Goal: Information Seeking & Learning: Check status

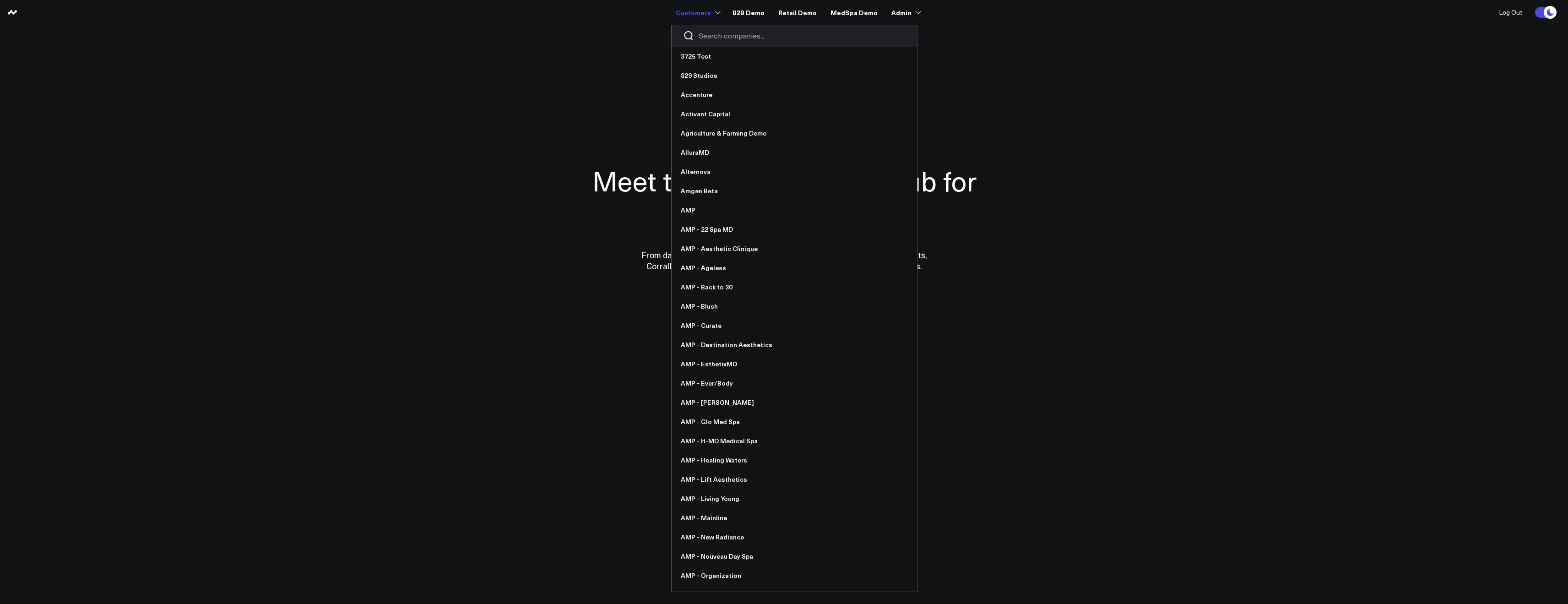
click at [716, 38] on input "Search companies input" at bounding box center [802, 35] width 207 height 10
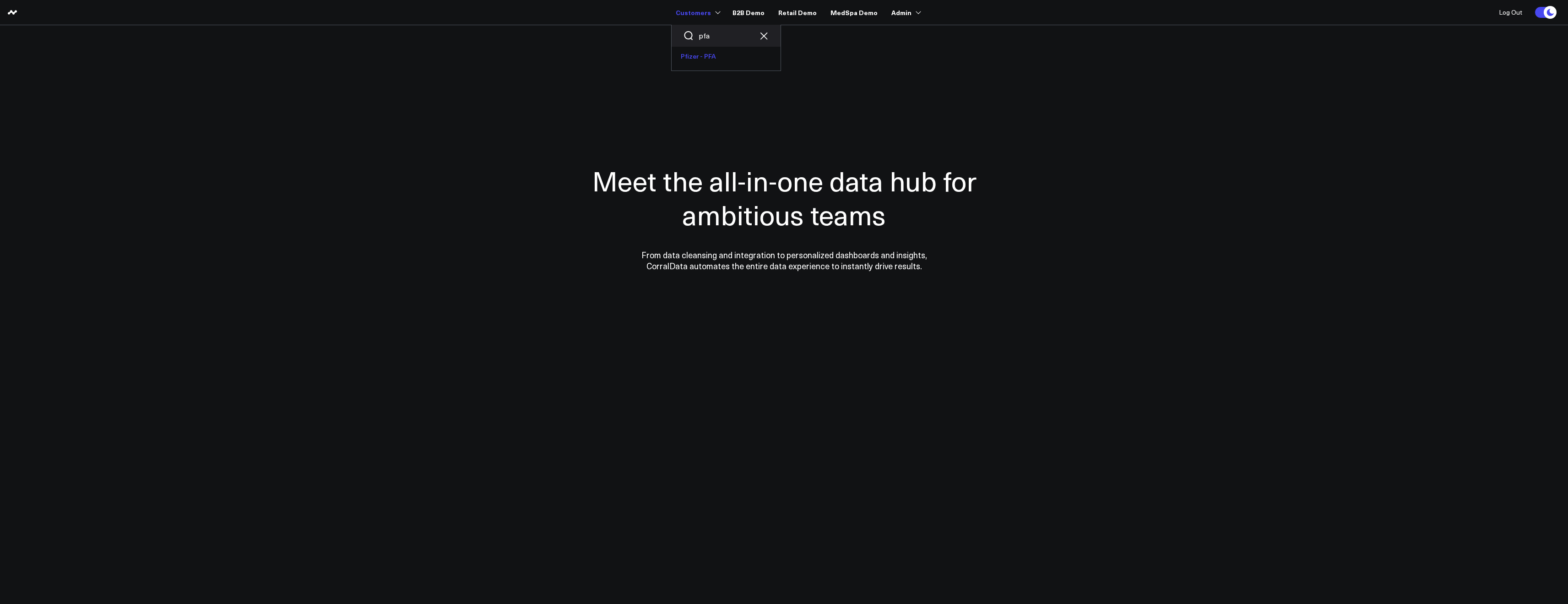
type input "pfa"
click at [701, 57] on link "Pfizer - PFA" at bounding box center [726, 57] width 109 height 19
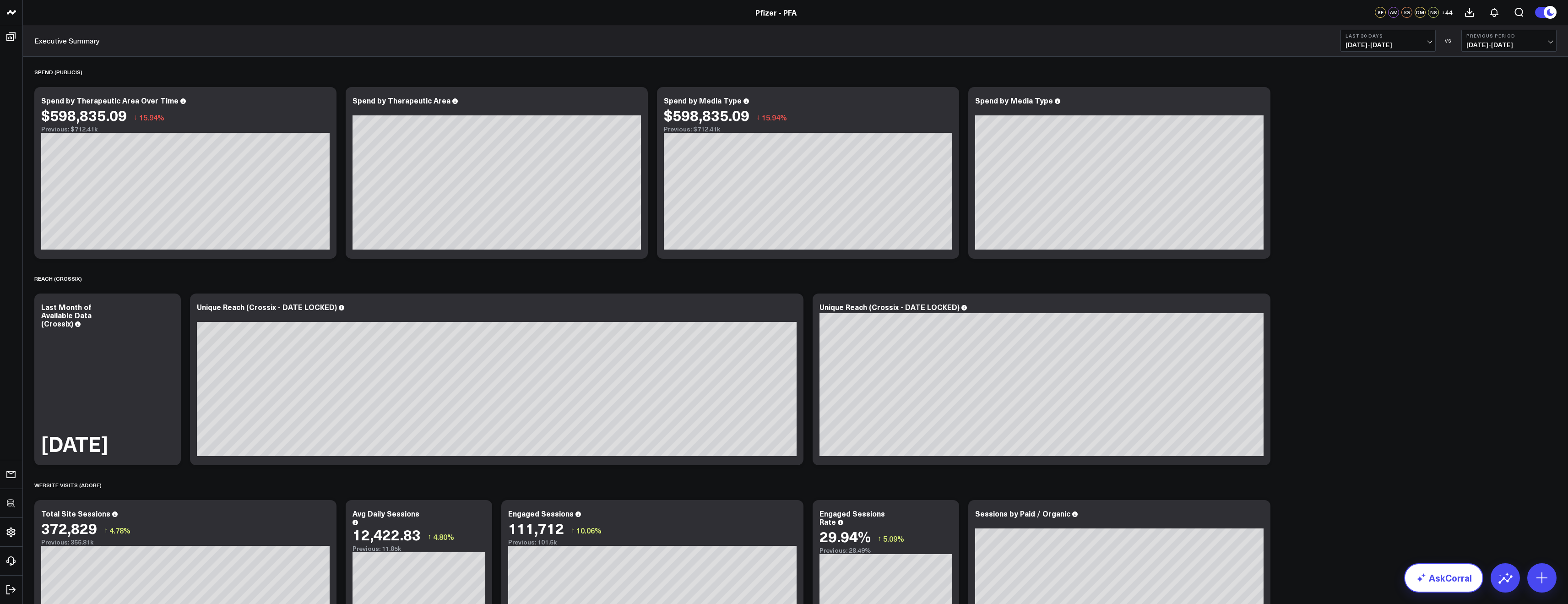
click at [1455, 577] on link "AskCorral" at bounding box center [1444, 578] width 79 height 29
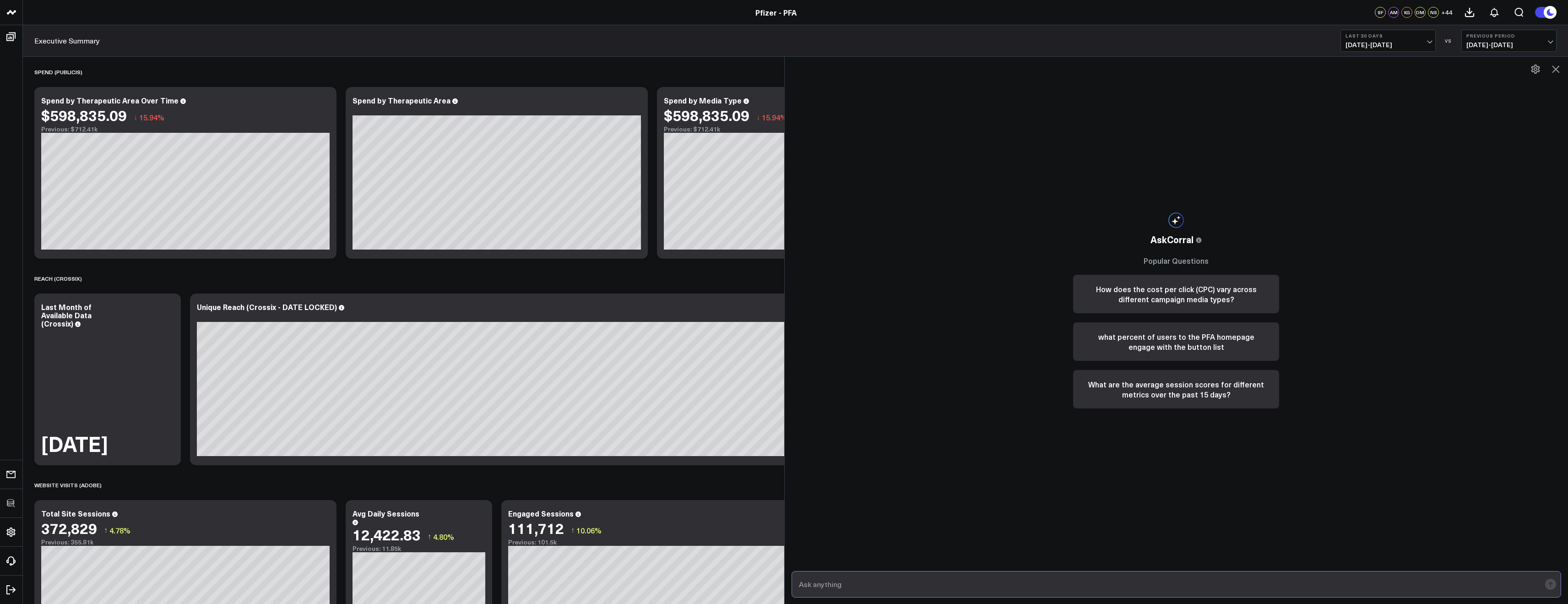
click at [993, 578] on input "text" at bounding box center [1169, 584] width 744 height 16
type input "can i see visits / sessions to the homepage in june 2025?"
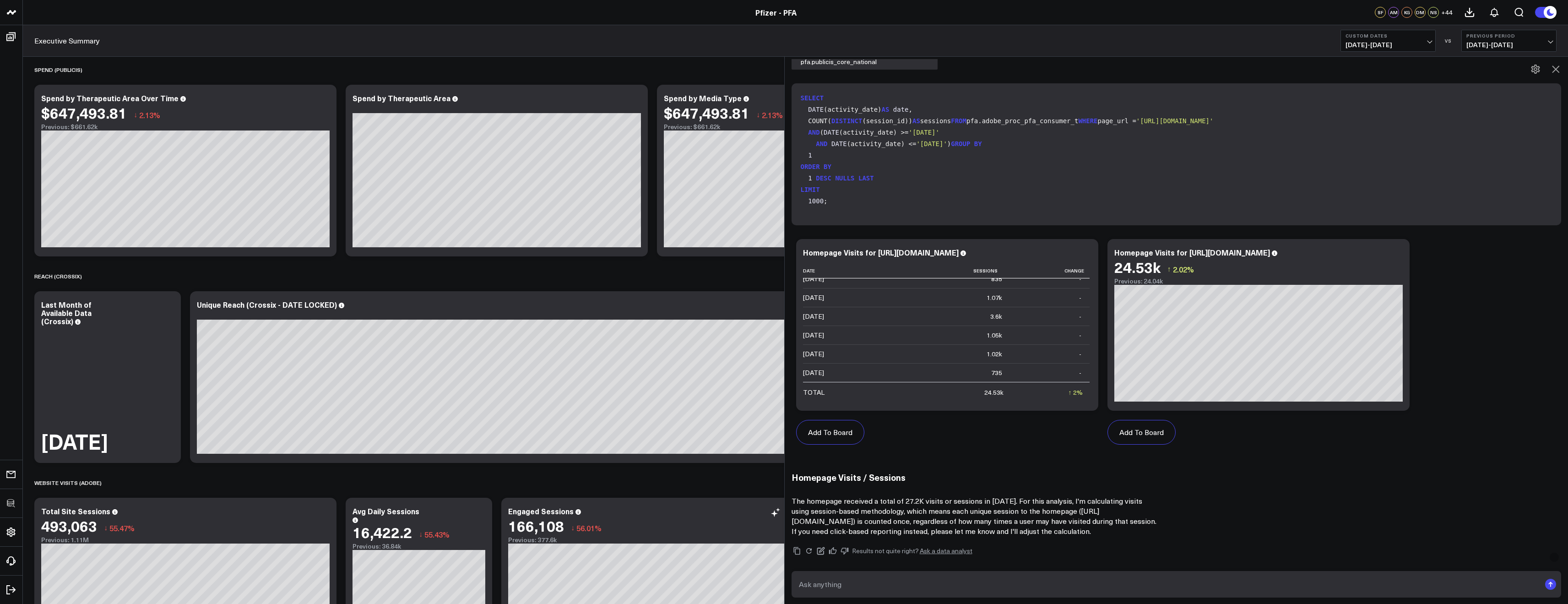
scroll to position [71, 0]
click at [1369, 43] on span "06/01/25 - 06/30/25" at bounding box center [1388, 45] width 85 height 7
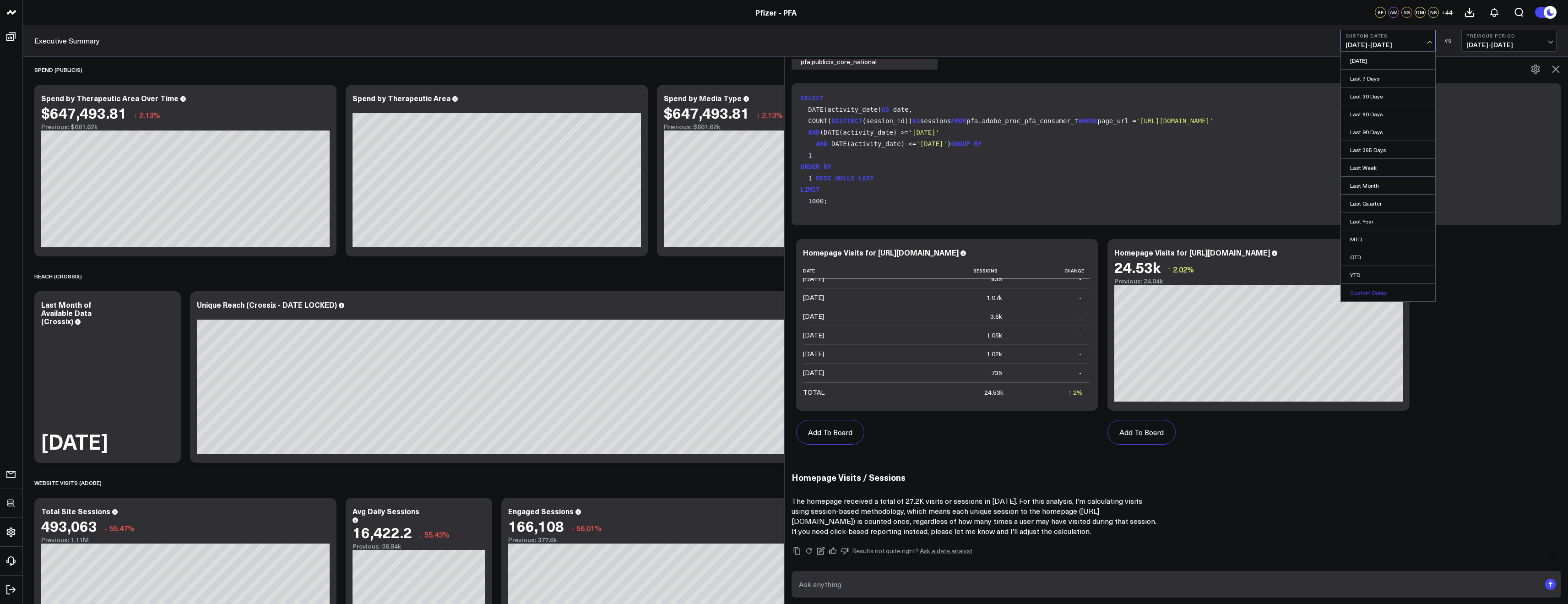
click at [1369, 297] on link "Custom Dates" at bounding box center [1388, 292] width 94 height 18
select select "7"
select select "2025"
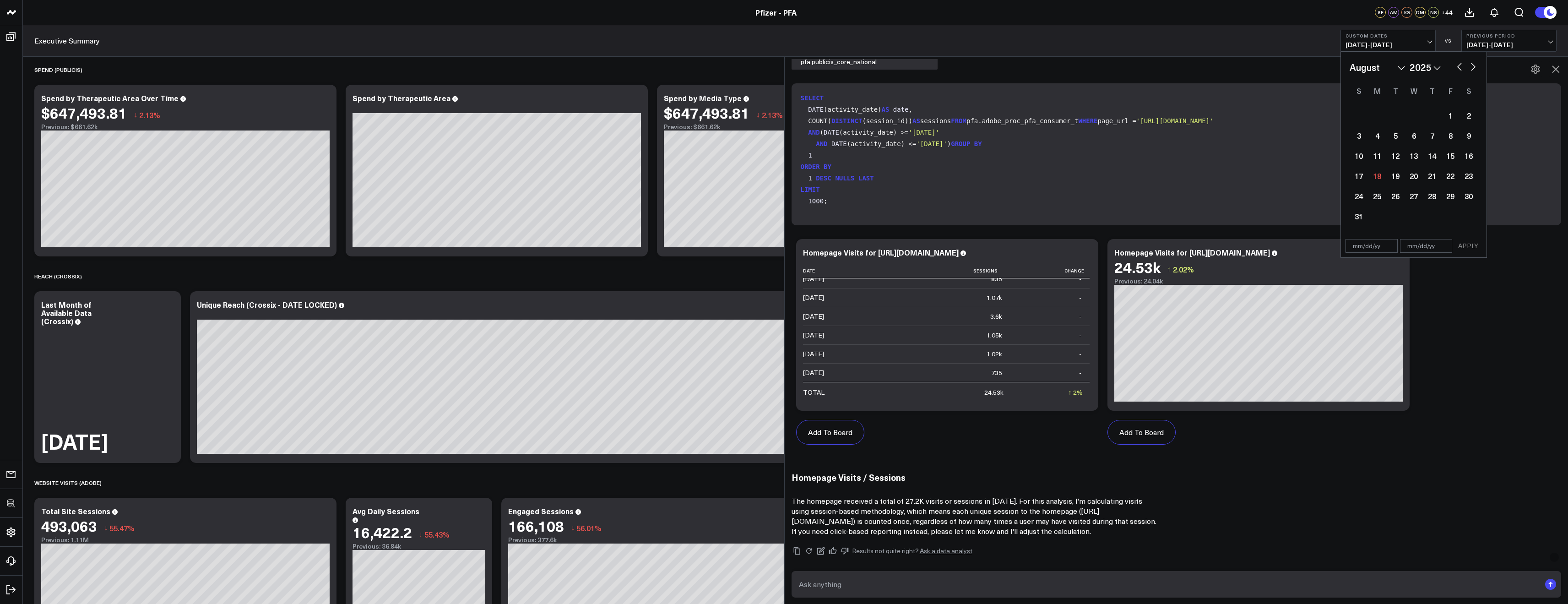
click at [1456, 67] on button "button" at bounding box center [1459, 66] width 9 height 11
select select "6"
select select "2025"
click at [1456, 67] on button "button" at bounding box center [1459, 66] width 9 height 11
select select "5"
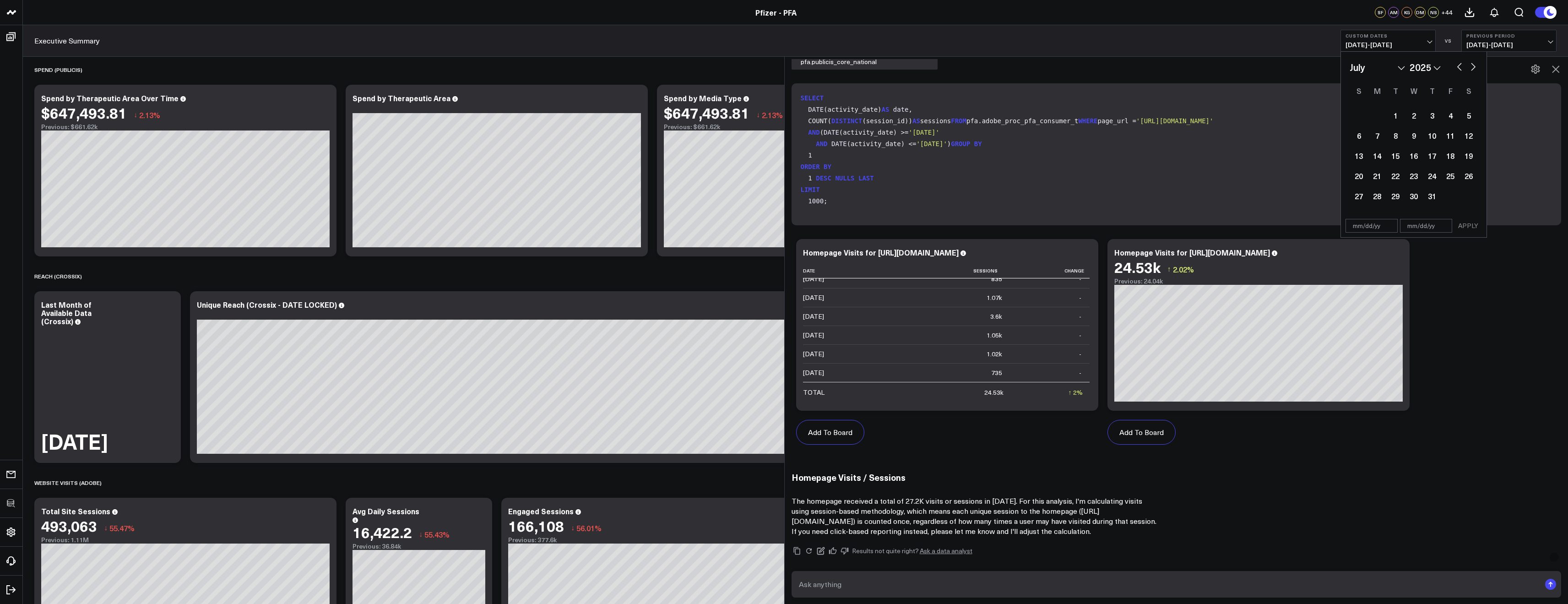
select select "2025"
click at [1475, 65] on button "button" at bounding box center [1473, 66] width 9 height 11
select select "6"
select select "2025"
click at [1391, 114] on div "1" at bounding box center [1395, 115] width 18 height 18
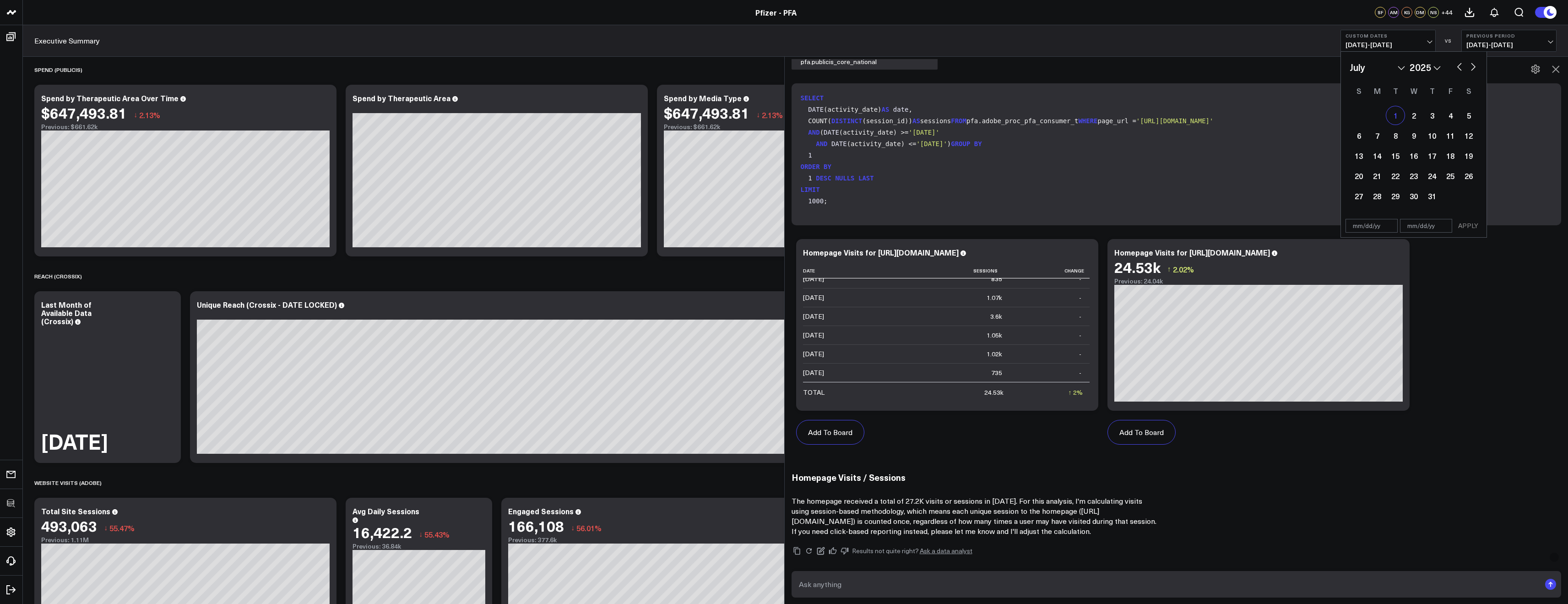
type input "[DATE]"
select select "6"
select select "2025"
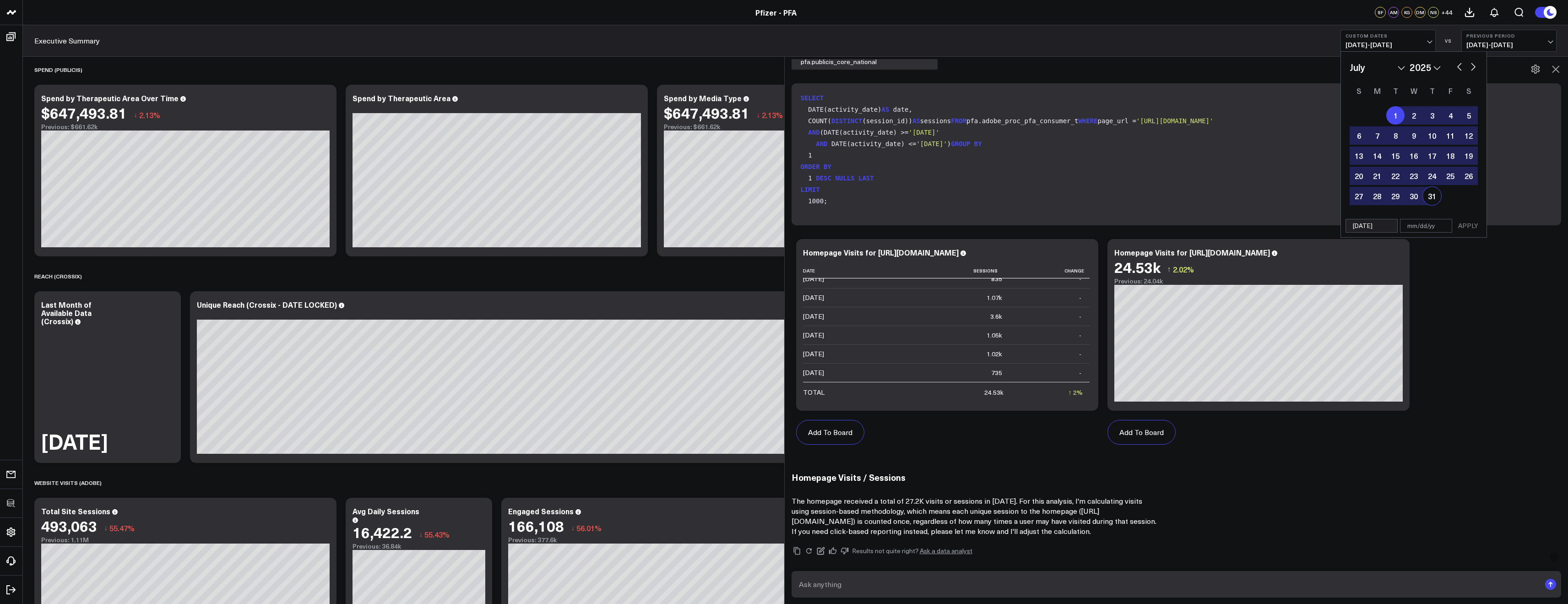
click at [1427, 194] on div "31" at bounding box center [1432, 196] width 18 height 18
type input "[DATE]"
select select "6"
select select "2025"
click at [1465, 226] on button "APPLY" at bounding box center [1468, 226] width 27 height 14
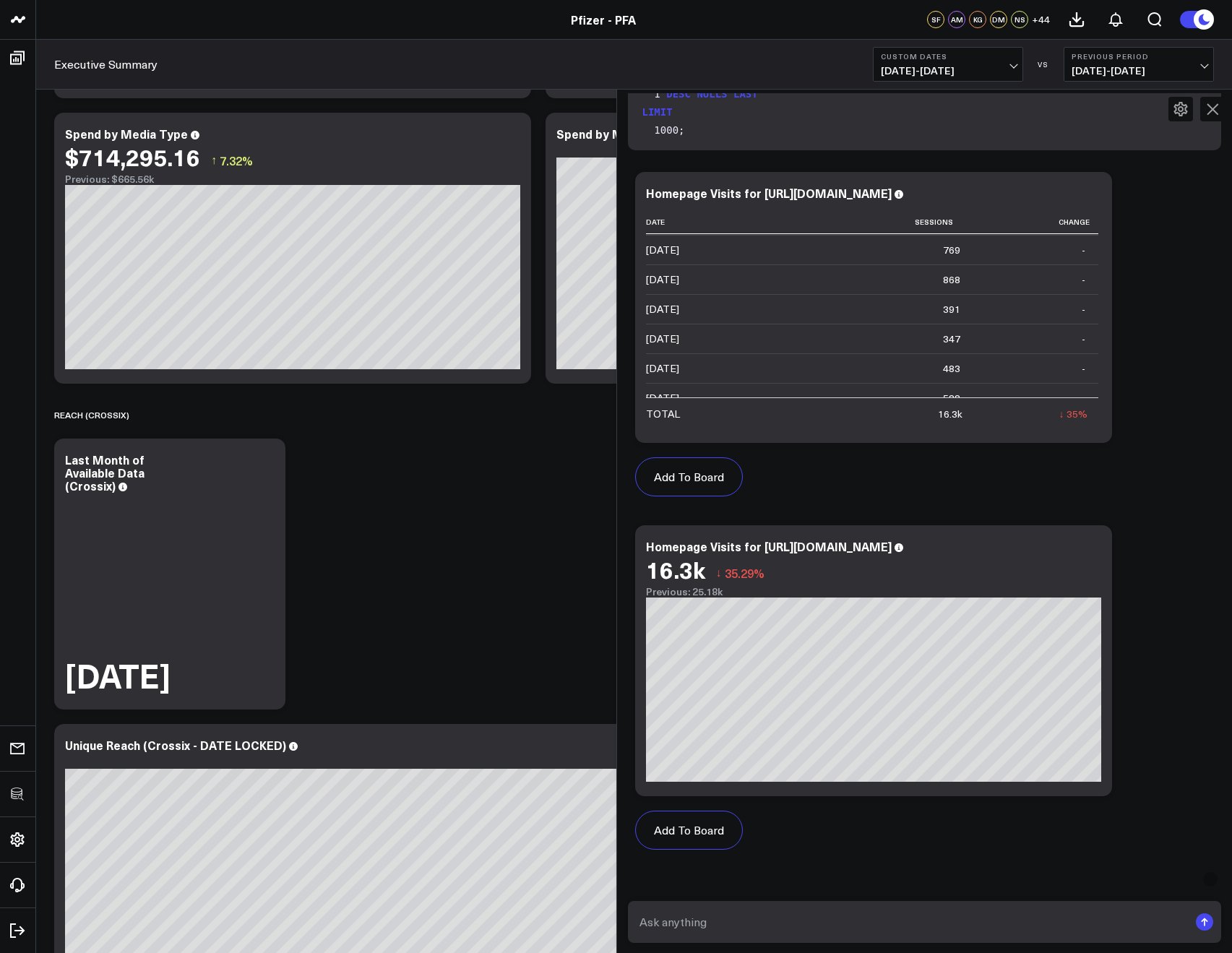
scroll to position [150, 0]
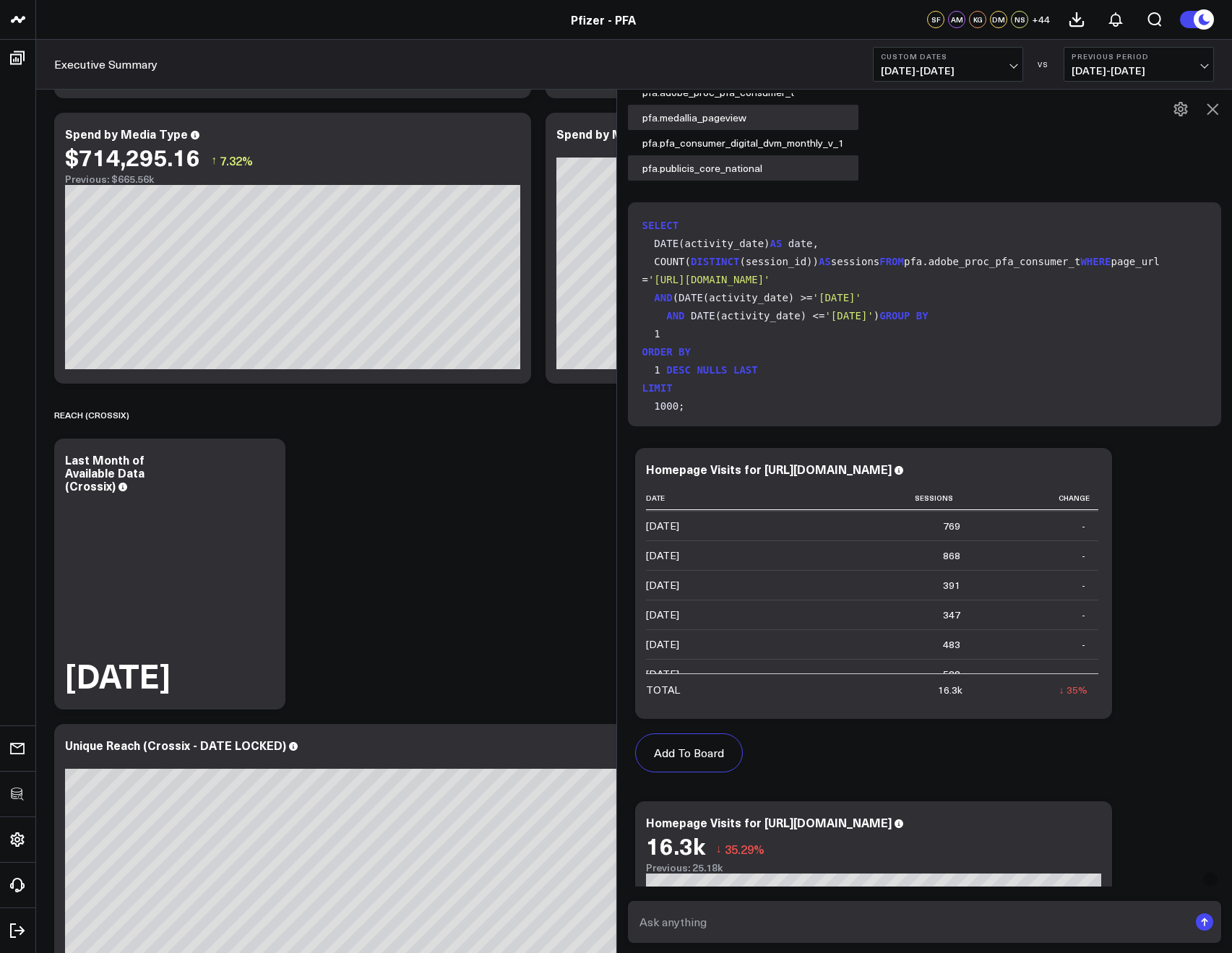
click at [941, 75] on span "07/01/25 - 07/31/25" at bounding box center [949, 71] width 135 height 12
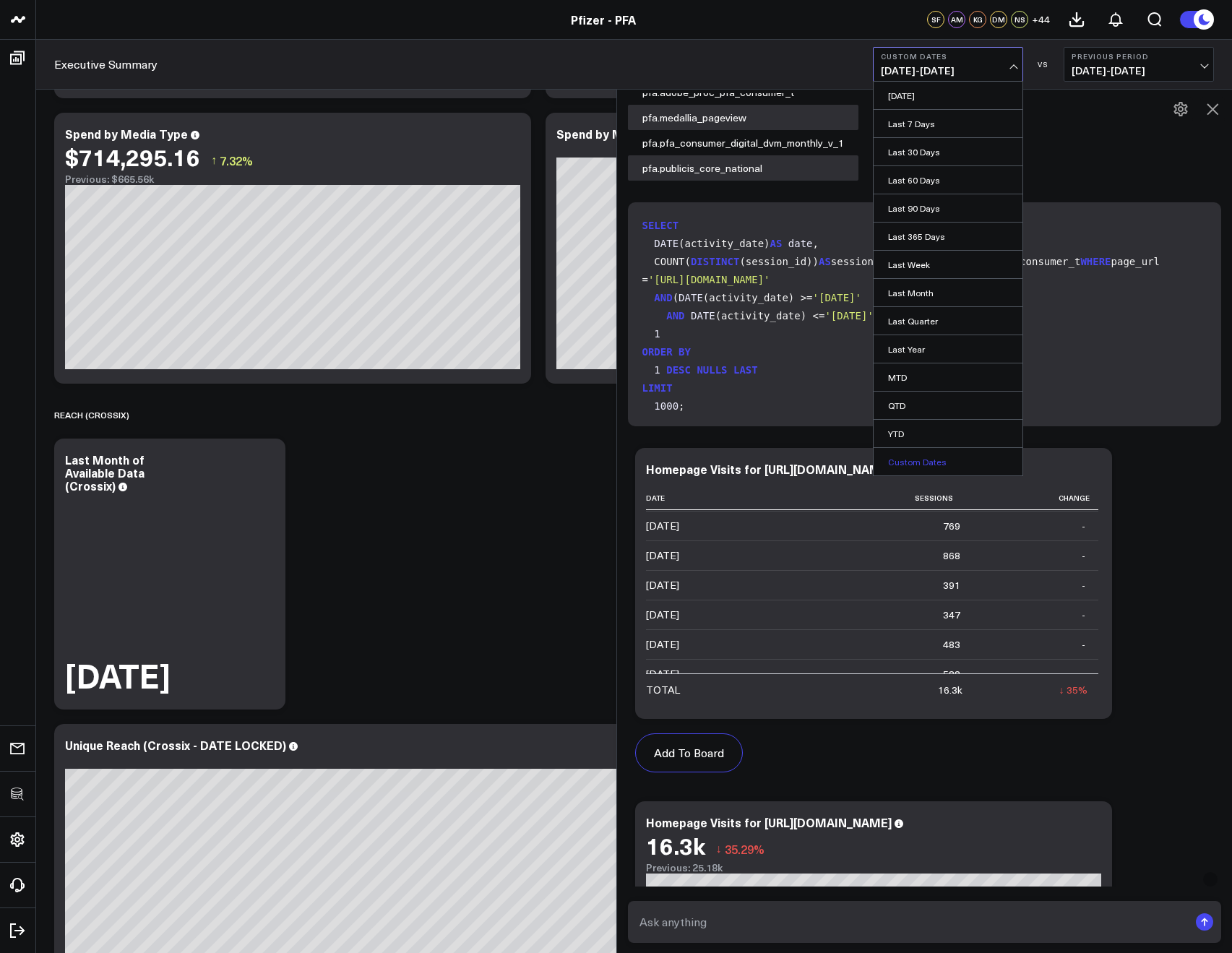
click at [902, 451] on link "Custom Dates" at bounding box center [948, 461] width 149 height 28
select select "7"
select select "2025"
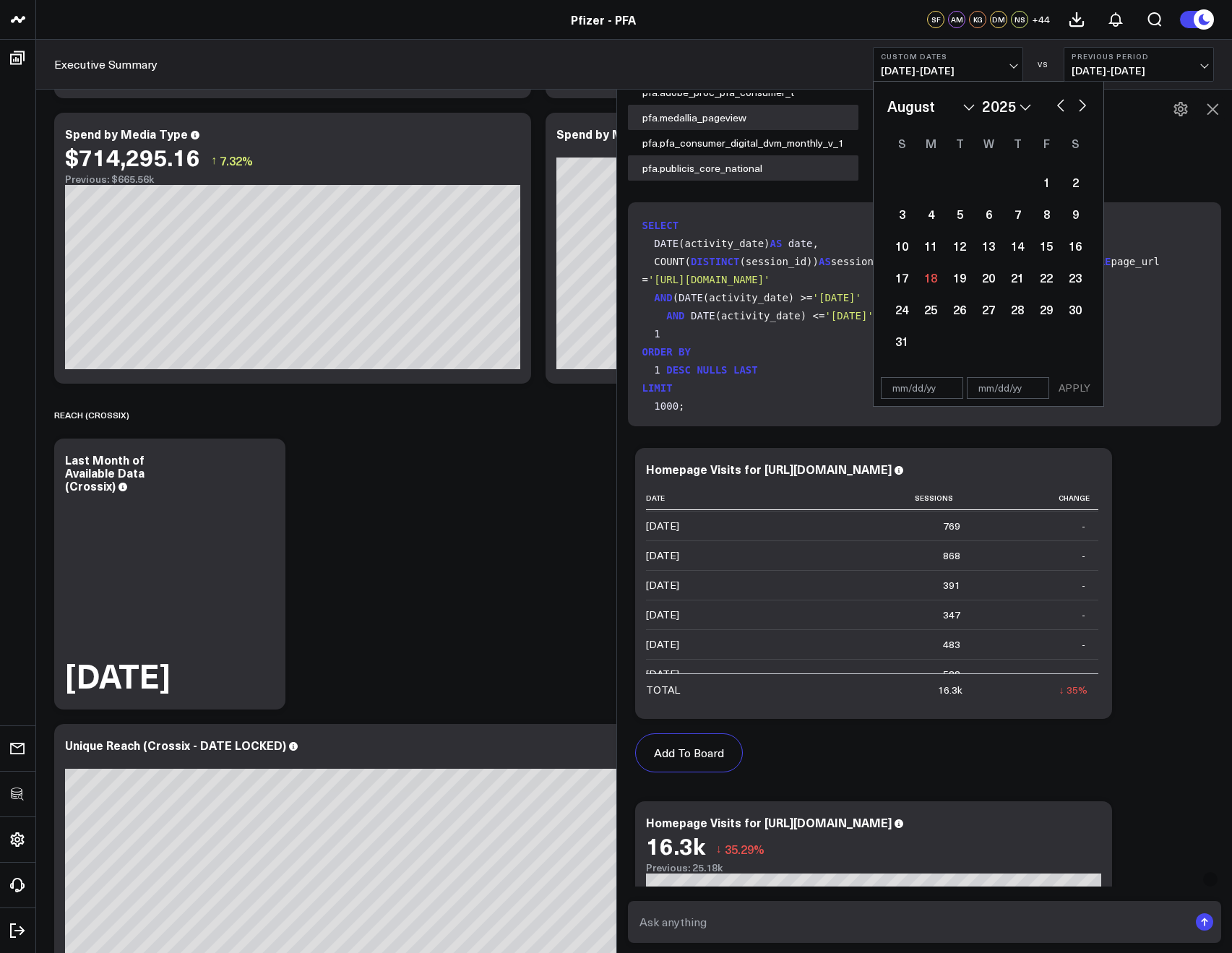
click at [1052, 103] on div "January February March April May June July August September October November De…" at bounding box center [989, 106] width 203 height 22
click at [1063, 103] on button "button" at bounding box center [1061, 104] width 14 height 17
select select "6"
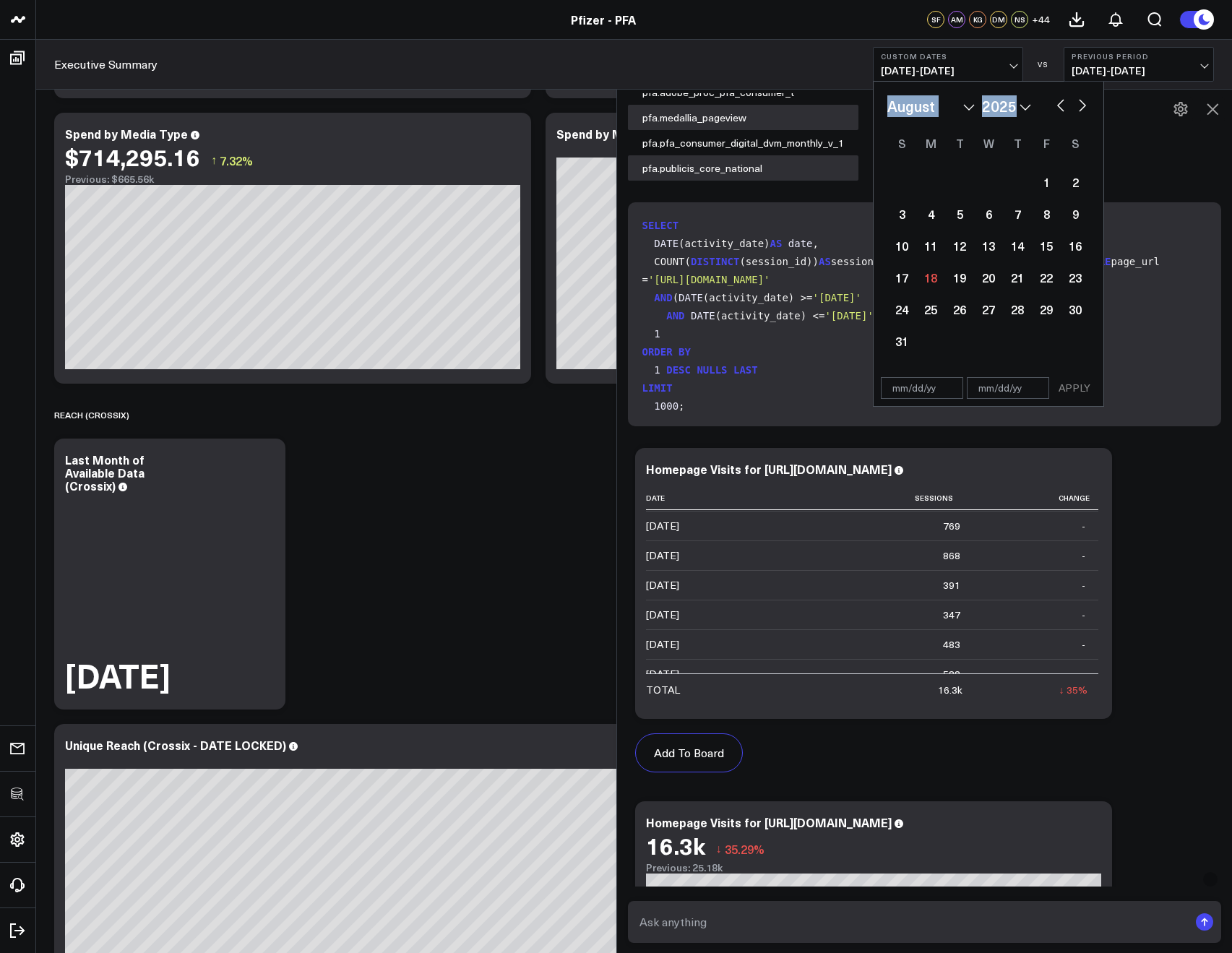
select select "2025"
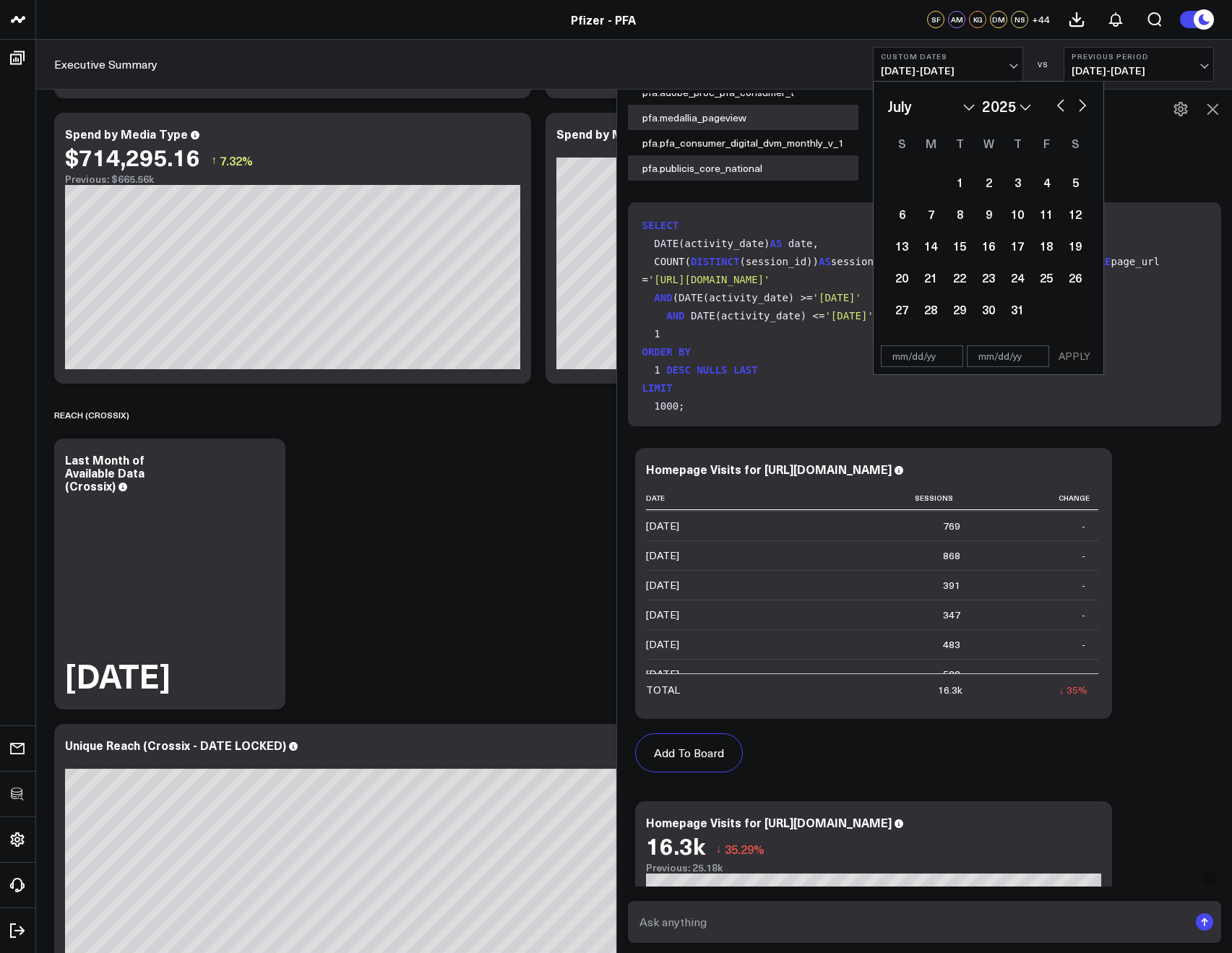
click at [1063, 103] on button "button" at bounding box center [1061, 104] width 14 height 17
select select "5"
select select "2025"
click at [903, 186] on div "1" at bounding box center [902, 182] width 29 height 29
type input "06/01/25"
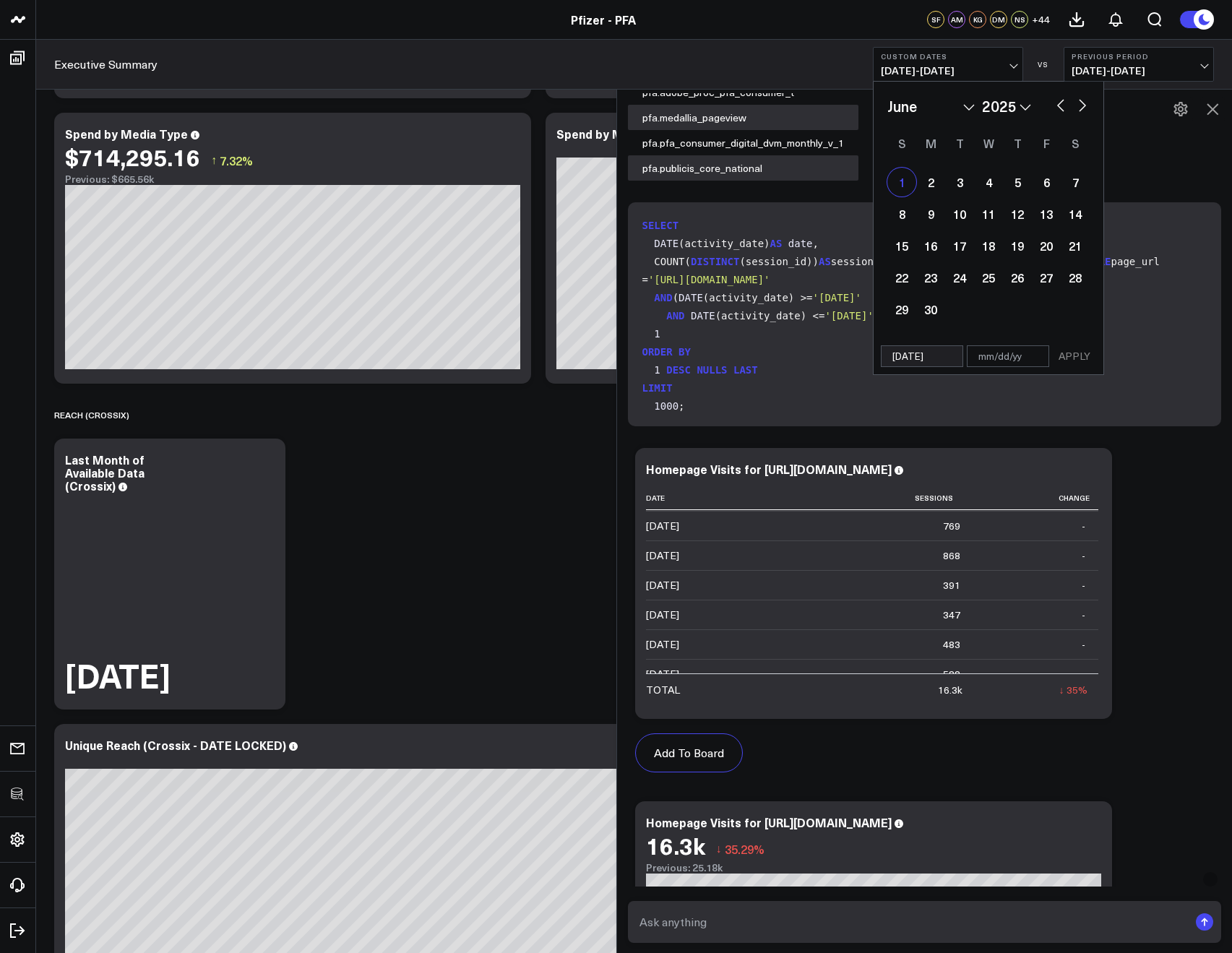
select select "5"
select select "2025"
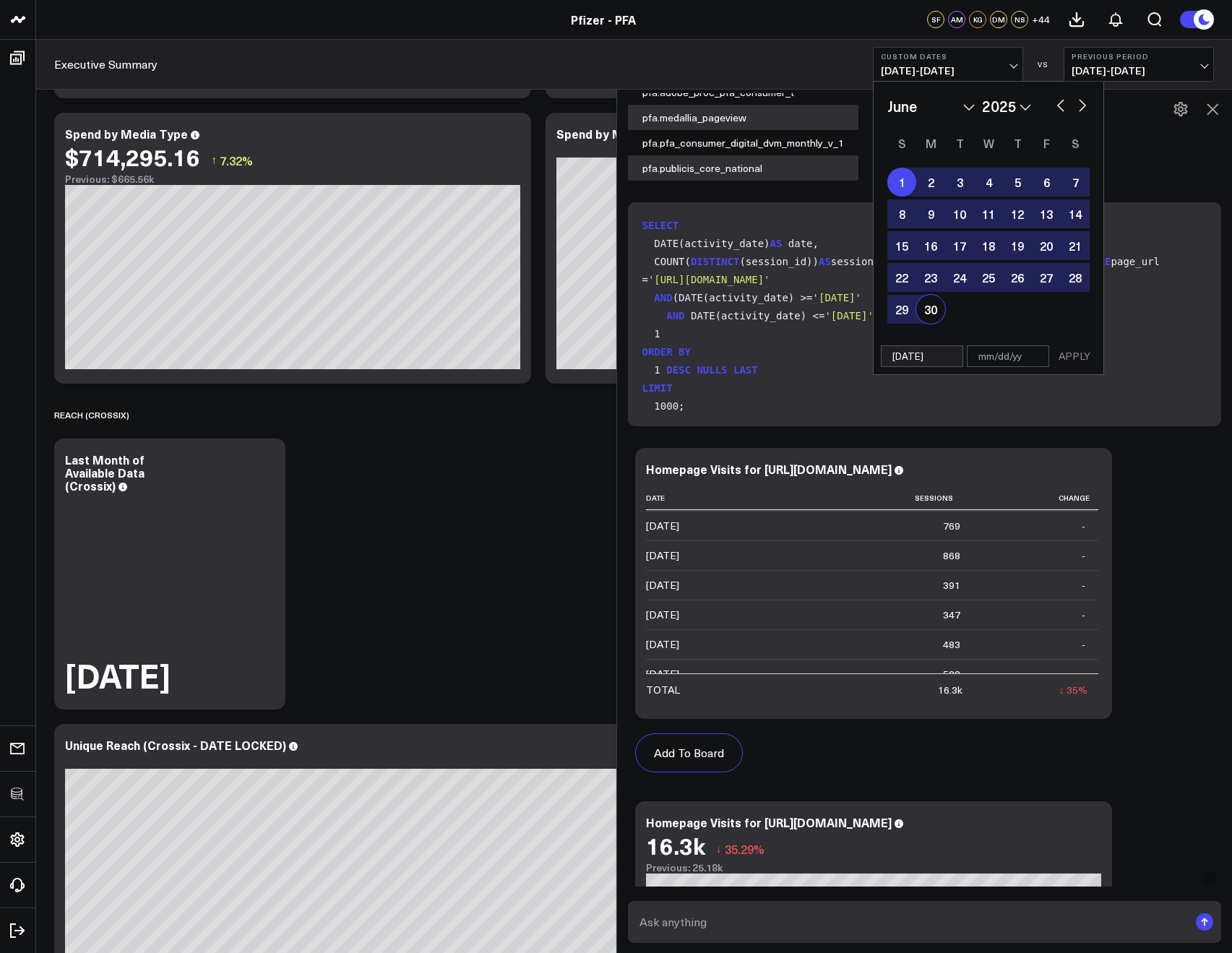
click at [935, 321] on div "30" at bounding box center [931, 309] width 29 height 29
type input "[DATE]"
select select "5"
select select "2025"
click at [1071, 367] on div "06/01/25 06/30/25 APPLY" at bounding box center [989, 356] width 232 height 37
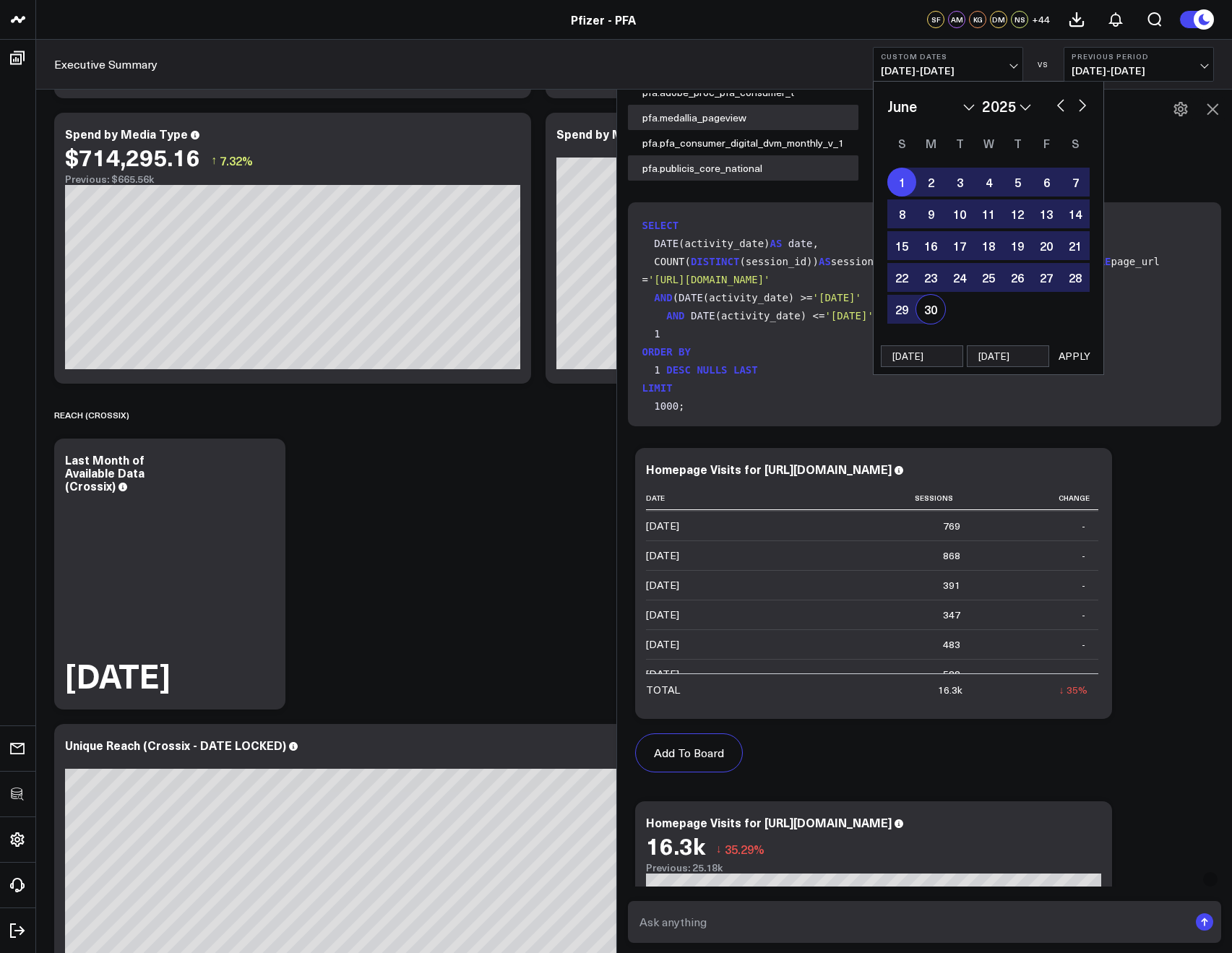
select select "5"
select select "2025"
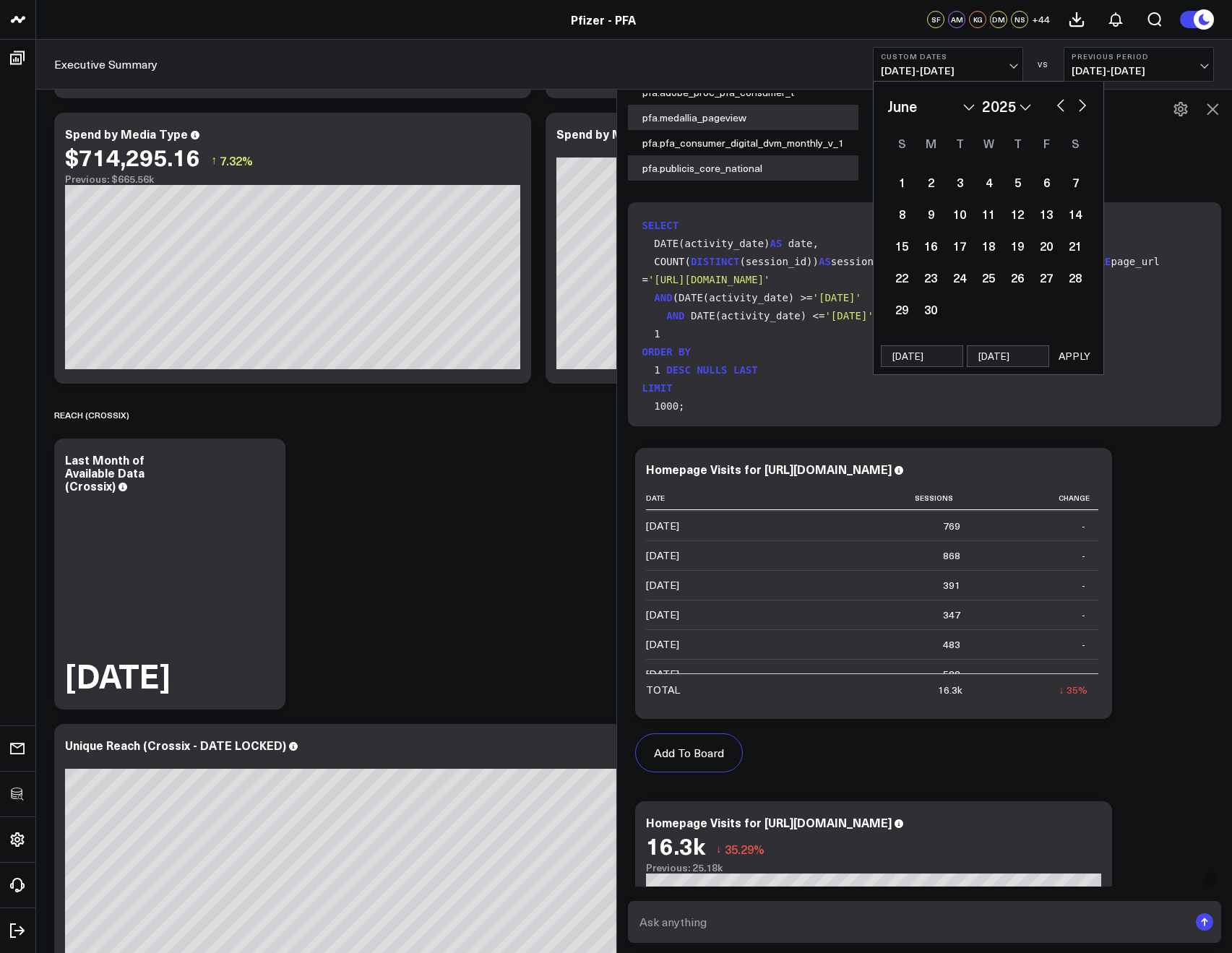
click at [1071, 358] on button "APPLY" at bounding box center [1074, 356] width 43 height 22
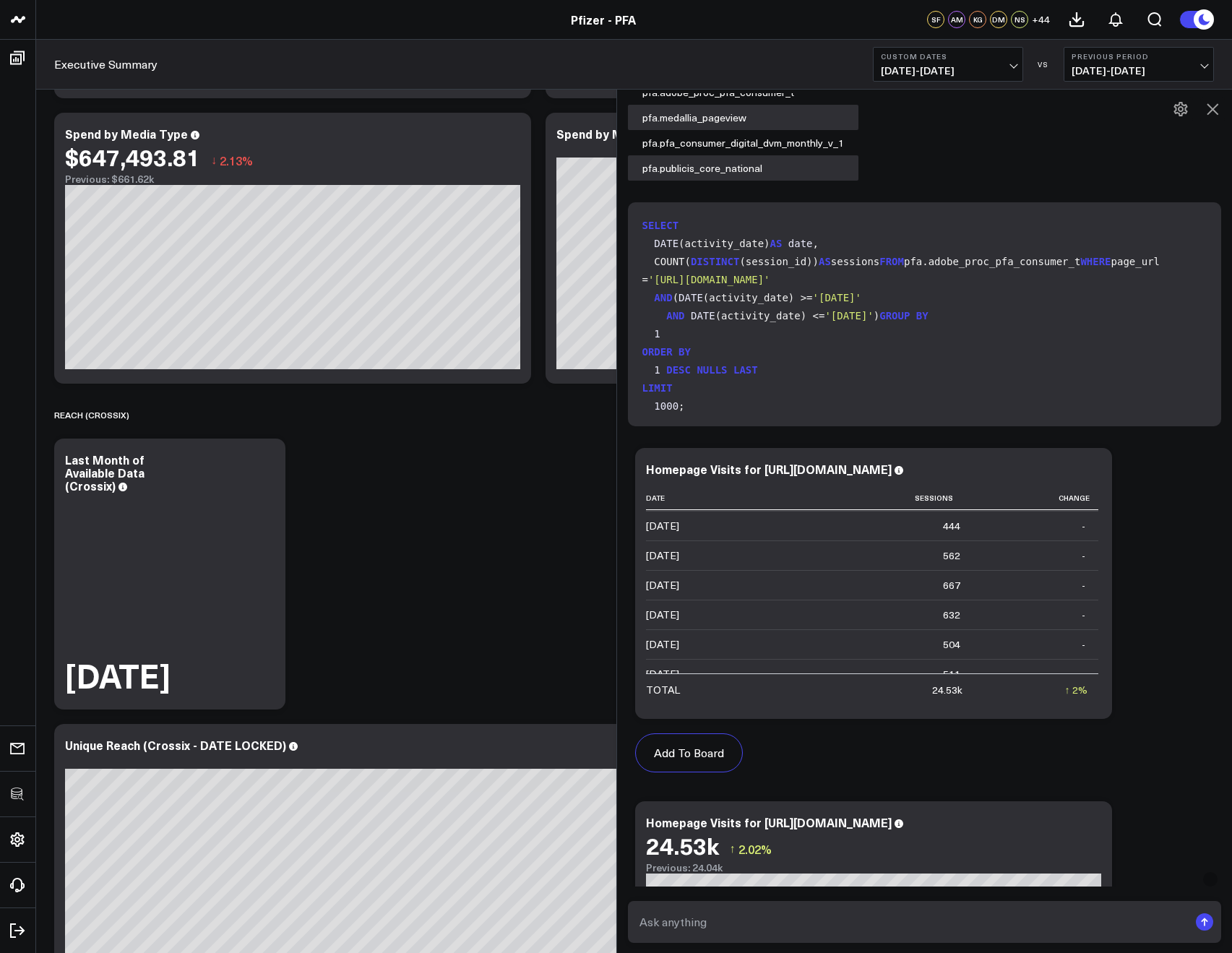
click at [923, 77] on span "06/01/25 - 06/30/25" at bounding box center [949, 71] width 135 height 12
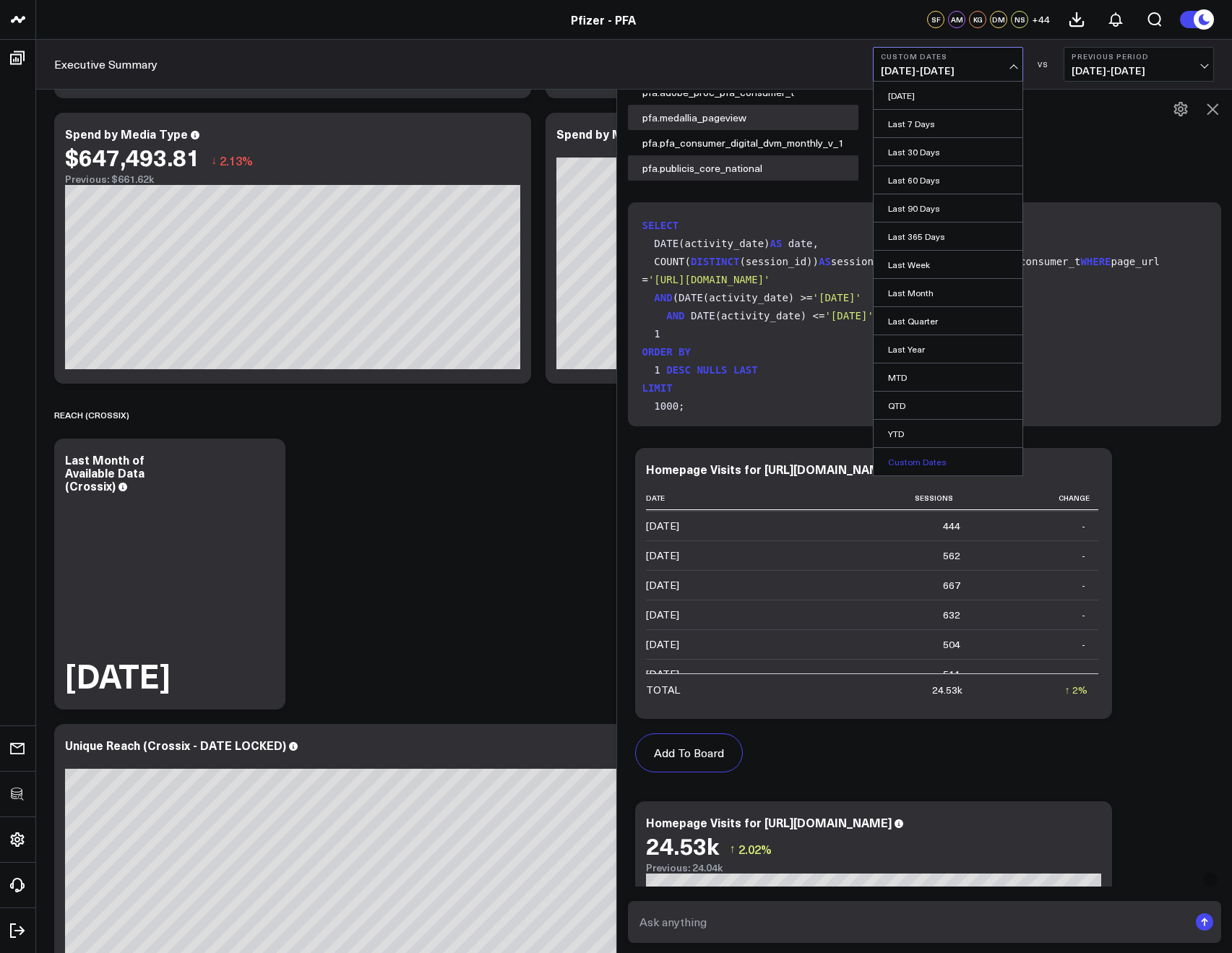
click at [897, 462] on link "Custom Dates" at bounding box center [948, 461] width 149 height 28
select select "7"
select select "2025"
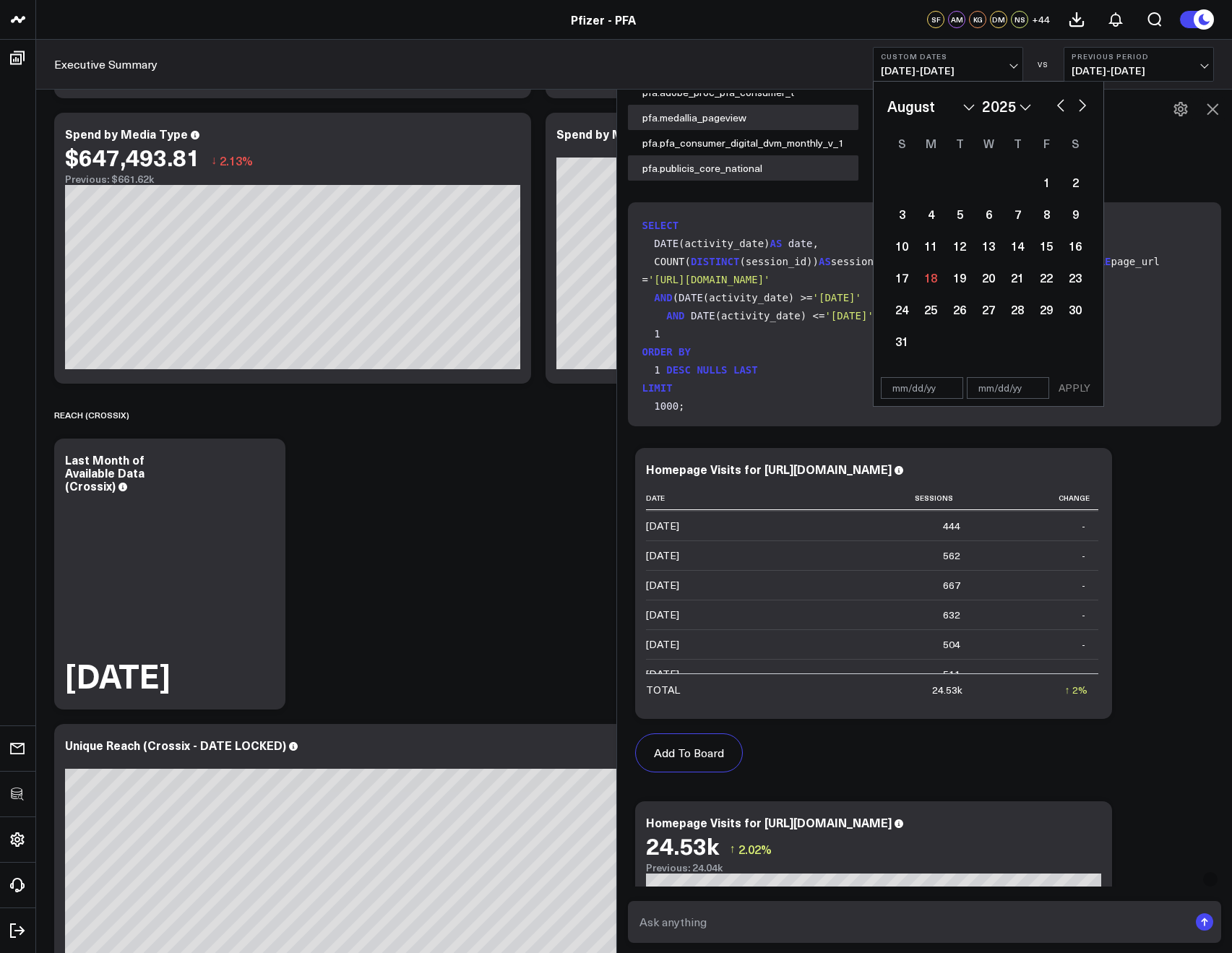
click at [1060, 100] on button "button" at bounding box center [1061, 104] width 14 height 17
select select "6"
select select "2025"
click at [1060, 100] on button "button" at bounding box center [1061, 104] width 14 height 17
select select "5"
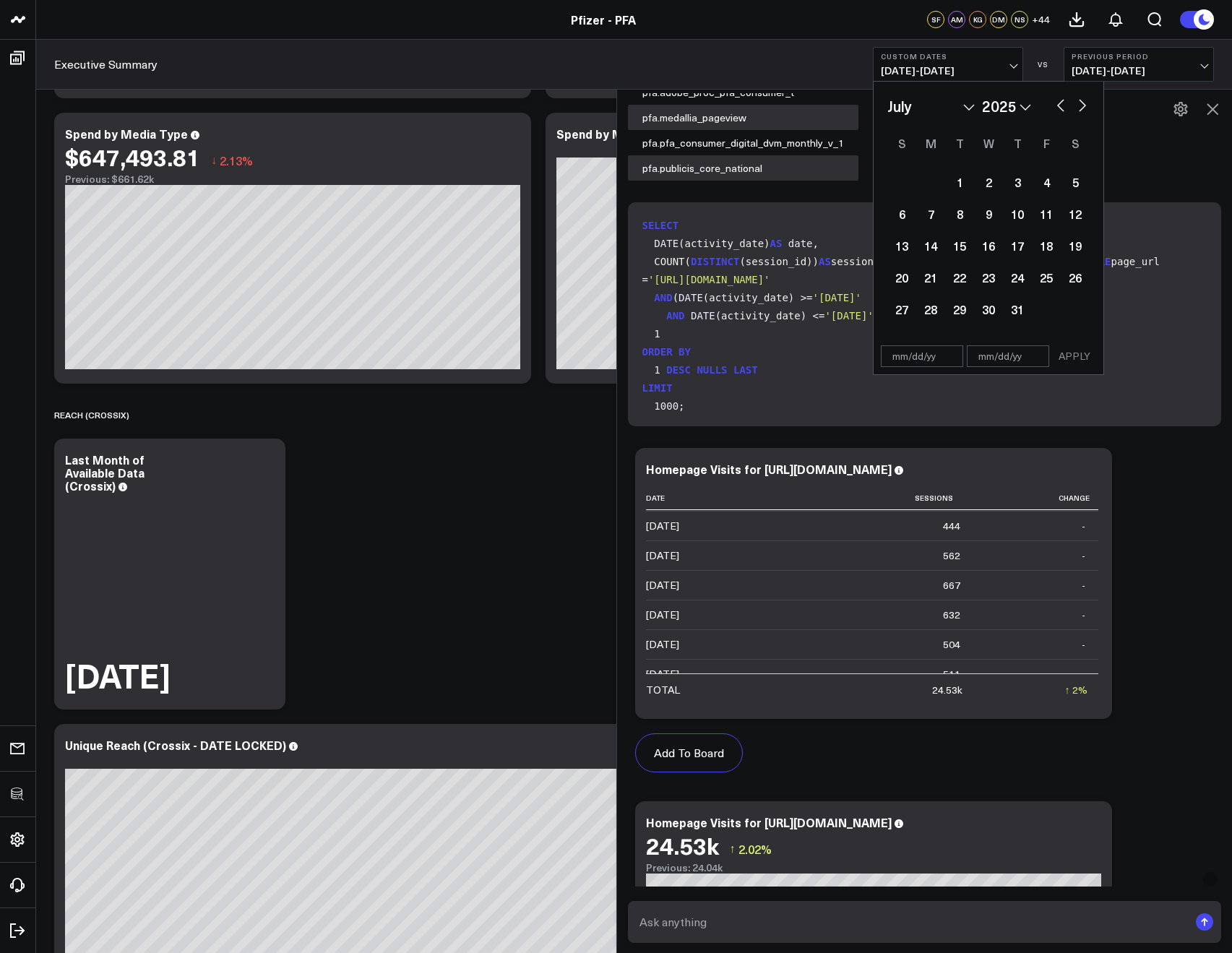
select select "2025"
click at [1060, 100] on button "button" at bounding box center [1061, 104] width 14 height 17
select select "4"
select select "2025"
click at [1012, 181] on div "1" at bounding box center [1018, 182] width 29 height 29
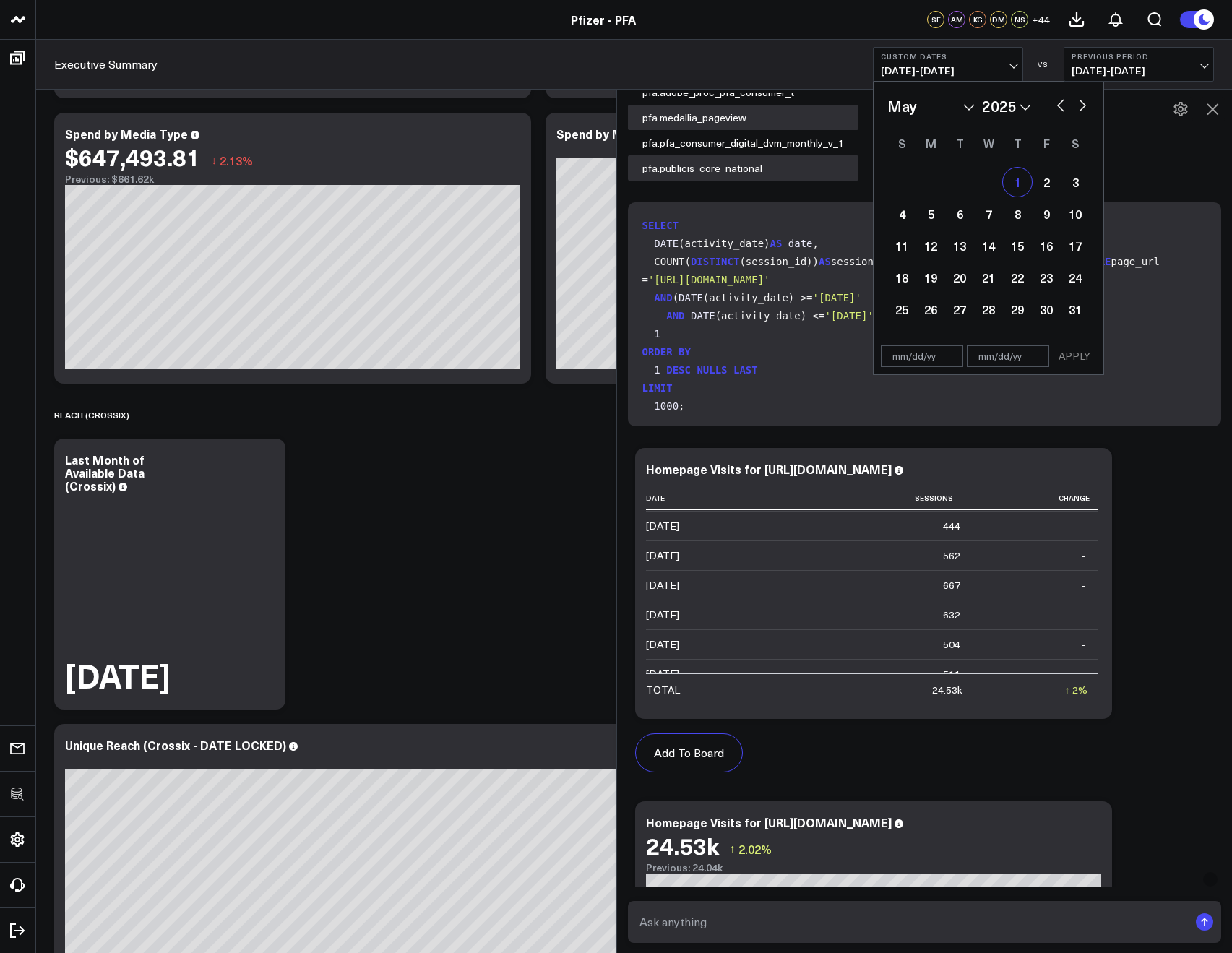
type input "05/01/25"
select select "4"
select select "2025"
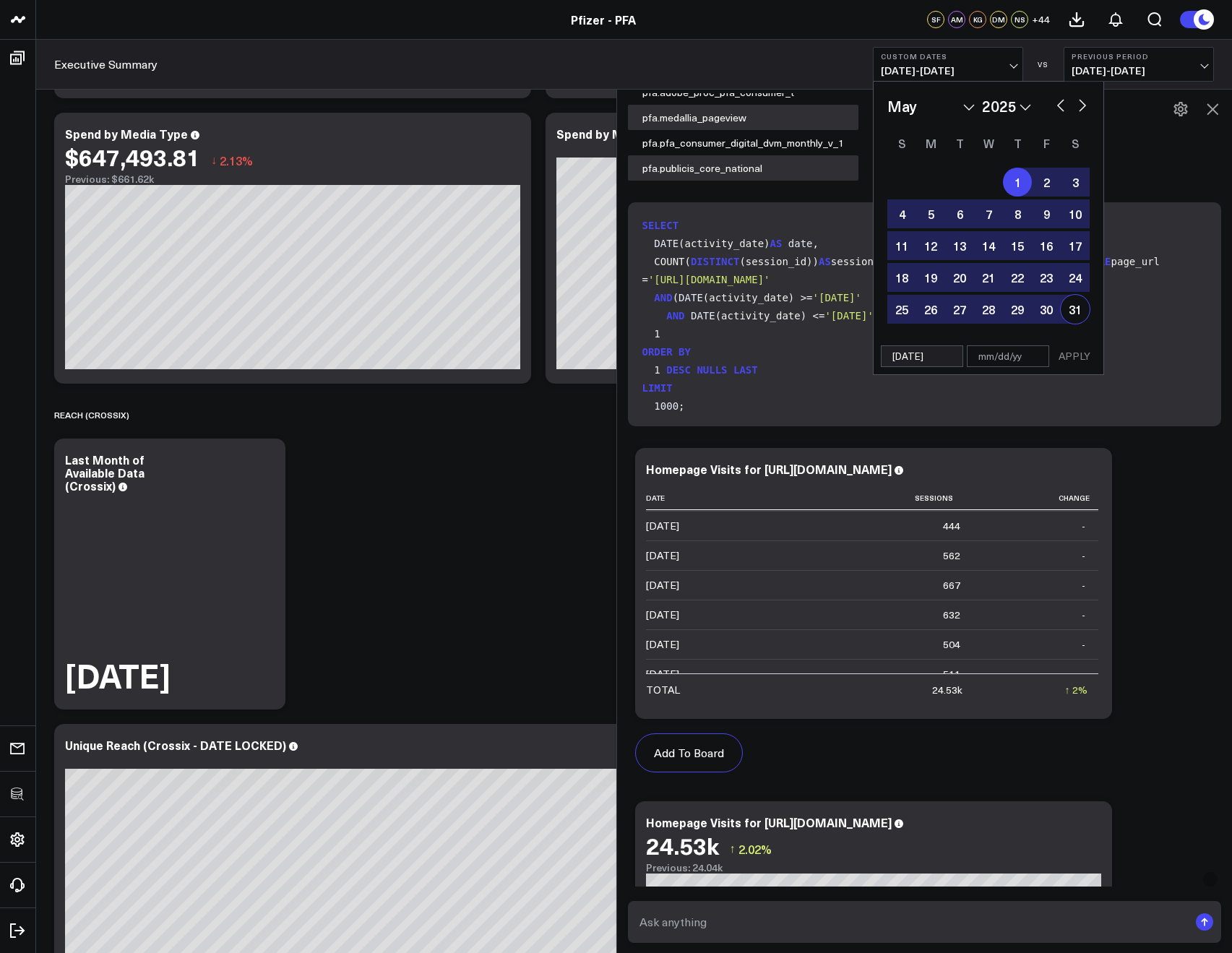
click at [1061, 311] on div "31" at bounding box center [1075, 309] width 29 height 29
type input "[DATE]"
select select "4"
select select "2025"
click at [1073, 354] on button "APPLY" at bounding box center [1074, 356] width 43 height 22
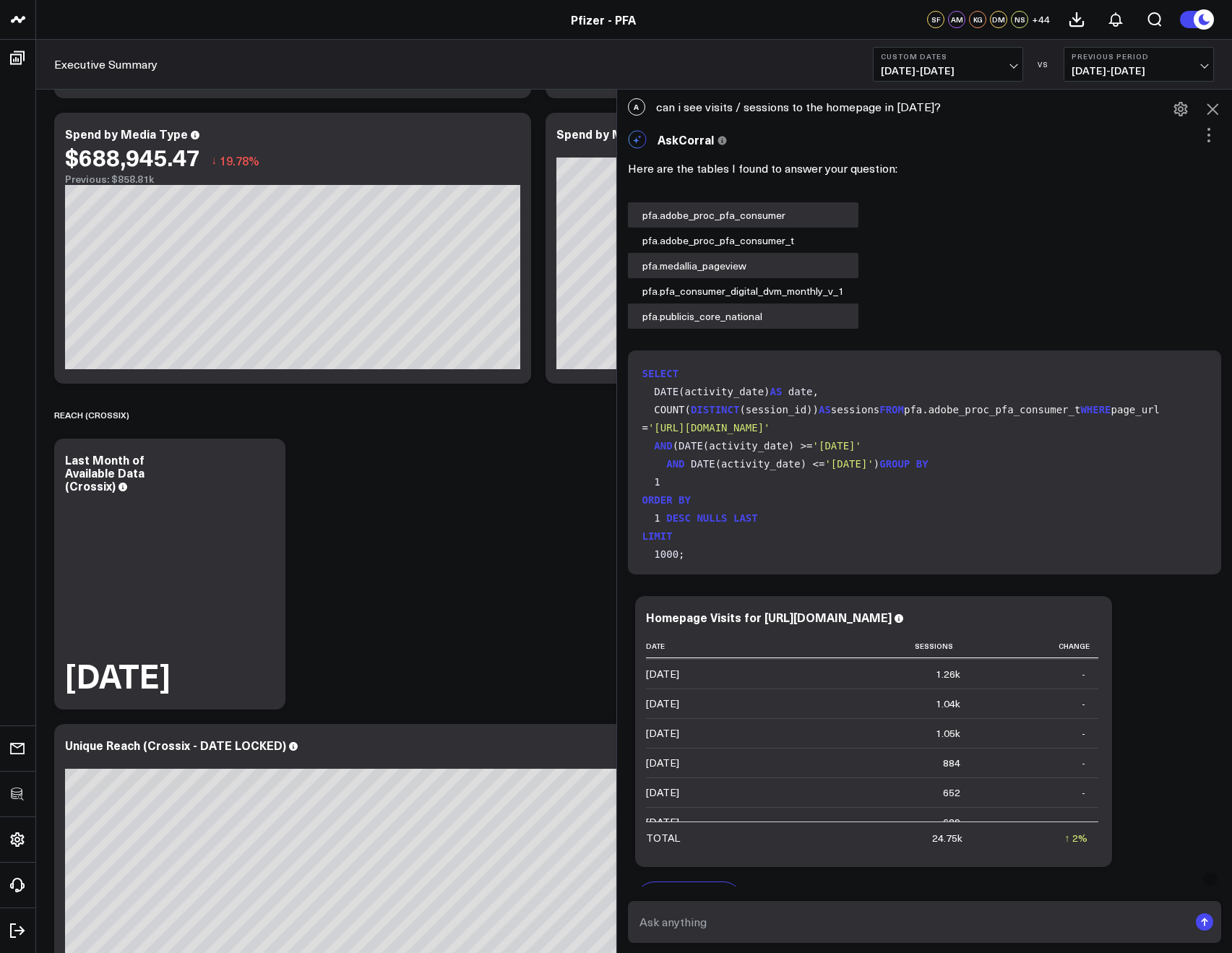
click at [921, 67] on span "05/01/25 - 05/31/25" at bounding box center [949, 71] width 135 height 12
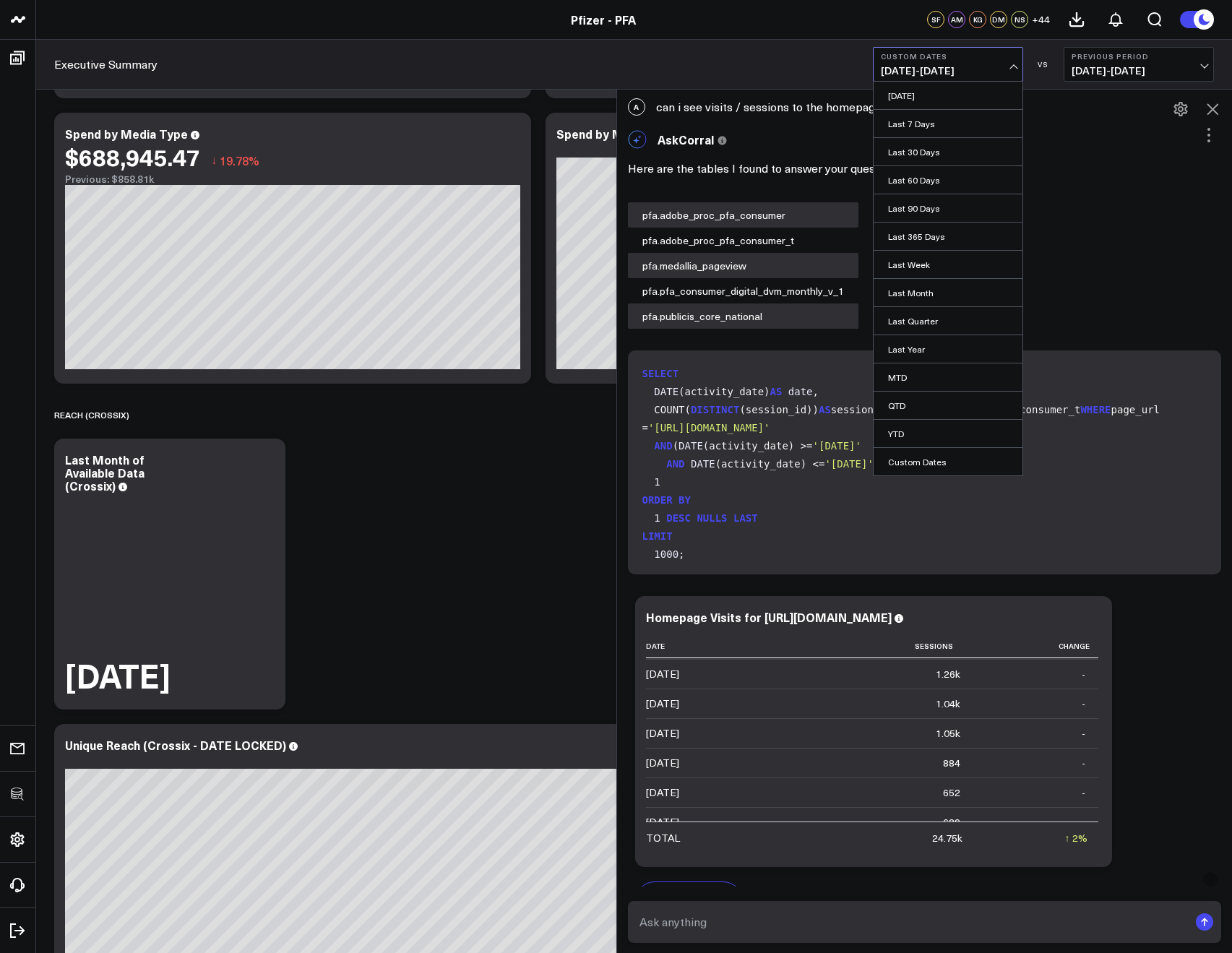
click at [933, 67] on span "05/01/25 - 05/31/25" at bounding box center [949, 71] width 135 height 12
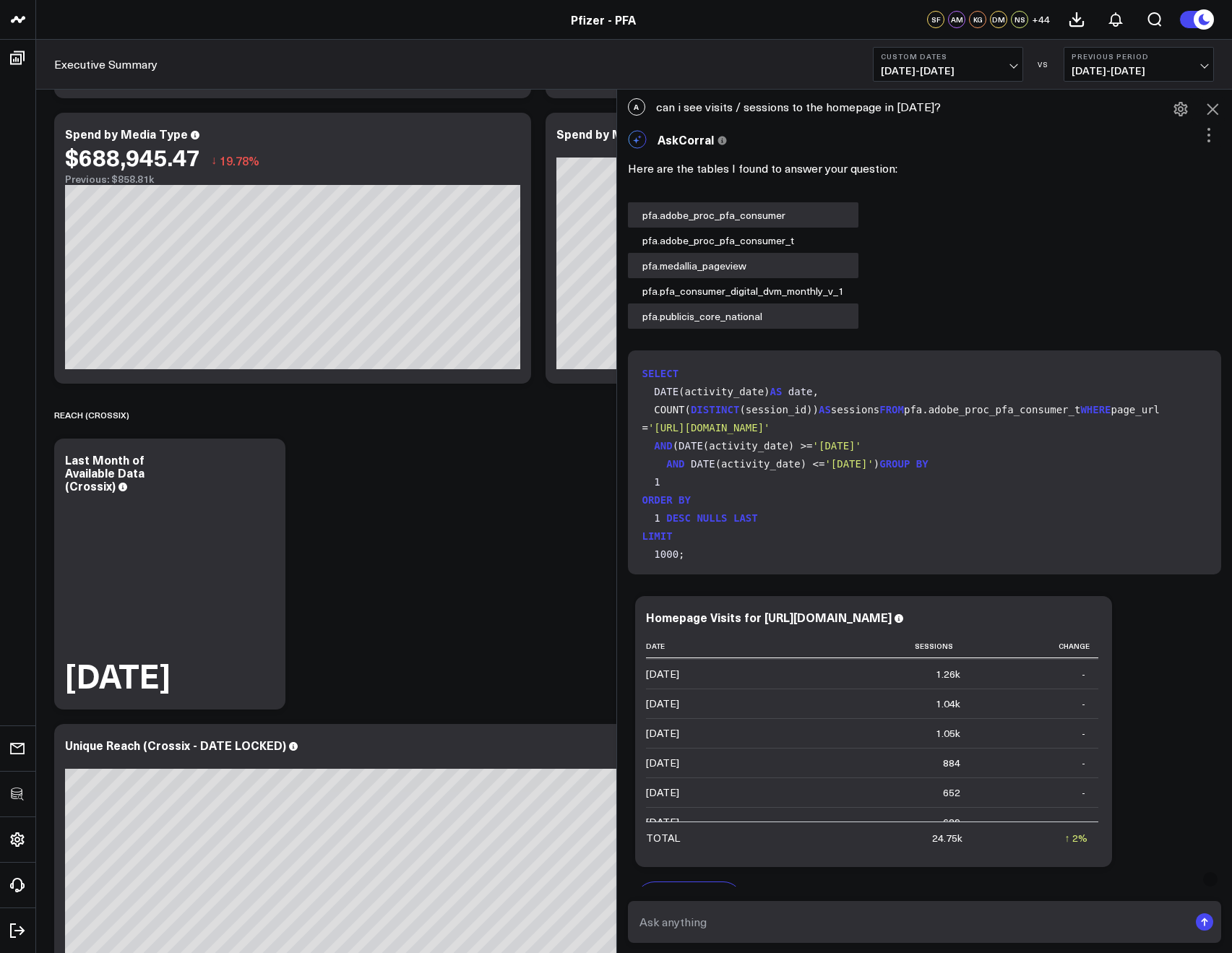
click at [933, 67] on span "05/01/25 - 05/31/25" at bounding box center [949, 71] width 135 height 12
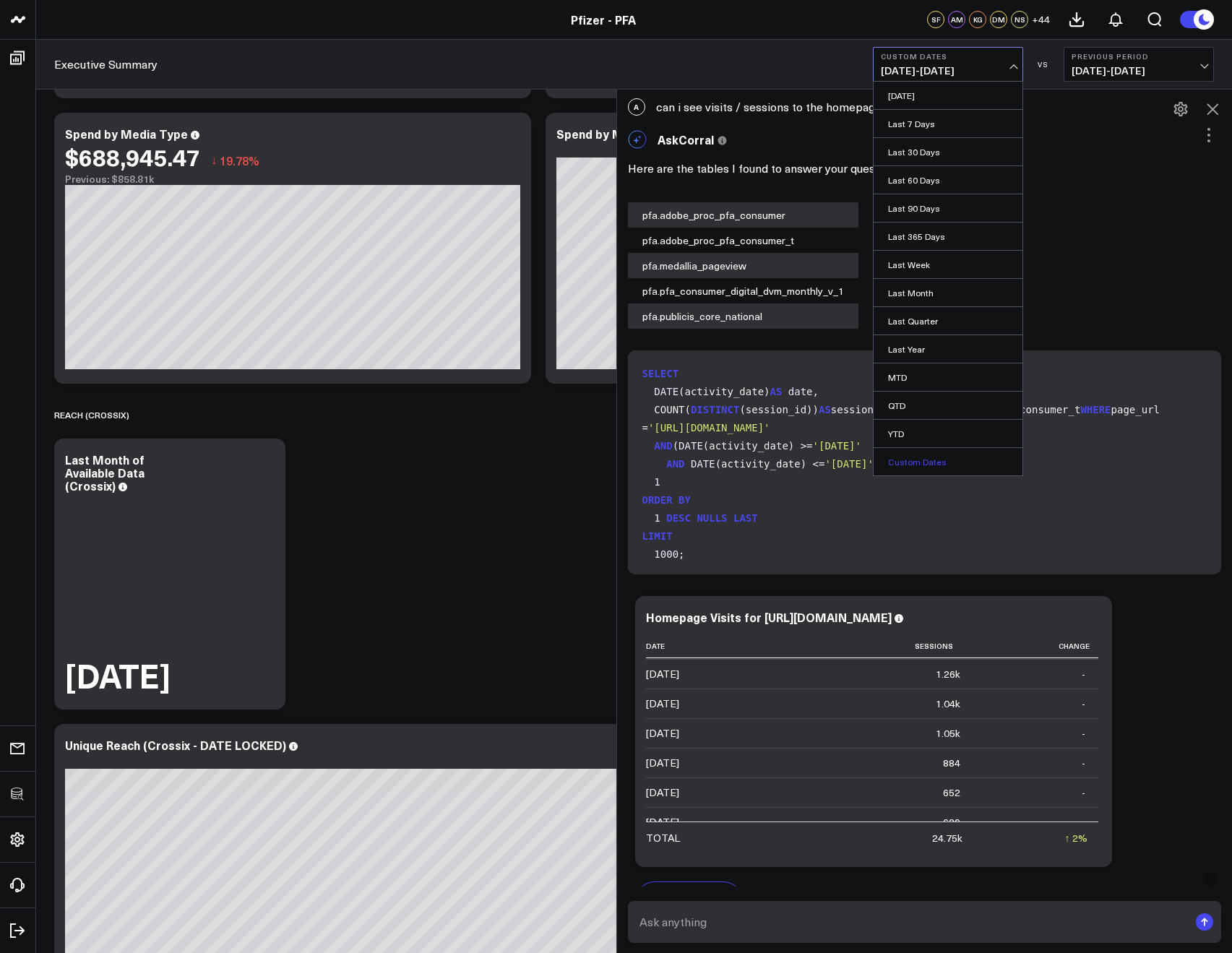
click at [924, 456] on link "Custom Dates" at bounding box center [948, 461] width 149 height 28
select select "7"
select select "2025"
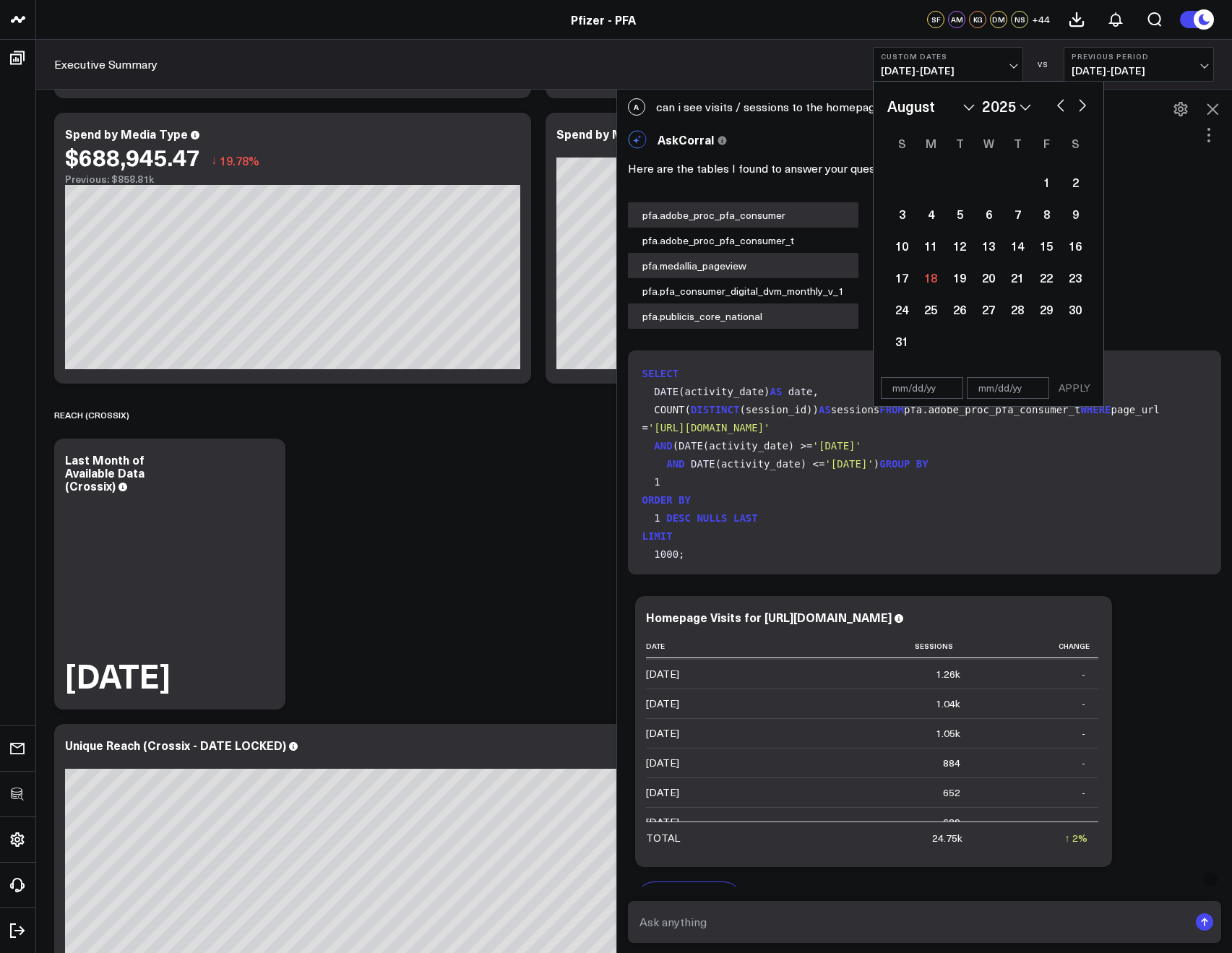
click at [1054, 100] on button "button" at bounding box center [1061, 104] width 14 height 17
select select "6"
select select "2025"
click at [1056, 100] on button "button" at bounding box center [1061, 104] width 14 height 17
select select "5"
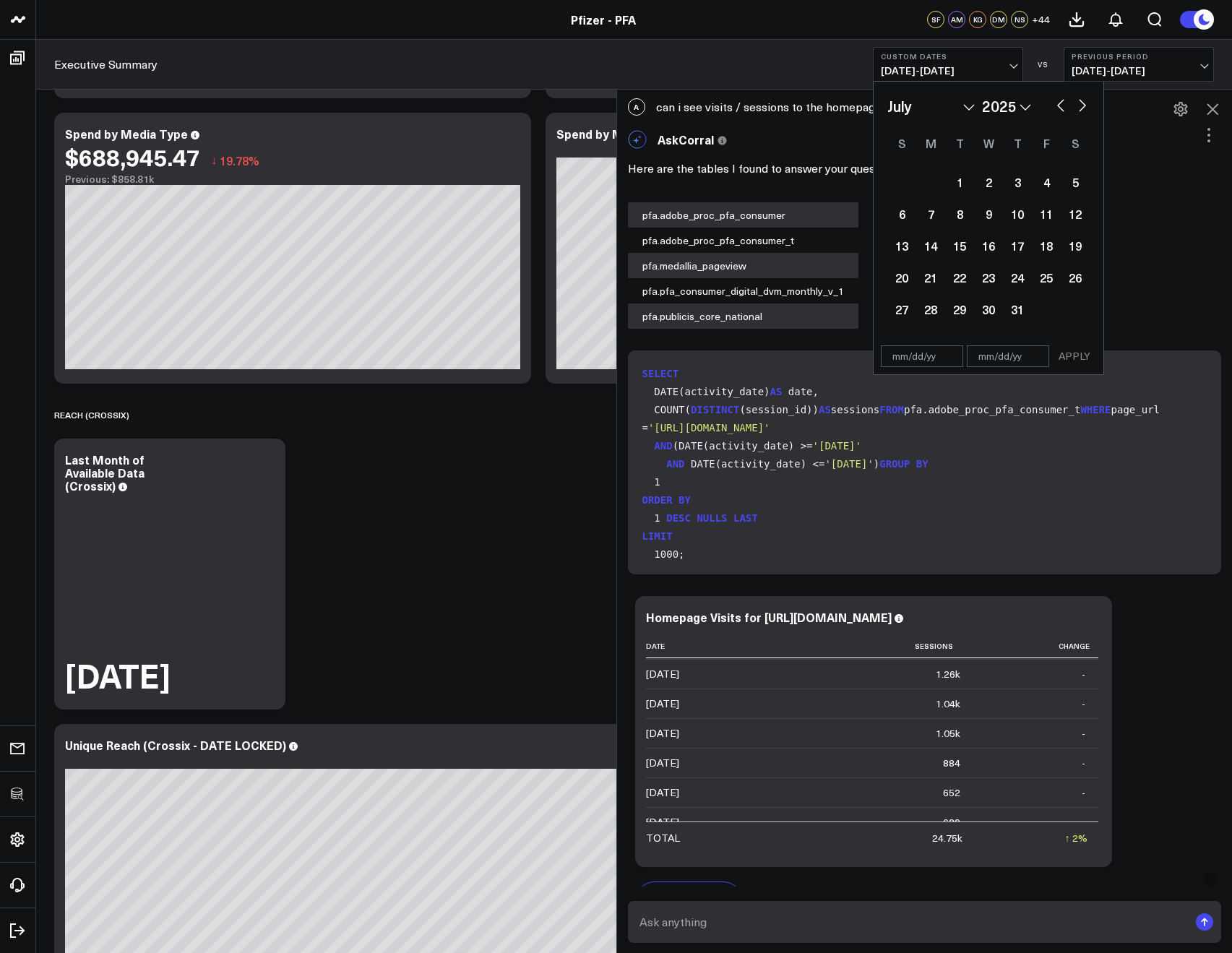
select select "2025"
click at [1056, 100] on button "button" at bounding box center [1061, 104] width 14 height 17
select select "4"
select select "2025"
click at [1056, 100] on button "button" at bounding box center [1061, 104] width 14 height 17
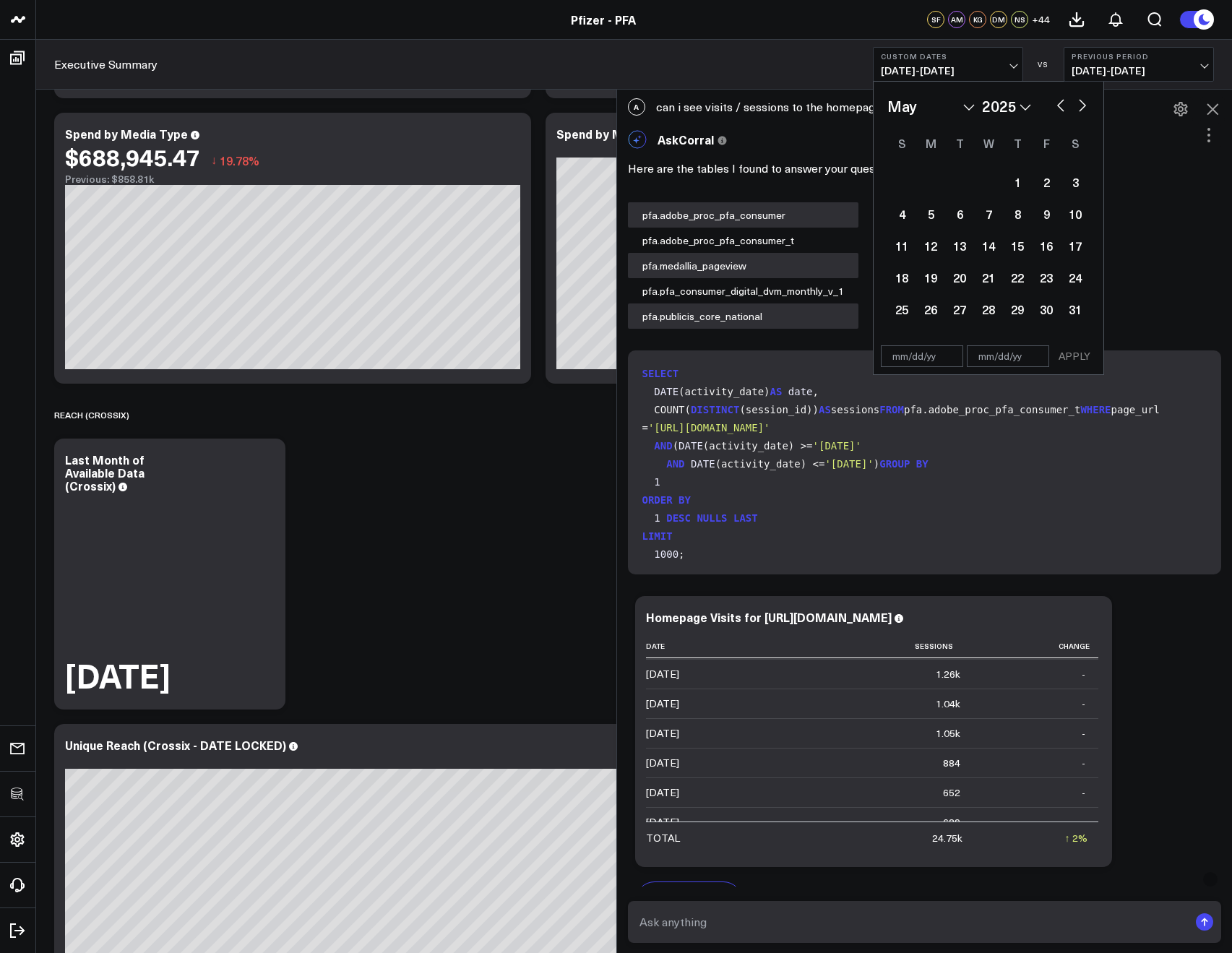
select select "3"
select select "2025"
click at [965, 183] on div "1" at bounding box center [960, 182] width 29 height 29
type input "04/01/25"
select select "3"
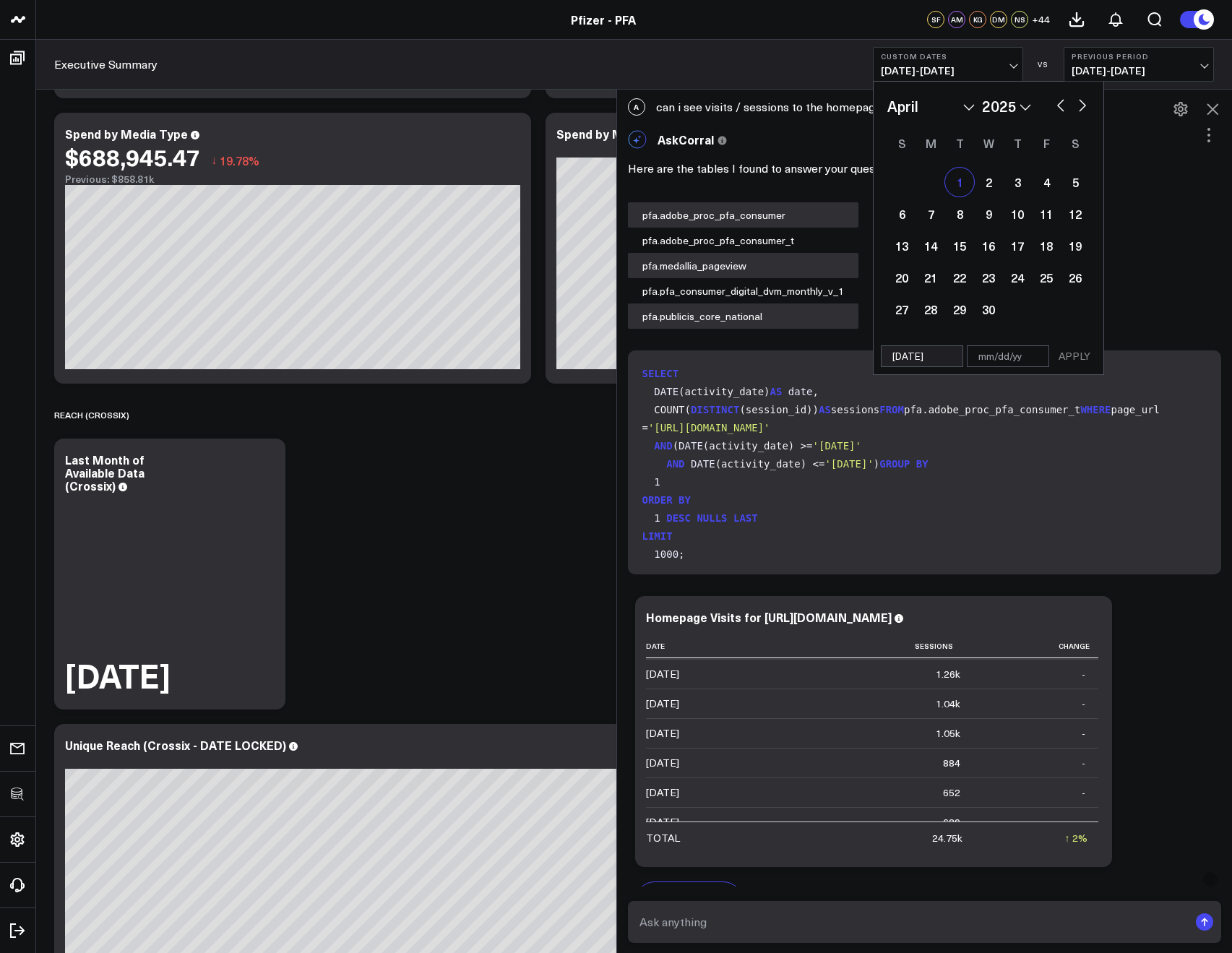
select select "2025"
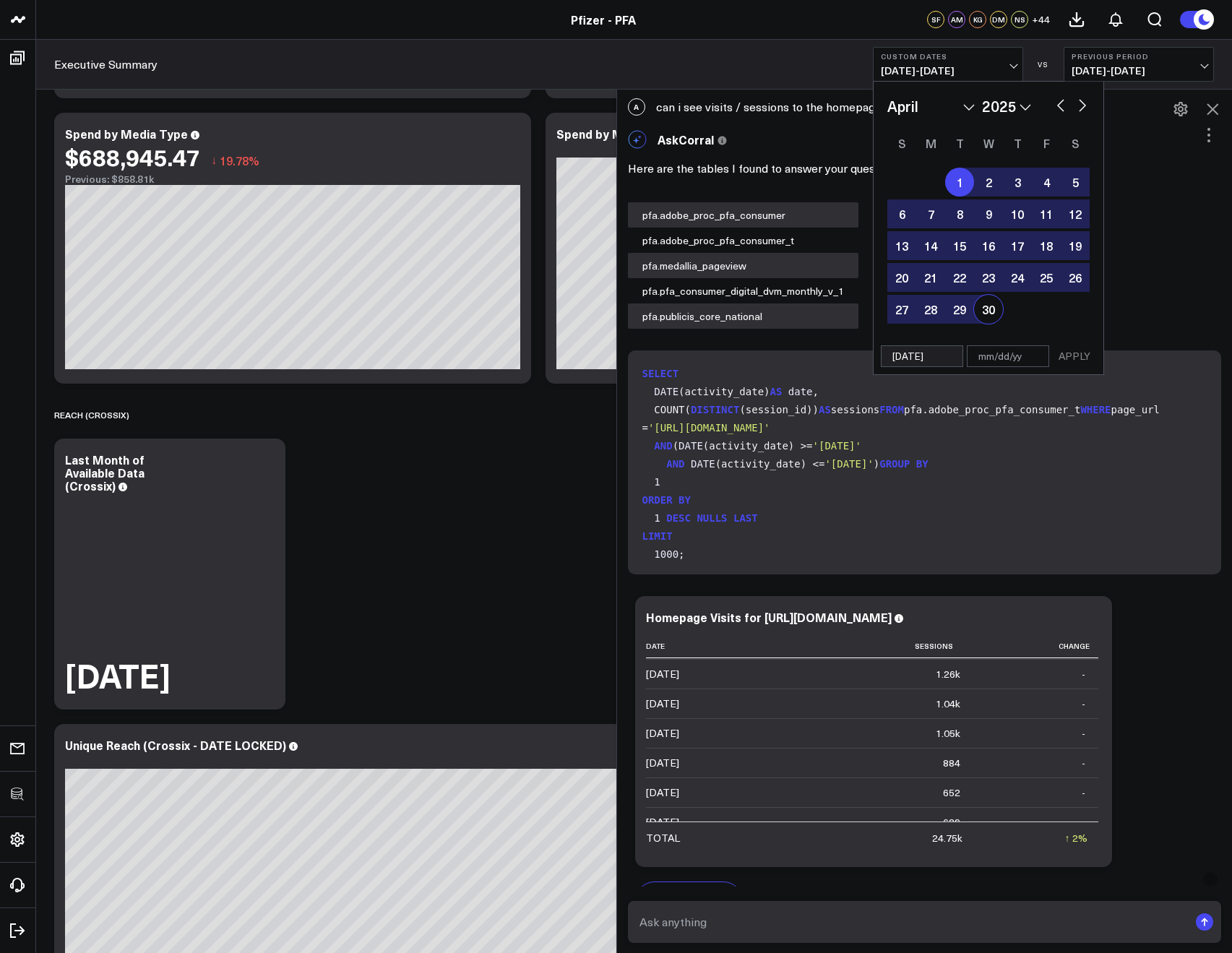
click at [984, 321] on div "30" at bounding box center [989, 309] width 29 height 29
type input "04/30/25"
select select "3"
select select "2025"
click at [1075, 354] on button "APPLY" at bounding box center [1074, 356] width 43 height 22
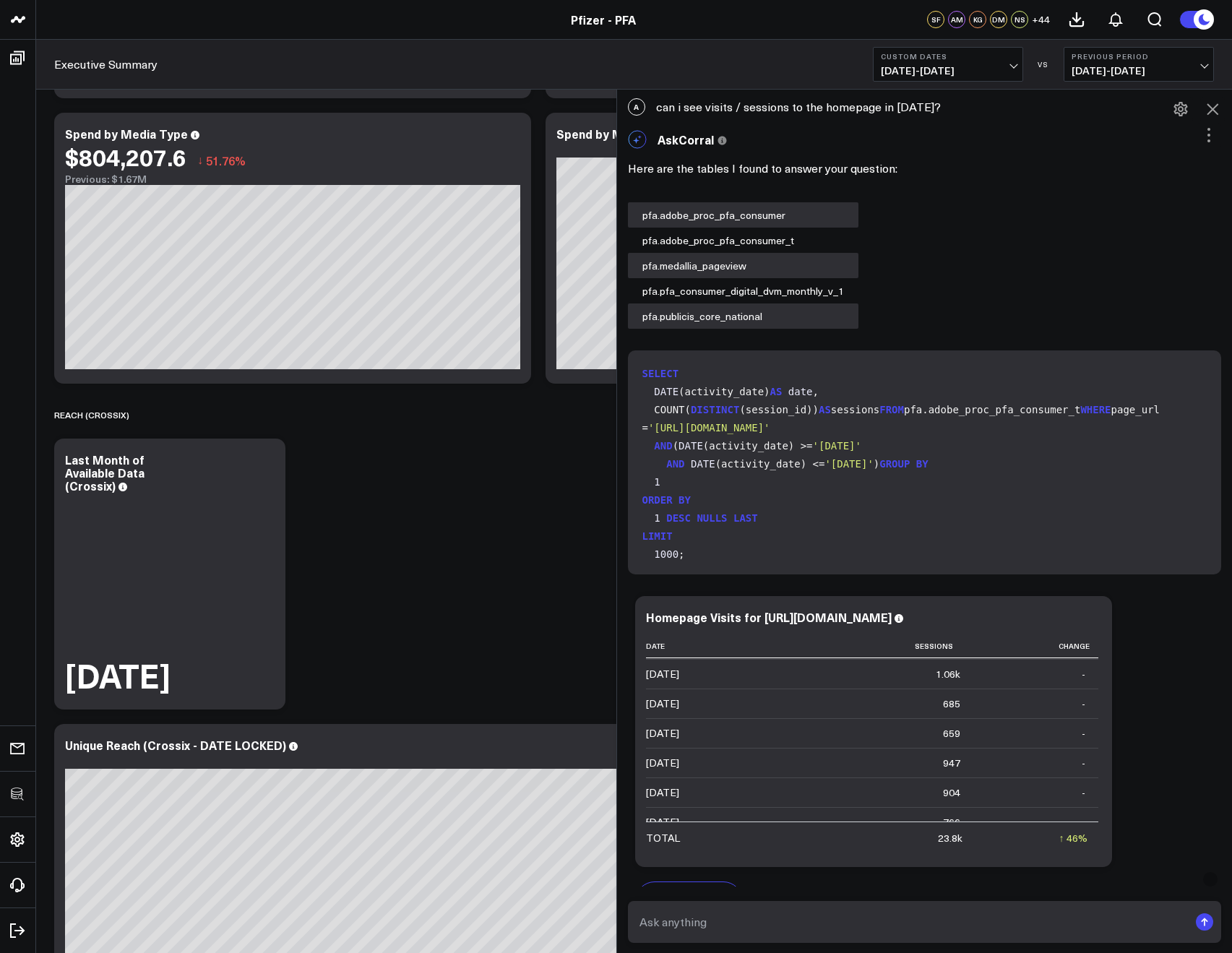
click at [943, 56] on b "Custom Dates" at bounding box center [949, 56] width 135 height 9
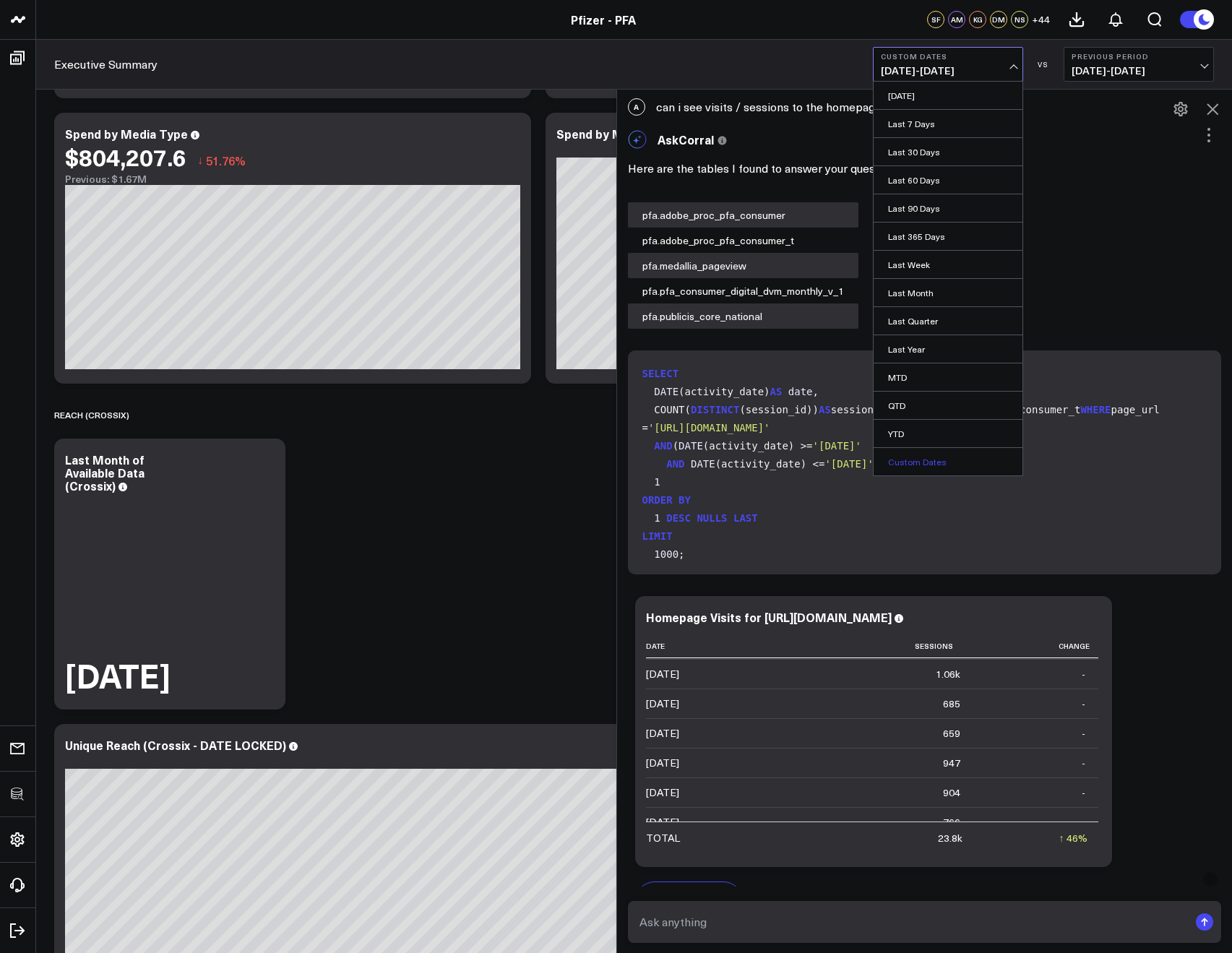
click at [902, 459] on link "Custom Dates" at bounding box center [948, 461] width 149 height 28
select select "7"
select select "2025"
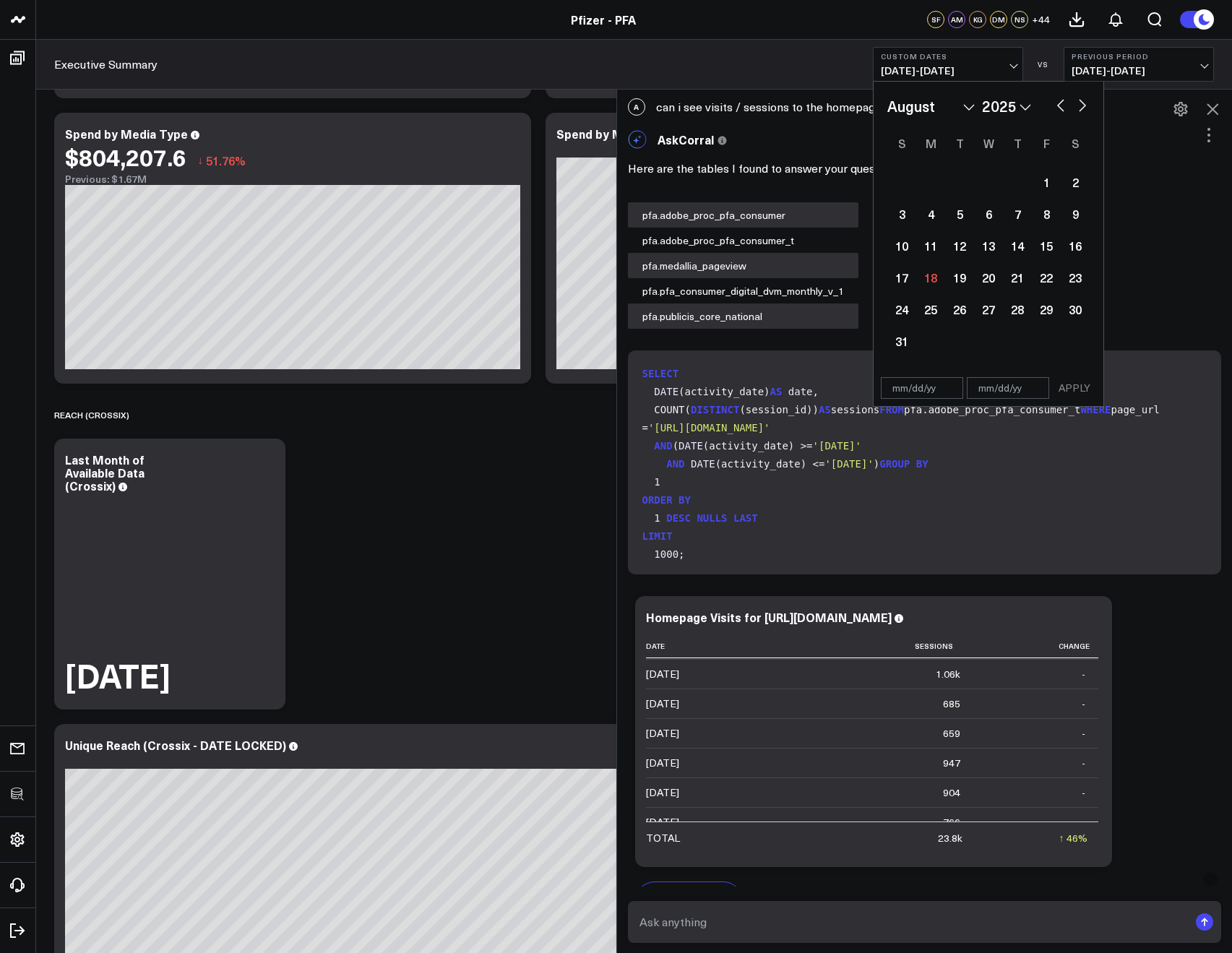
click at [1060, 116] on div "January February March April May June July August September October November De…" at bounding box center [989, 226] width 203 height 261
click at [1060, 114] on div "January February March April May June July August September October November De…" at bounding box center [989, 106] width 203 height 22
click at [1060, 112] on button "button" at bounding box center [1061, 104] width 14 height 17
select select "6"
select select "2025"
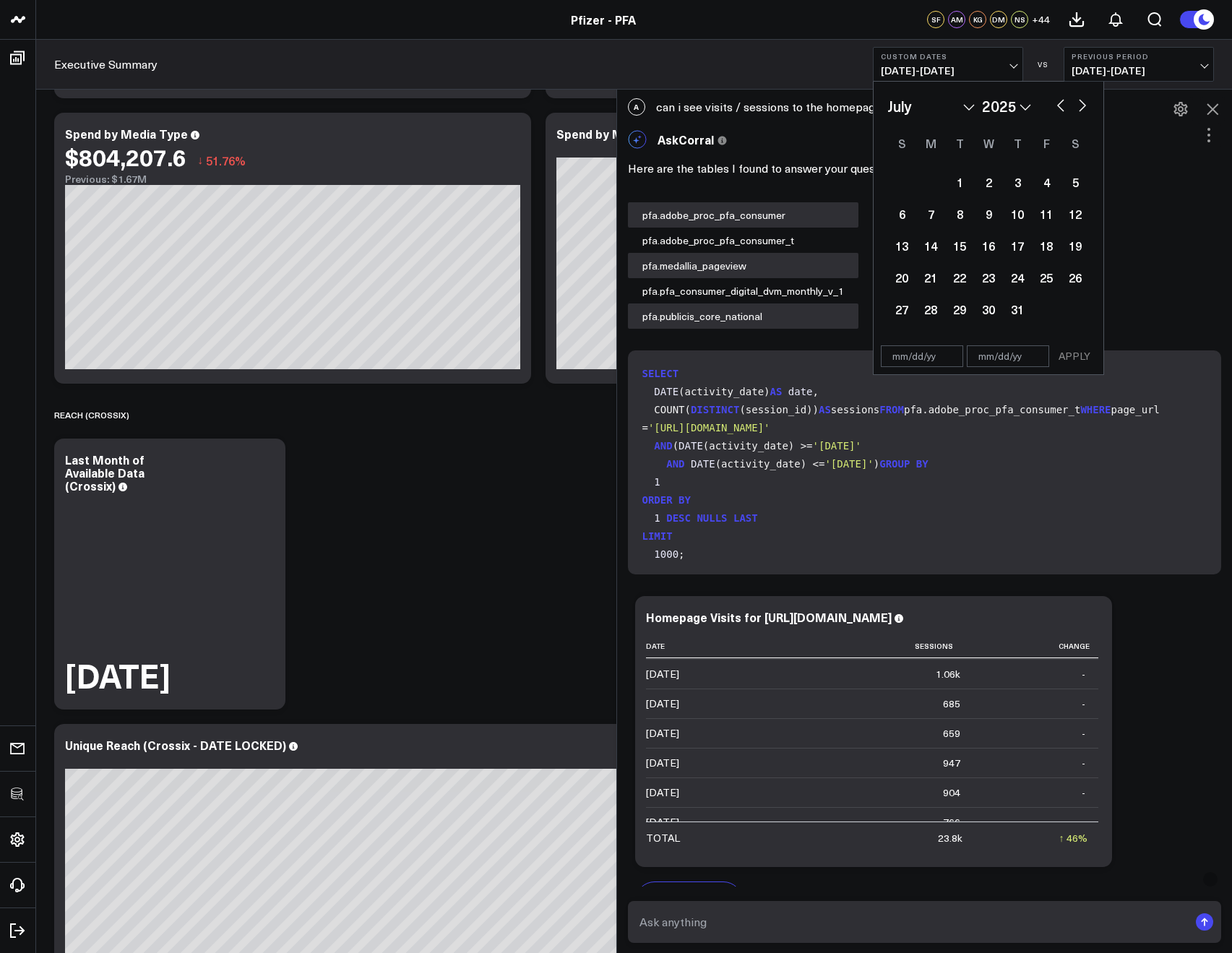
click at [1060, 110] on button "button" at bounding box center [1061, 104] width 14 height 17
select select "5"
select select "2025"
click at [1060, 110] on button "button" at bounding box center [1061, 104] width 14 height 17
select select "4"
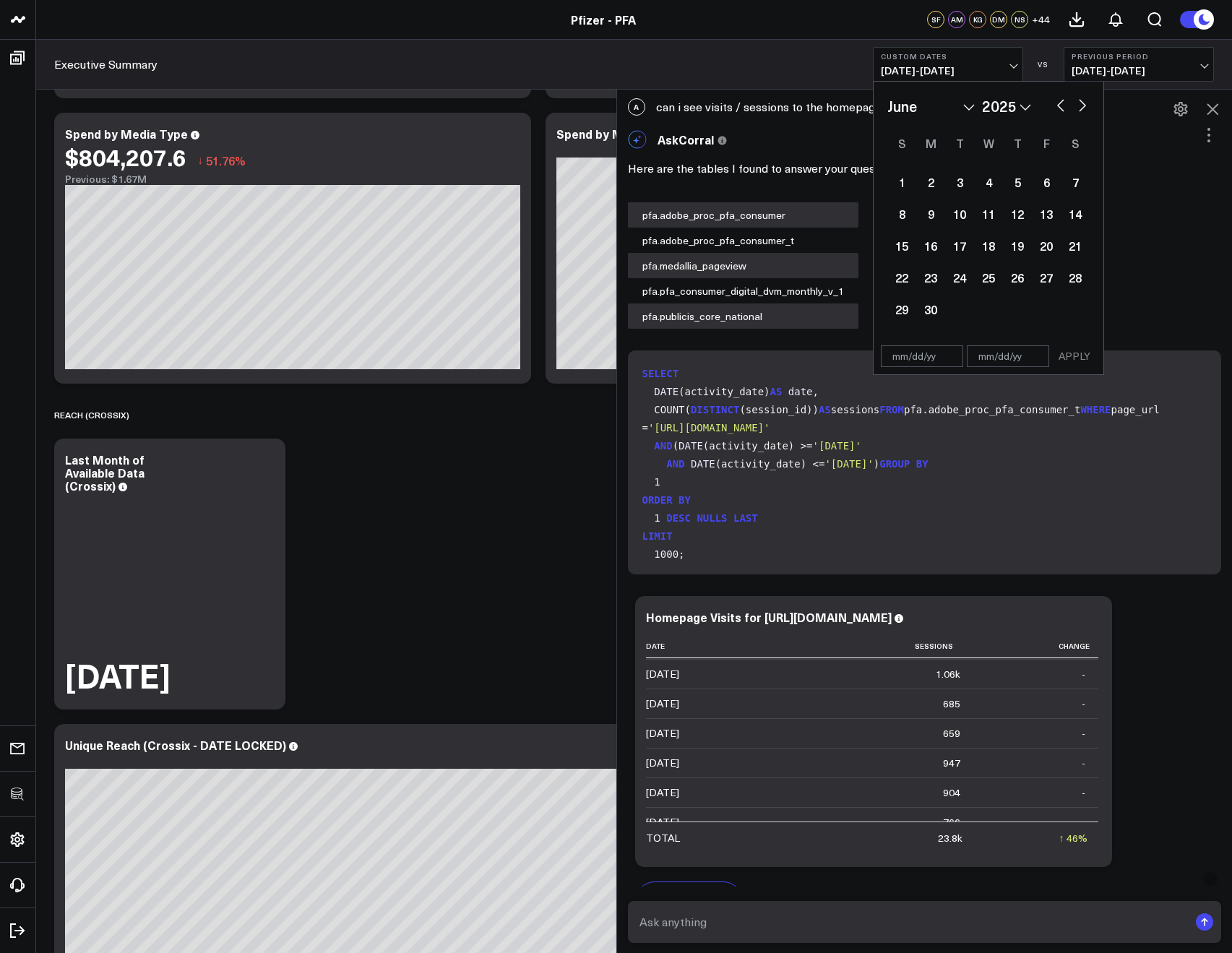
select select "2025"
click at [1060, 110] on button "button" at bounding box center [1061, 104] width 14 height 17
select select "3"
select select "2025"
click at [1060, 107] on button "button" at bounding box center [1061, 104] width 14 height 17
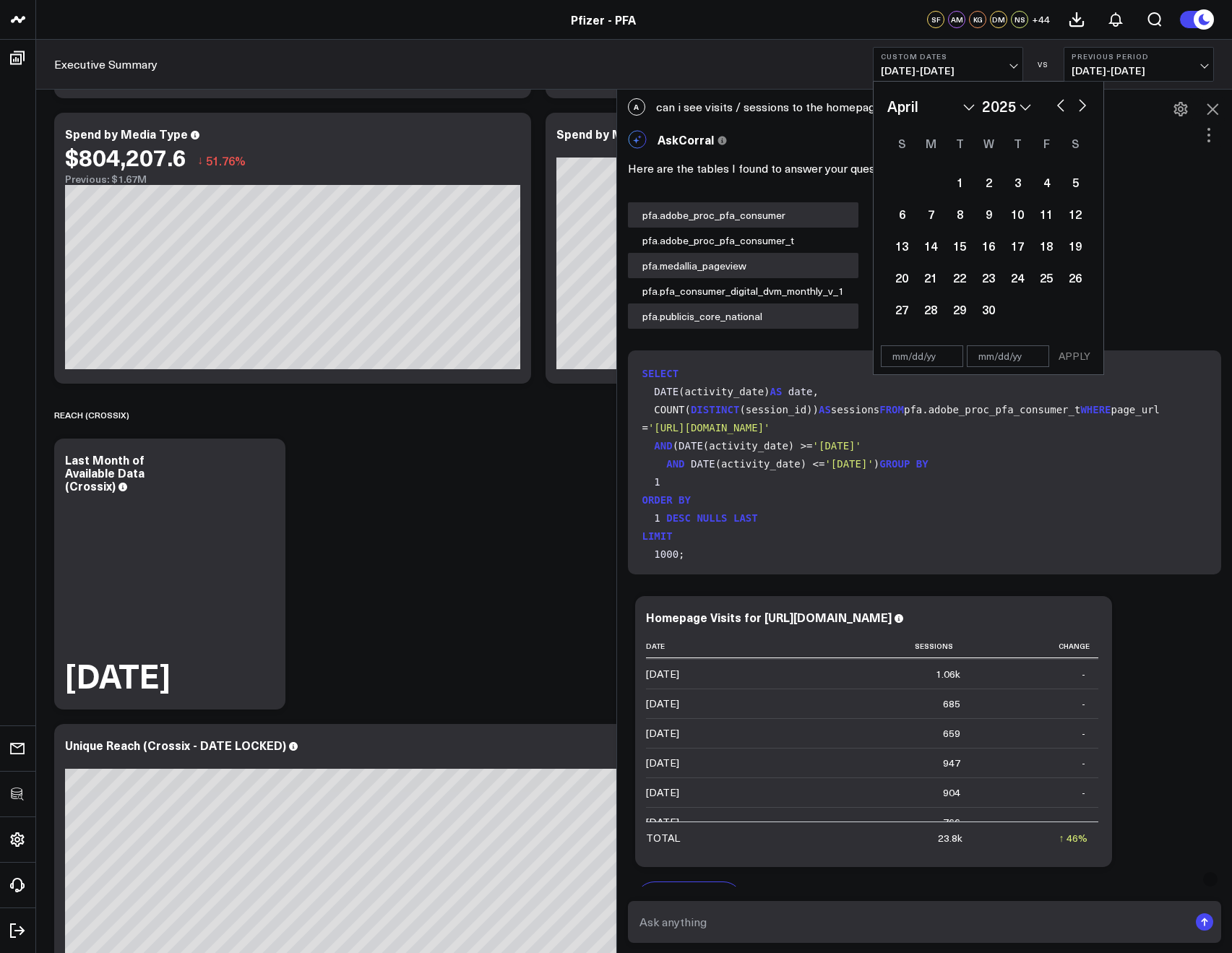
select select "2"
select select "2025"
click at [1069, 185] on div "1" at bounding box center [1075, 182] width 29 height 29
type input "03/01/25"
select select "2"
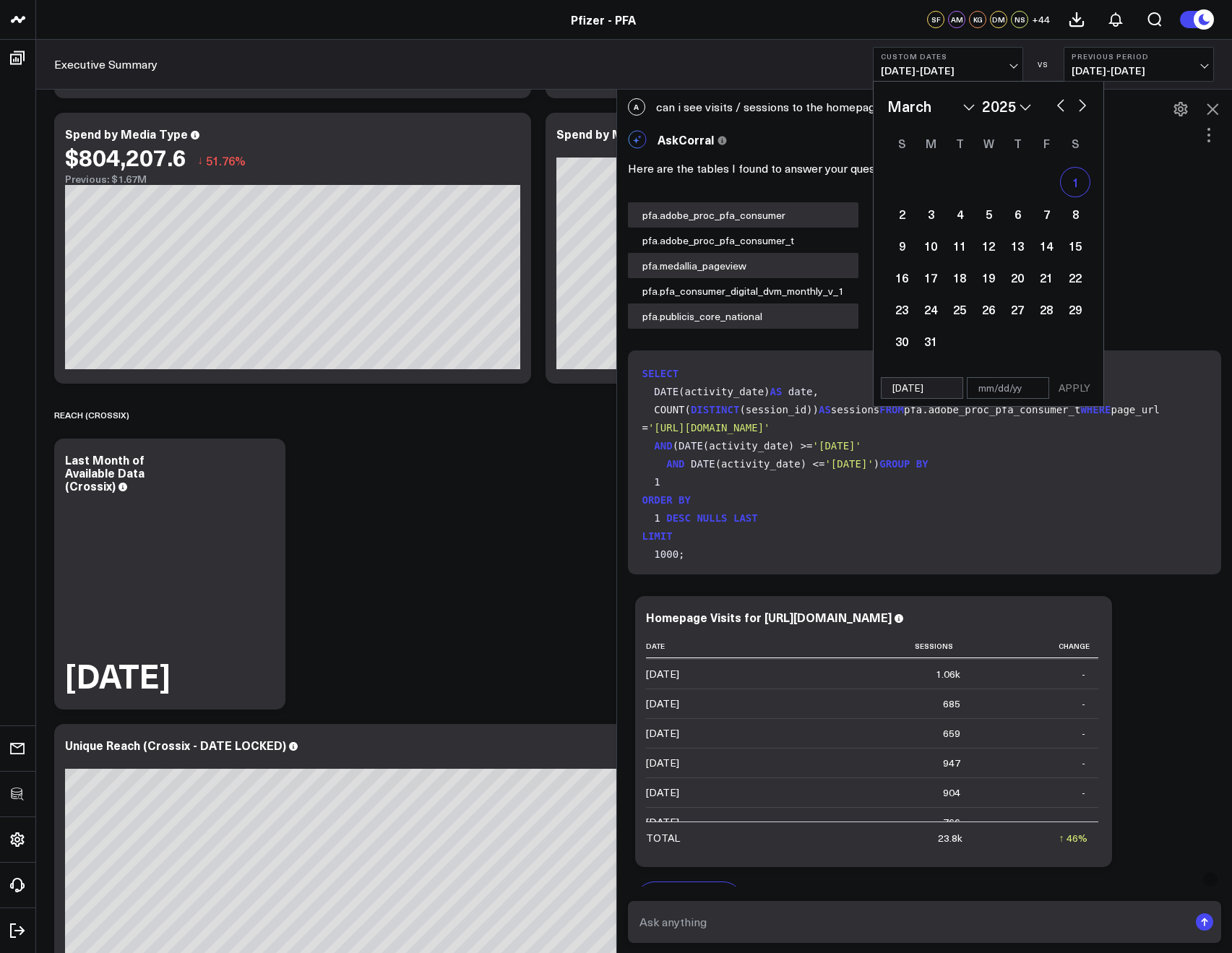
select select "2025"
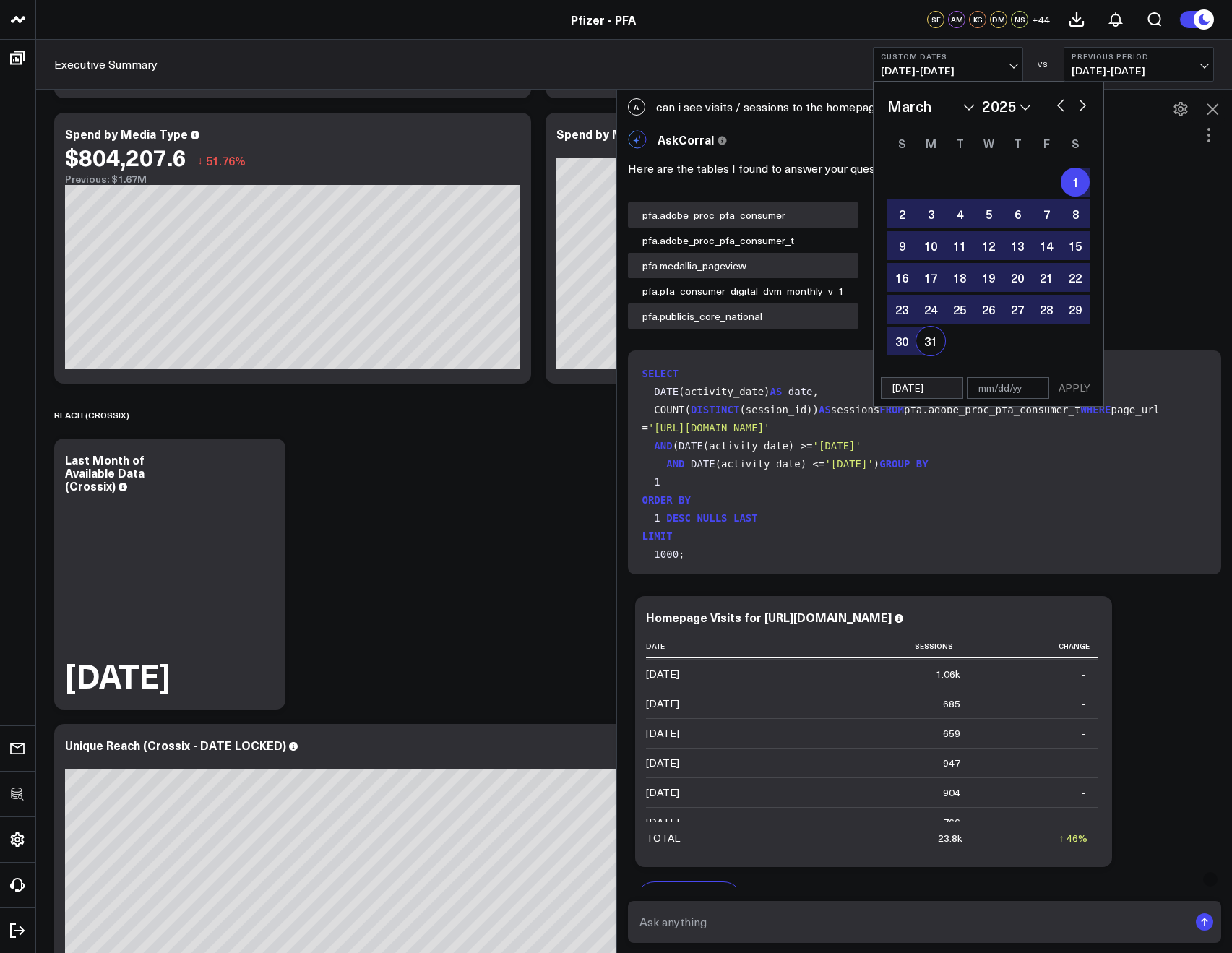
click at [923, 347] on div "31" at bounding box center [931, 341] width 29 height 29
type input "03/31/25"
select select "2"
select select "2025"
click at [1083, 388] on button "APPLY" at bounding box center [1074, 388] width 43 height 22
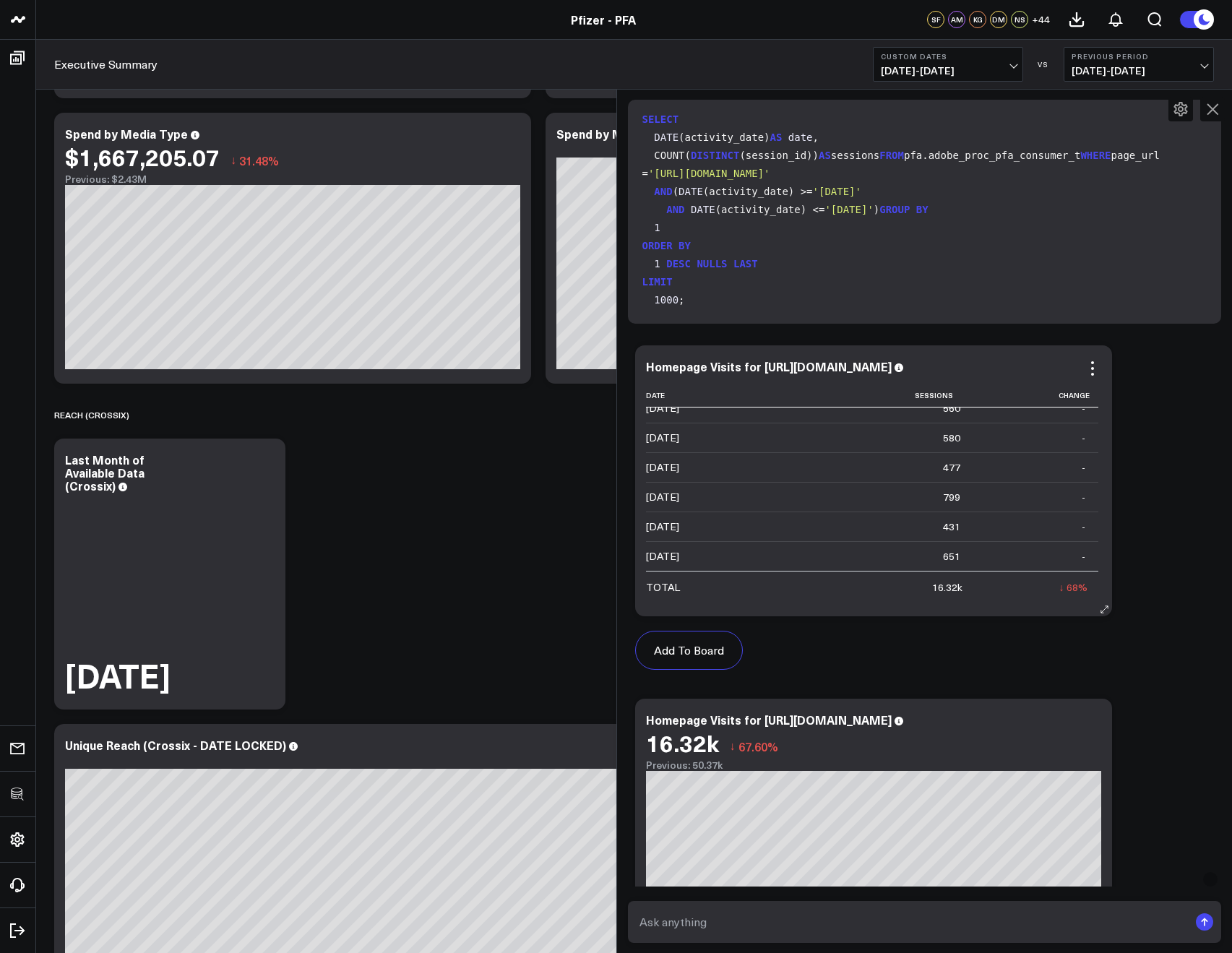
scroll to position [299, 0]
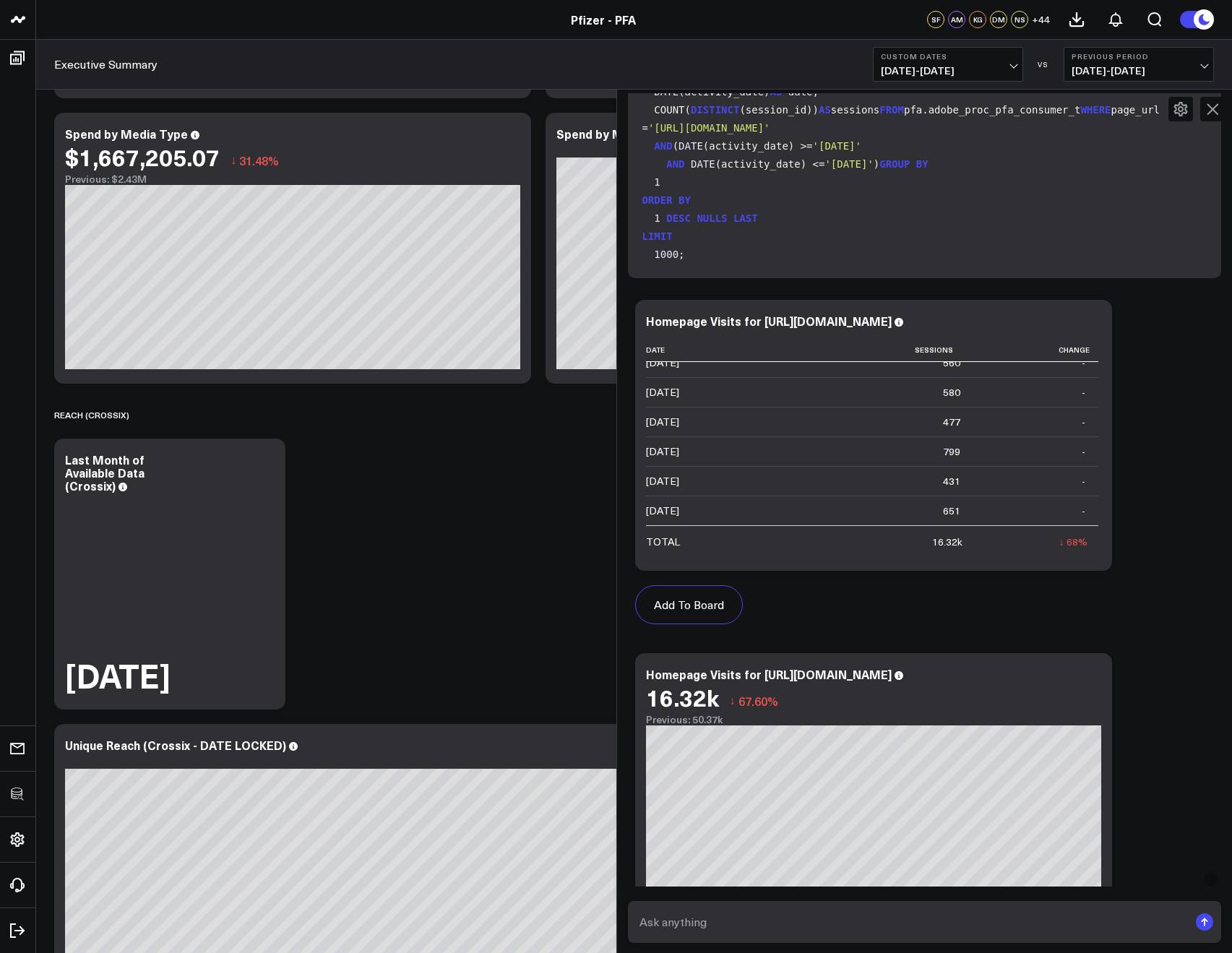
click at [934, 70] on span "03/01/25 - 03/31/25" at bounding box center [949, 71] width 135 height 12
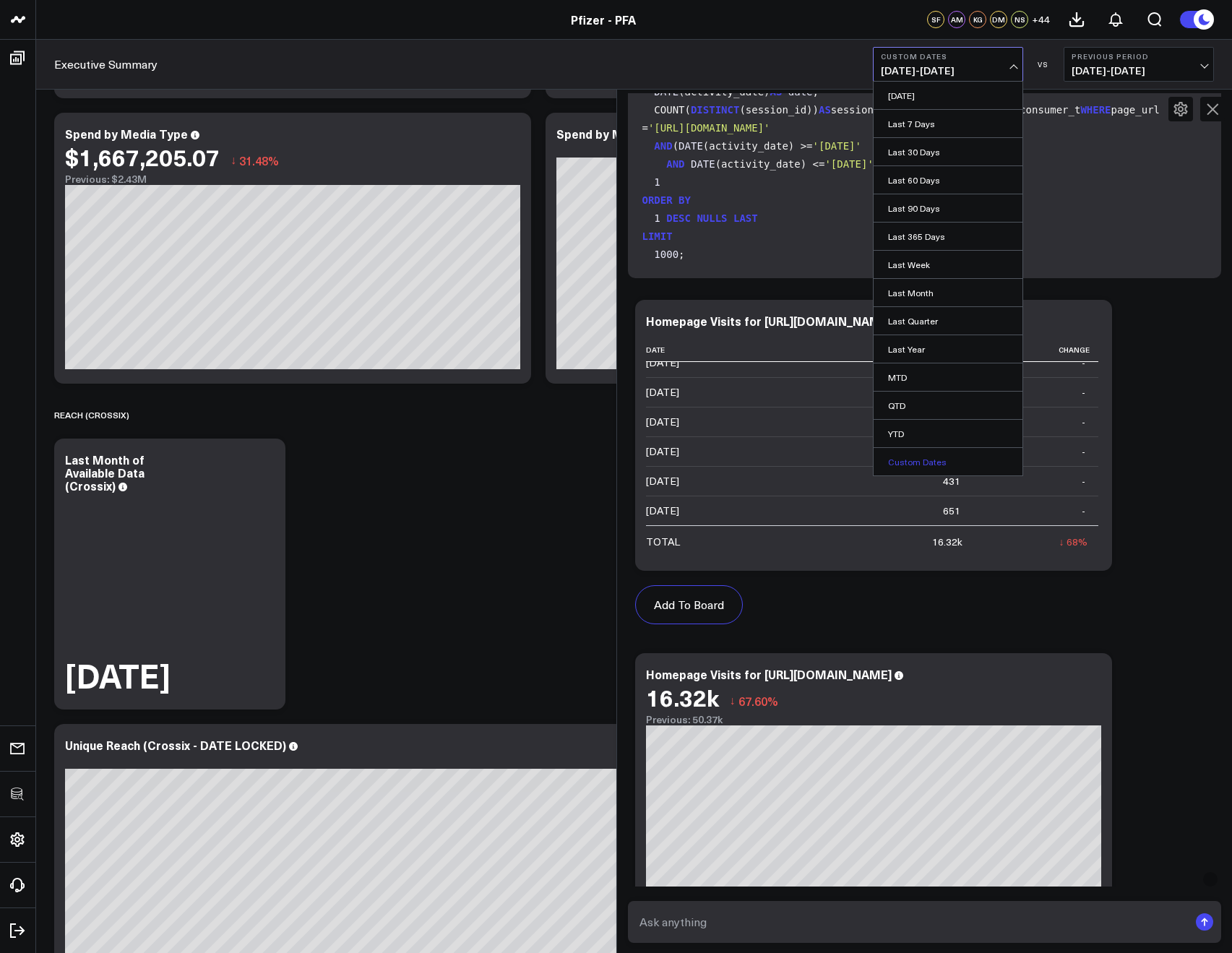
click at [900, 471] on link "Custom Dates" at bounding box center [948, 461] width 149 height 28
select select "7"
select select "2025"
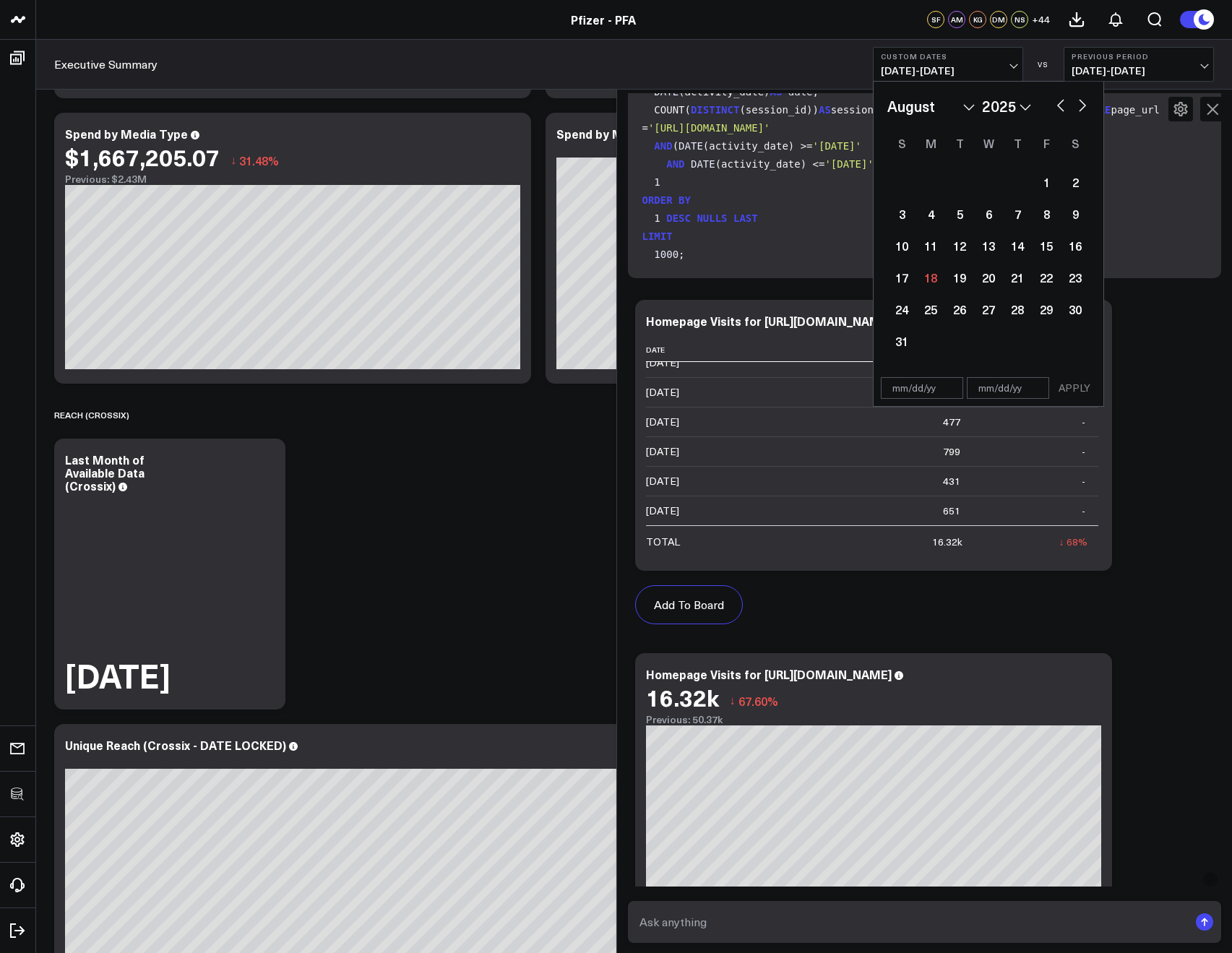
click at [1063, 102] on button "button" at bounding box center [1061, 104] width 14 height 17
select select "6"
select select "2025"
click at [1061, 102] on button "button" at bounding box center [1061, 104] width 14 height 17
select select "5"
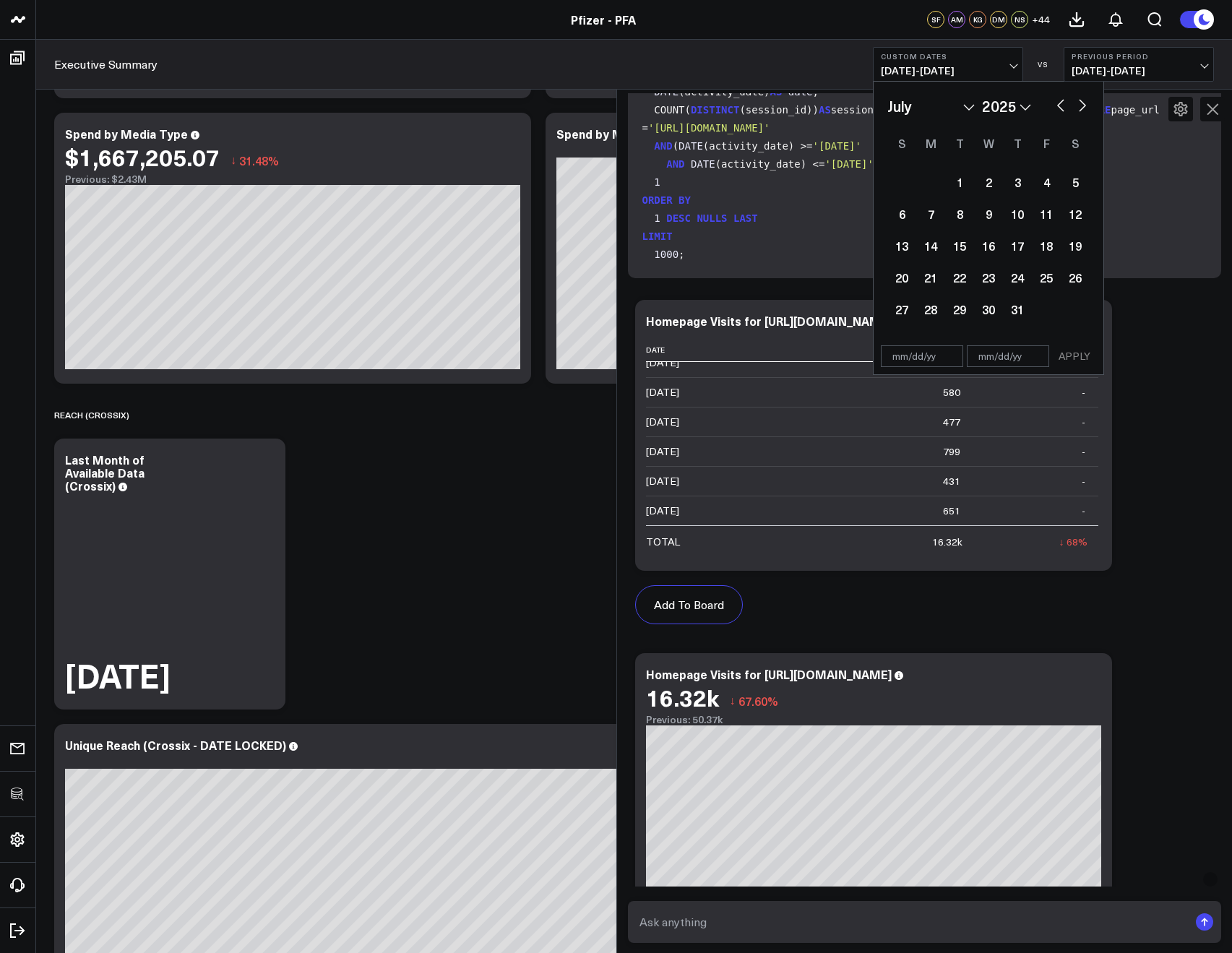
select select "2025"
click at [1061, 102] on button "button" at bounding box center [1061, 104] width 14 height 17
select select "4"
select select "2025"
click at [1061, 102] on button "button" at bounding box center [1061, 104] width 14 height 17
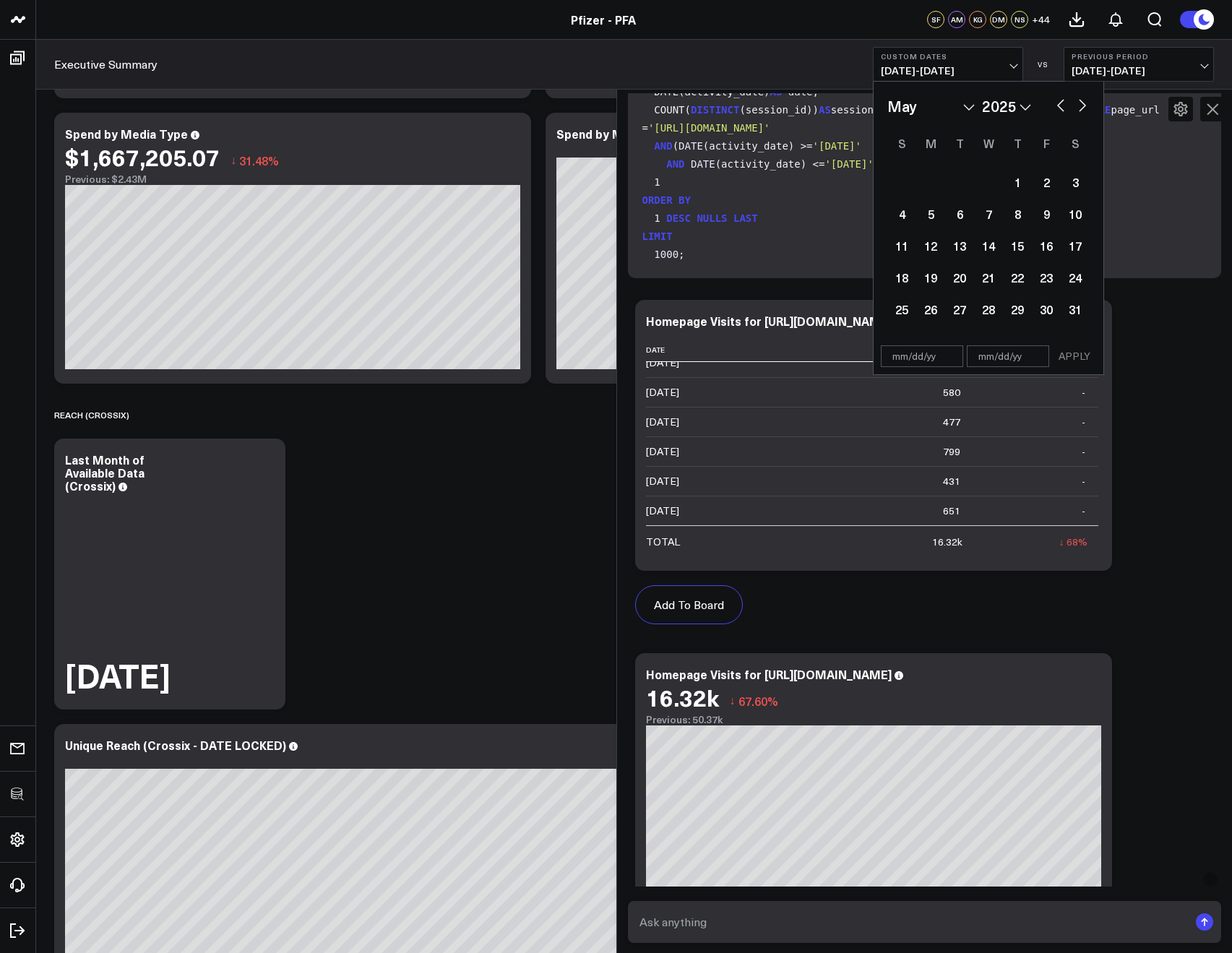
select select "3"
select select "2025"
click at [1061, 102] on button "button" at bounding box center [1061, 104] width 14 height 17
select select "2"
select select "2025"
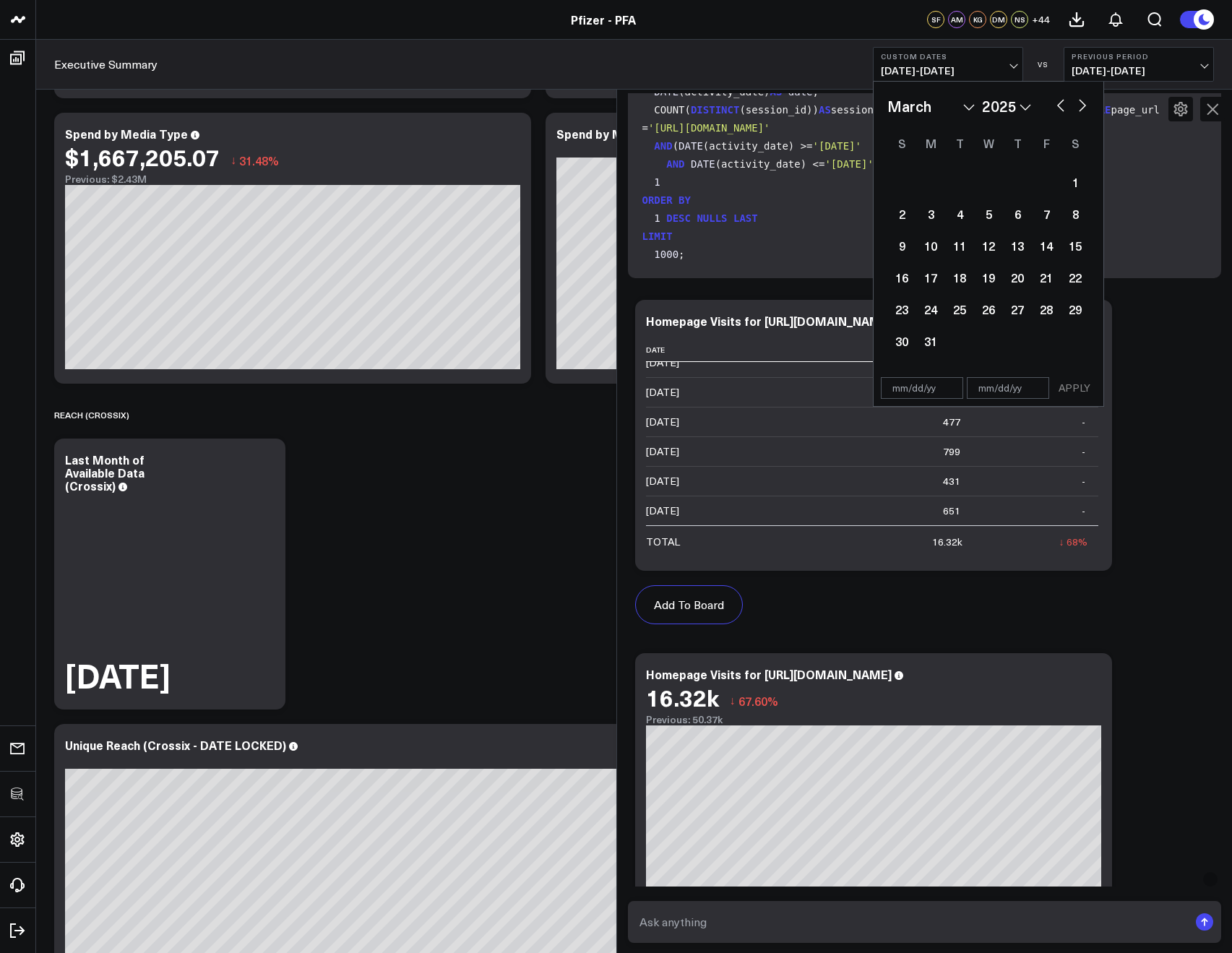
click at [1061, 102] on button "button" at bounding box center [1061, 104] width 14 height 17
select select "1"
select select "2025"
click at [1074, 183] on div "1" at bounding box center [1075, 182] width 29 height 29
type input "02/01/25"
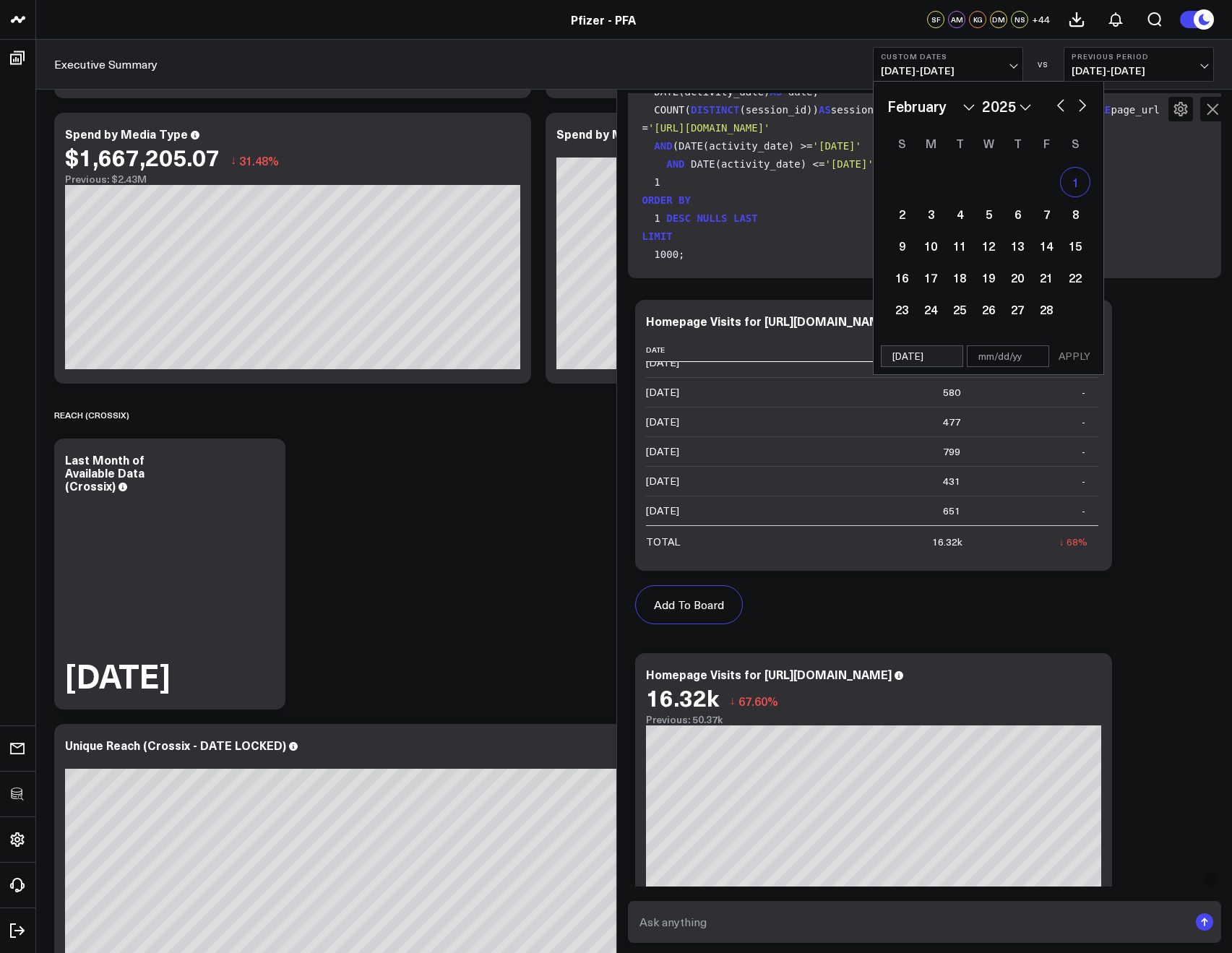
select select "1"
select select "2025"
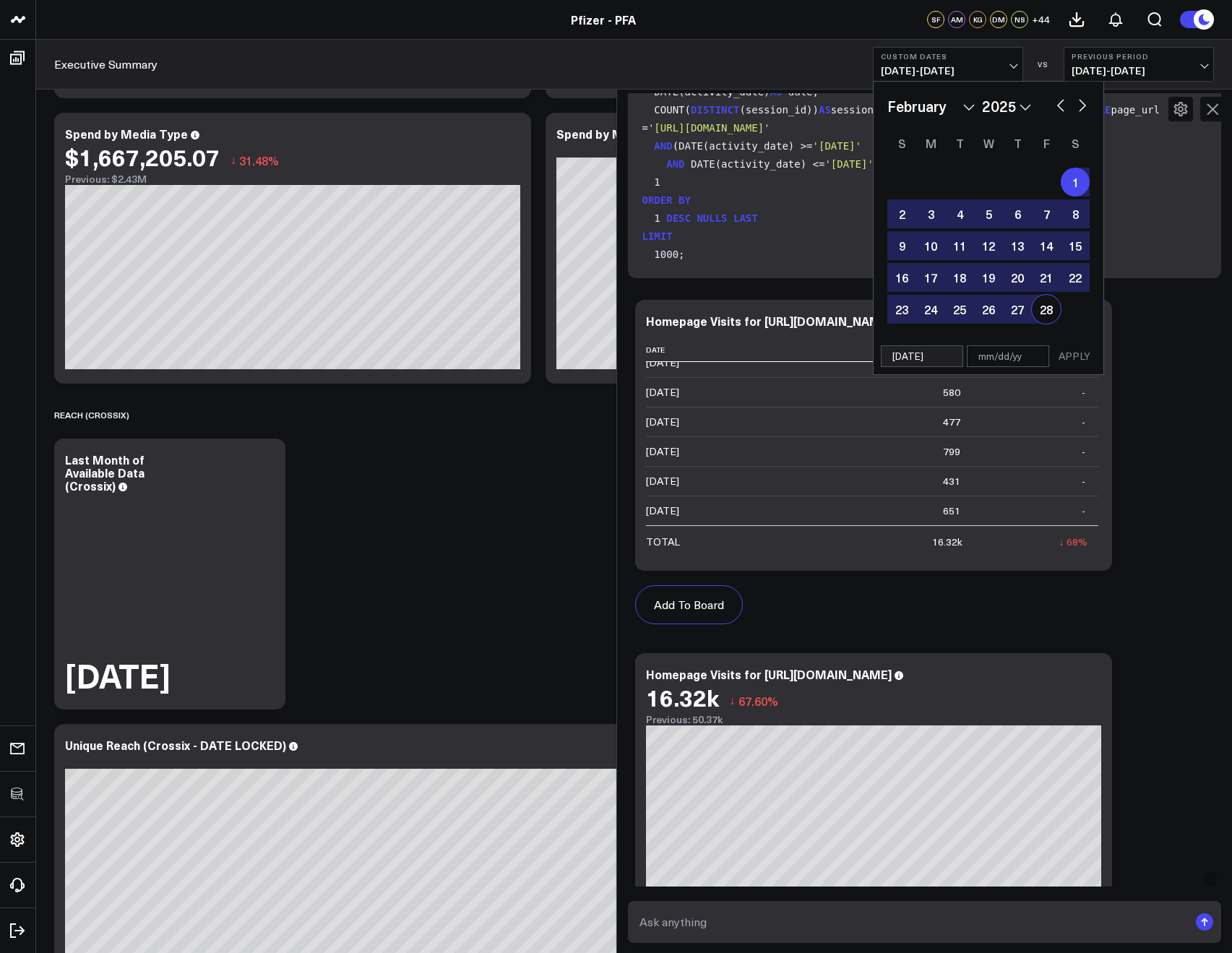
click at [1053, 298] on div "28" at bounding box center [1047, 309] width 29 height 29
type input "02/28/25"
select select "1"
select select "2025"
click at [1070, 354] on button "APPLY" at bounding box center [1074, 356] width 43 height 22
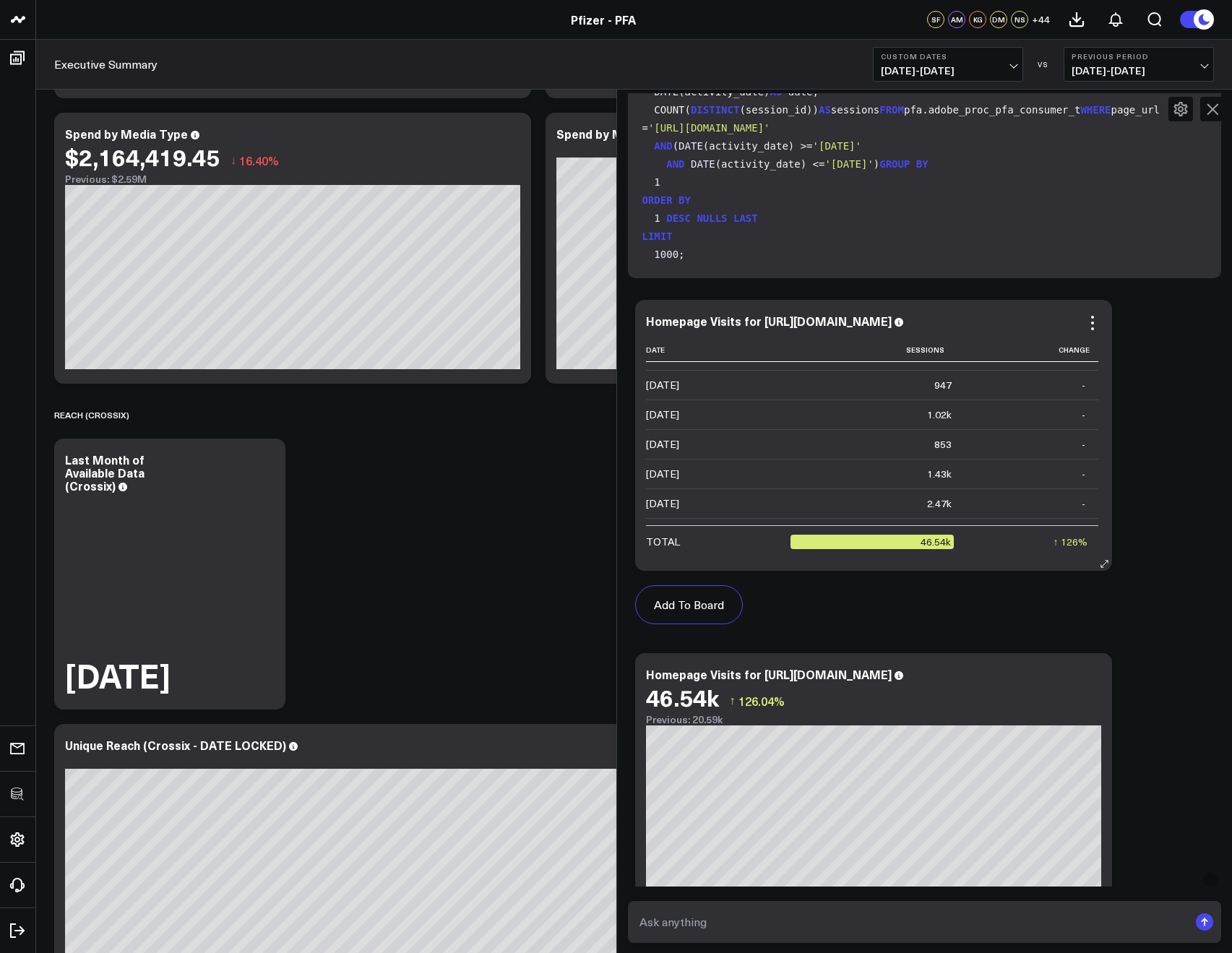
scroll to position [285, 0]
click at [925, 65] on span "02/01/25 - 02/28/25" at bounding box center [949, 71] width 135 height 12
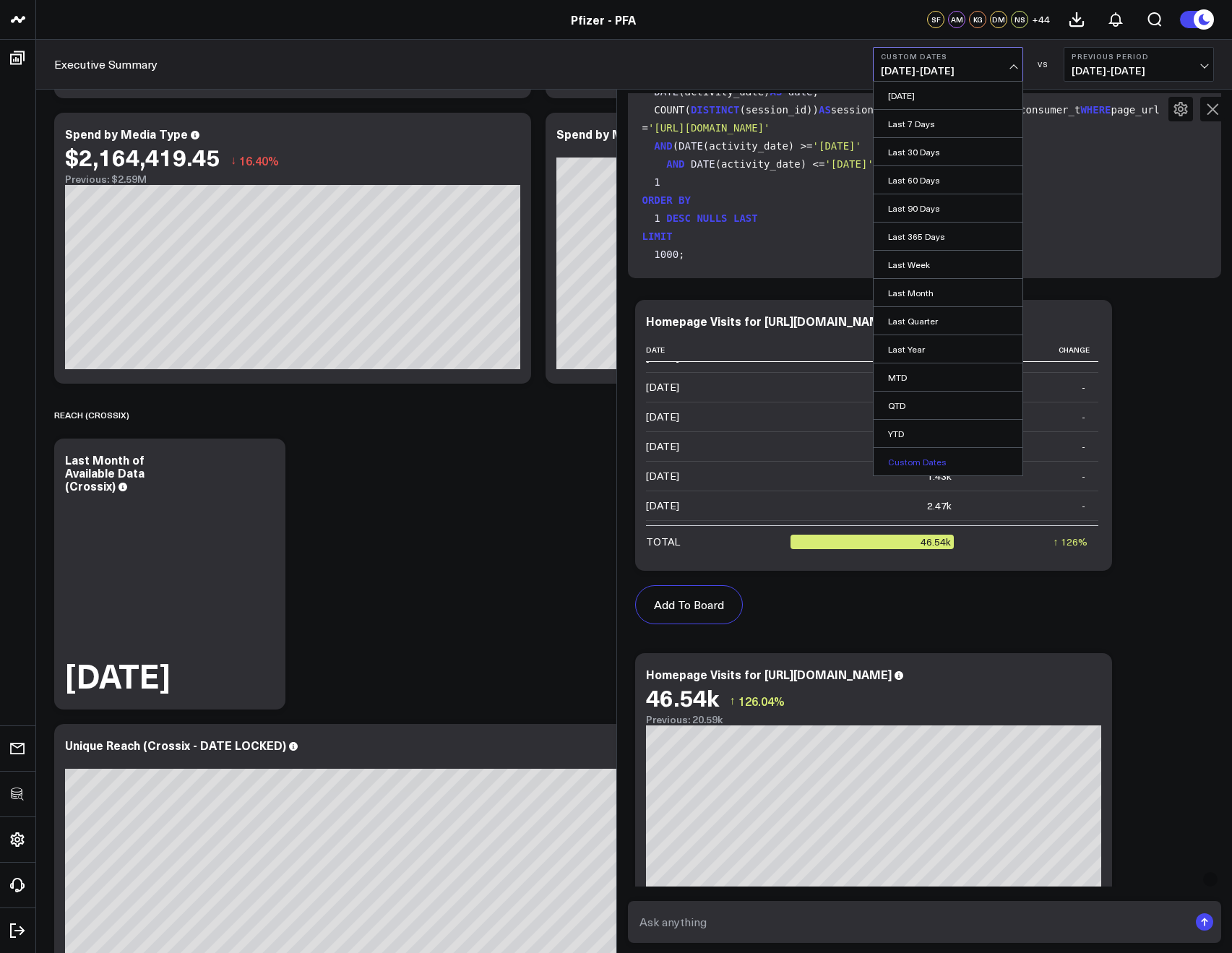
click at [911, 458] on link "Custom Dates" at bounding box center [948, 461] width 149 height 28
select select "7"
select select "2025"
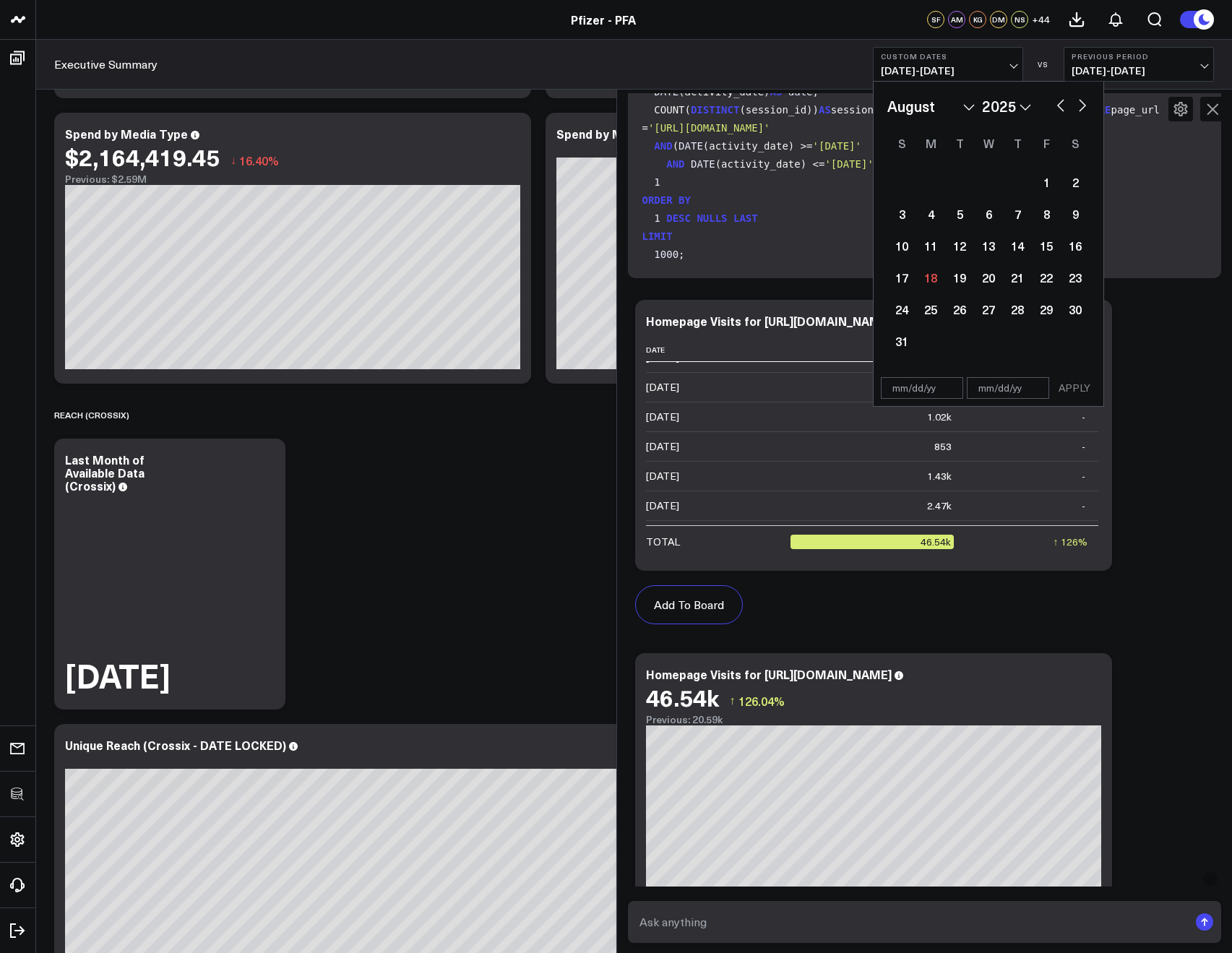
click at [1084, 108] on button "button" at bounding box center [1082, 104] width 14 height 17
select select "8"
select select "2025"
click at [1084, 108] on button "button" at bounding box center [1082, 104] width 14 height 17
select select "9"
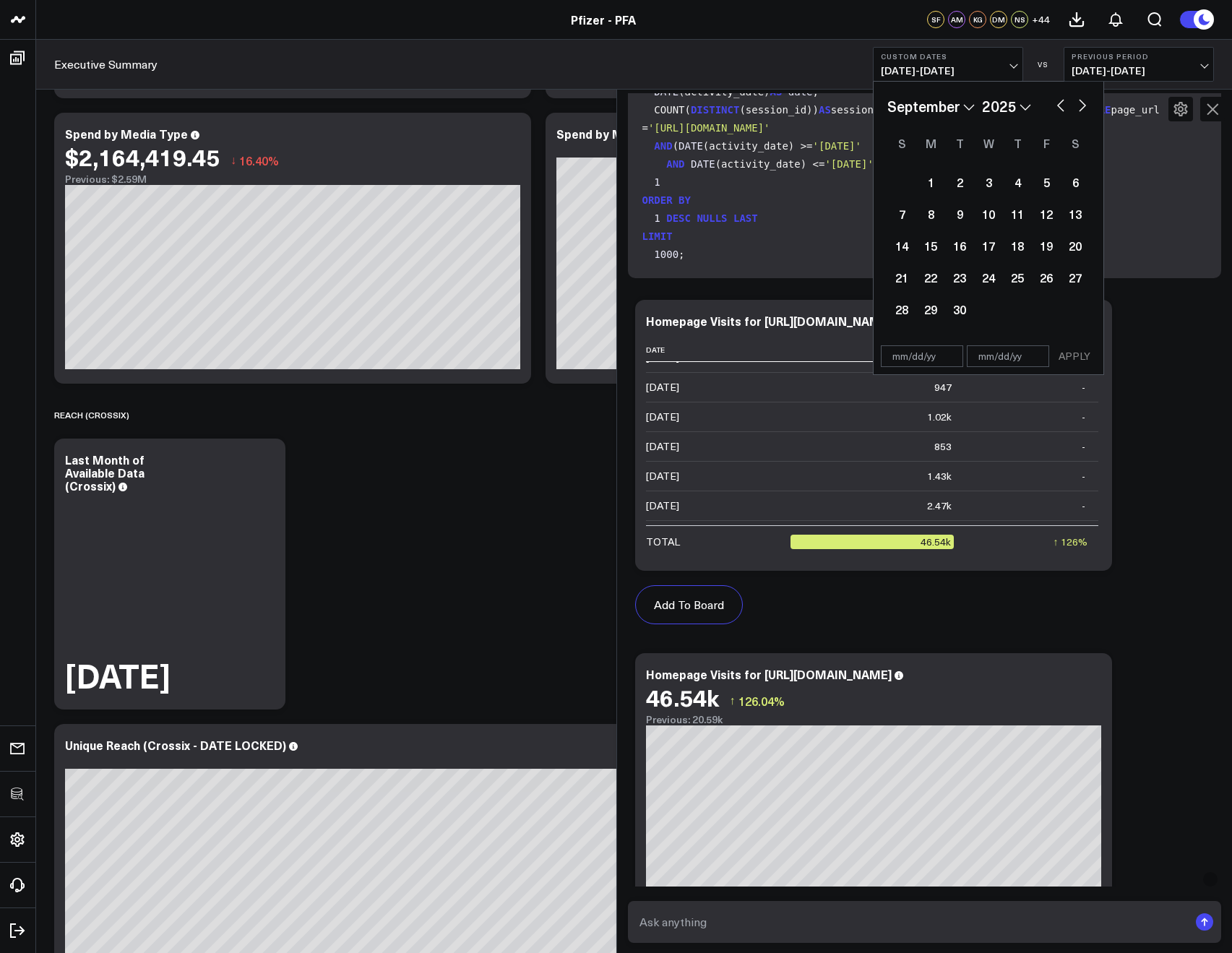
select select "2025"
click at [1084, 108] on button "button" at bounding box center [1082, 104] width 14 height 17
select select "10"
select select "2025"
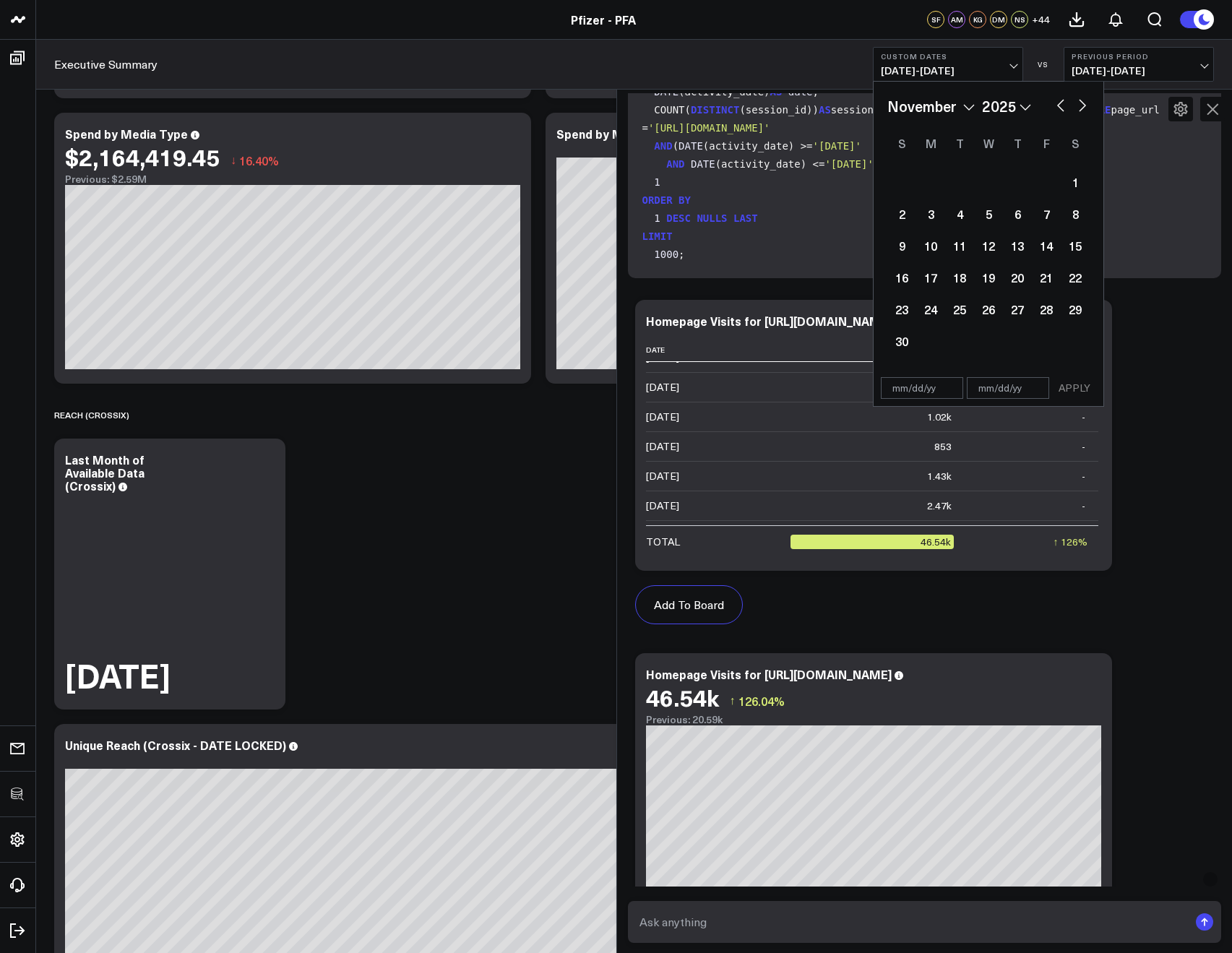
click at [1052, 101] on div "January February March April May June July August September October November De…" at bounding box center [989, 106] width 203 height 22
click at [1056, 101] on button "button" at bounding box center [1061, 104] width 14 height 17
select select "9"
select select "2025"
click at [1056, 101] on button "button" at bounding box center [1061, 104] width 14 height 17
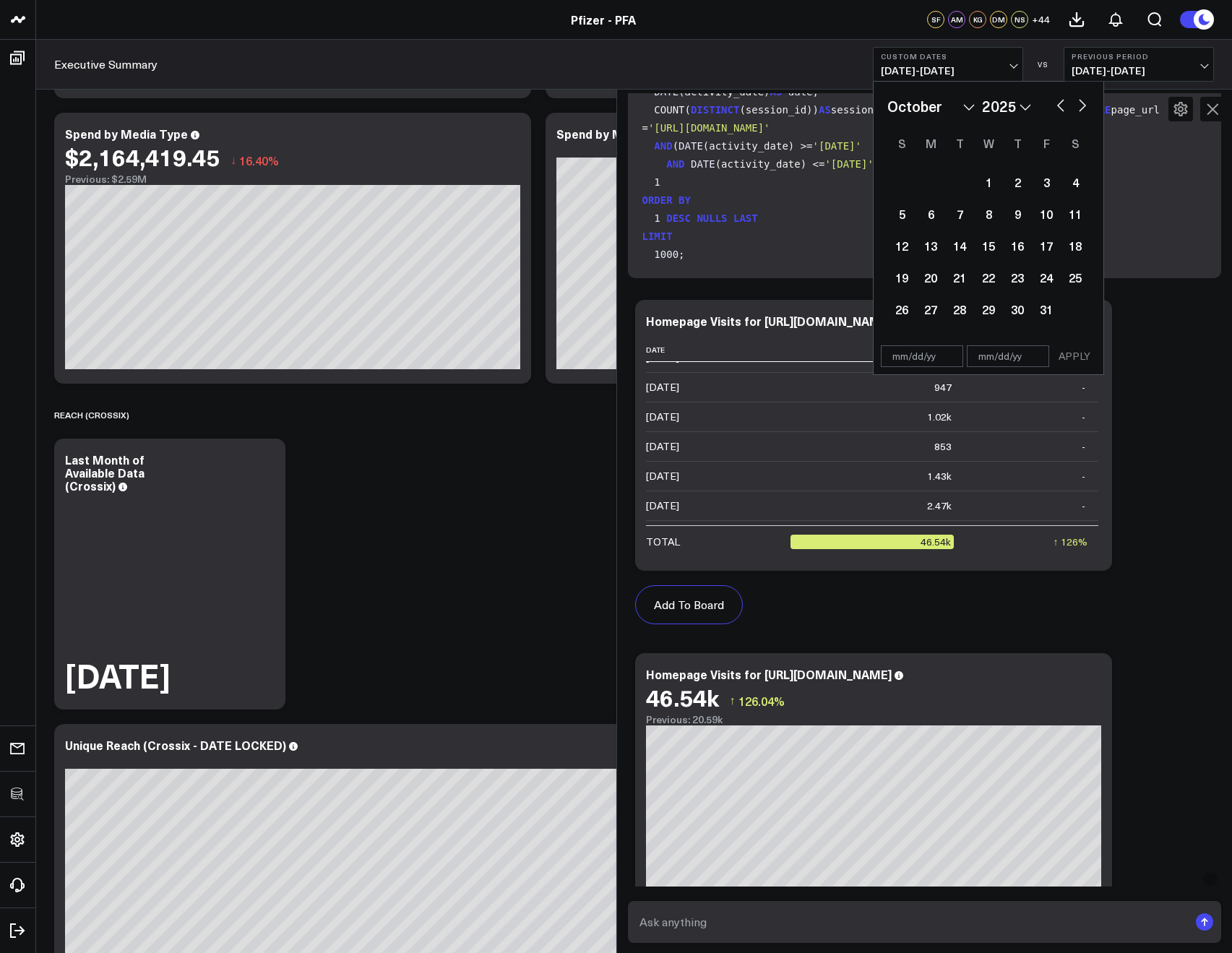
select select "8"
select select "2025"
click at [1056, 101] on button "button" at bounding box center [1061, 104] width 14 height 17
select select "7"
select select "2025"
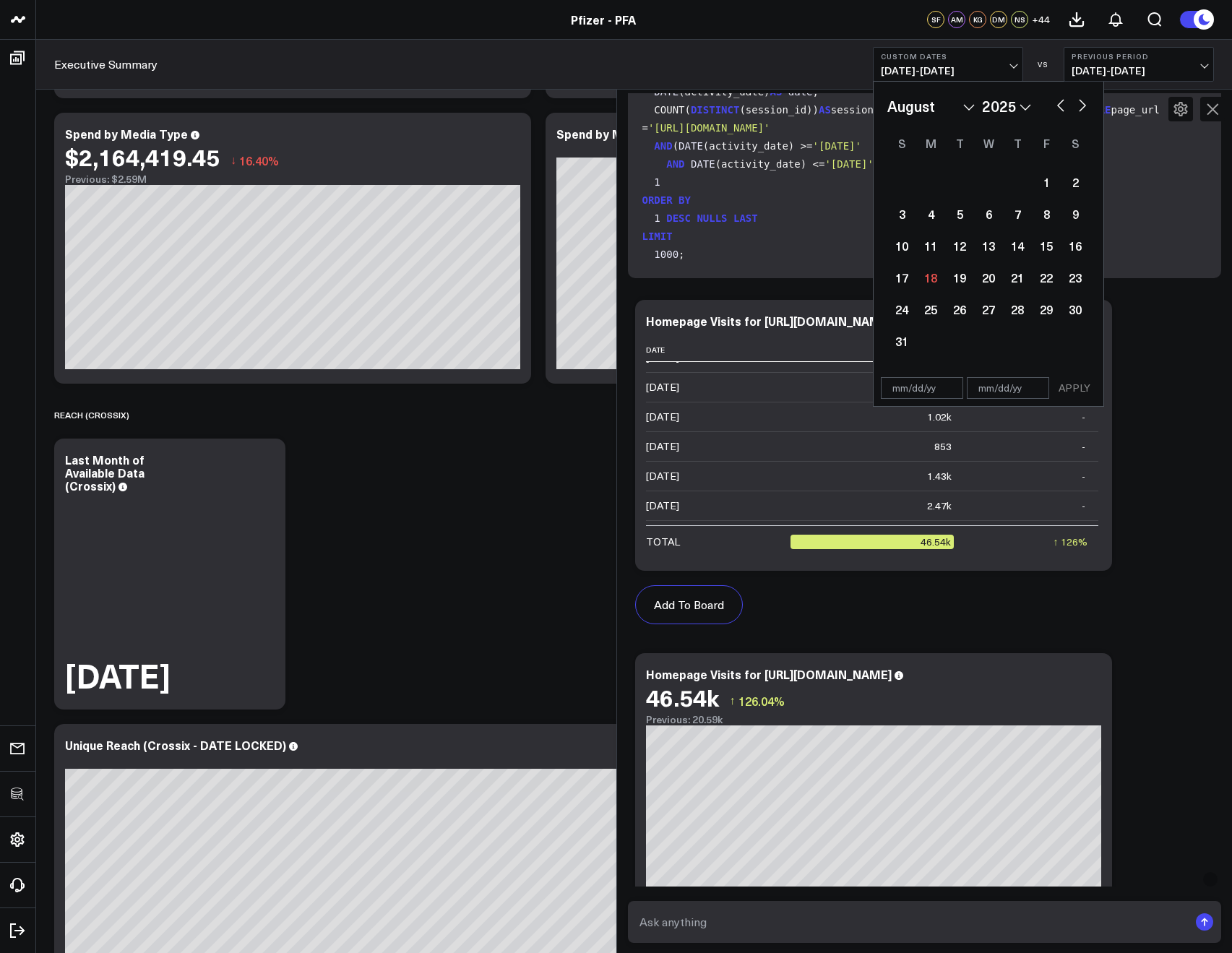
click at [1056, 101] on button "button" at bounding box center [1061, 104] width 14 height 17
select select "5"
select select "2025"
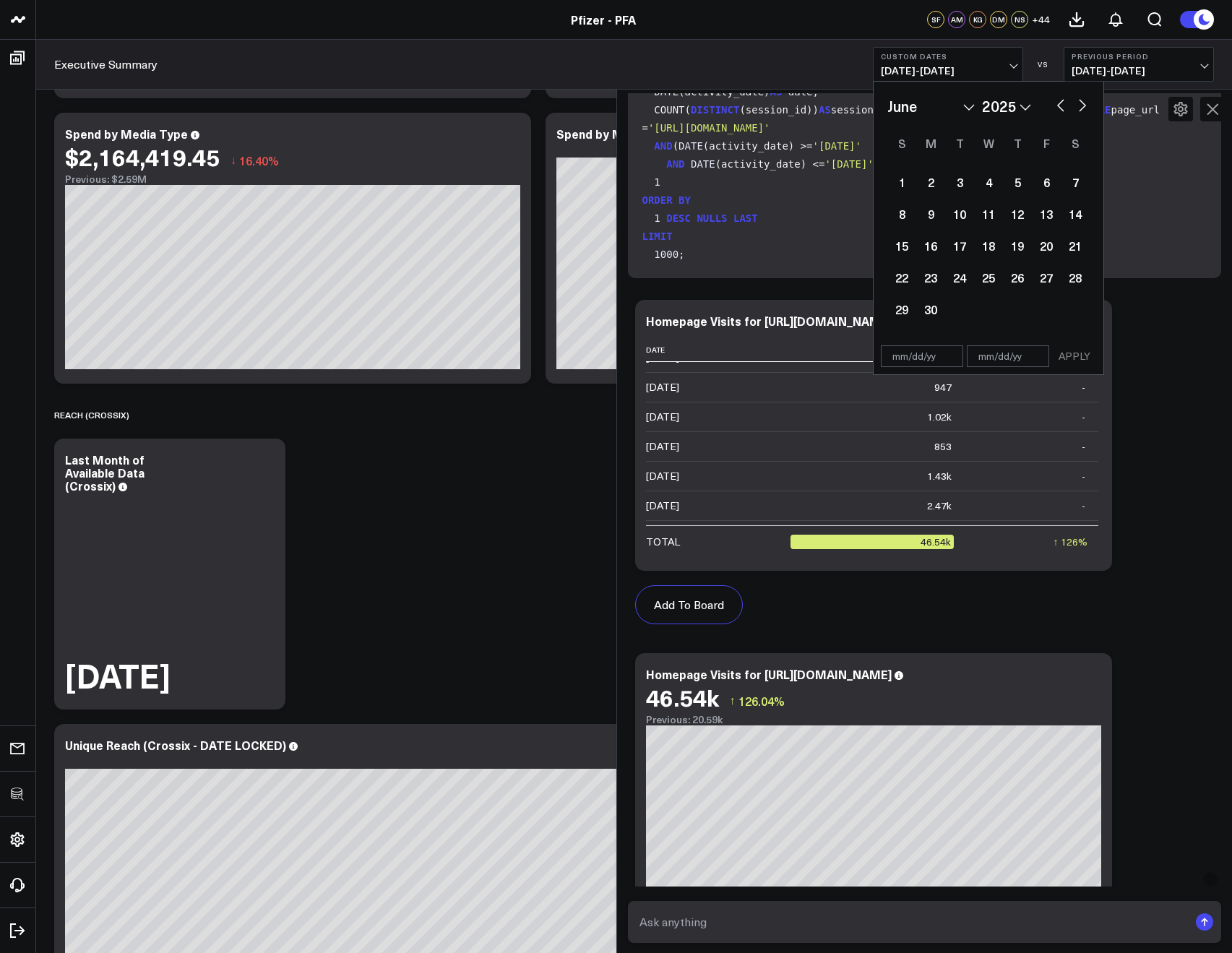
click at [1056, 101] on button "button" at bounding box center [1061, 104] width 14 height 17
select select "4"
select select "2025"
click at [1056, 101] on button "button" at bounding box center [1061, 104] width 14 height 17
select select "3"
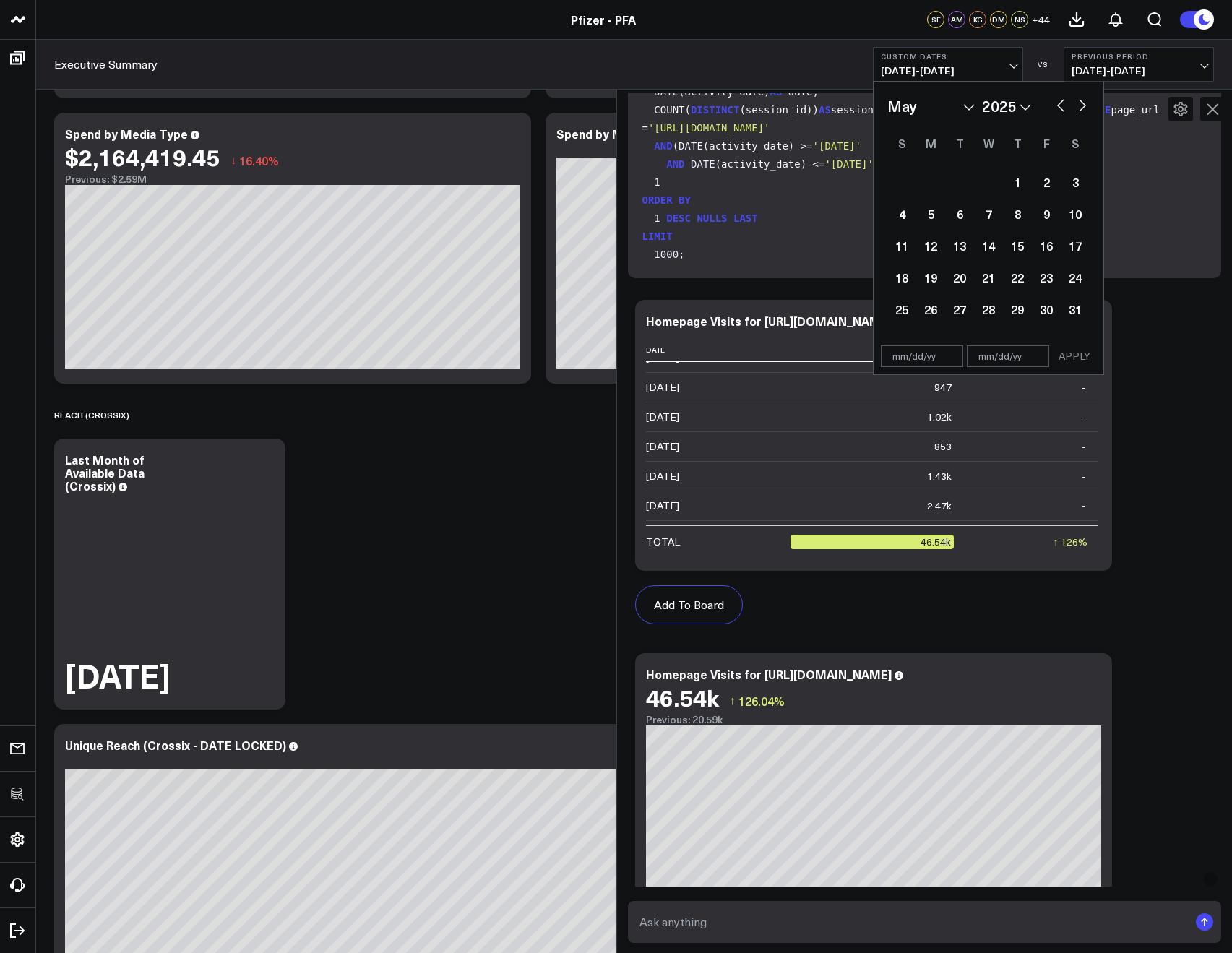
select select "2025"
click at [1094, 102] on div "January February March April May June July August September October November De…" at bounding box center [988, 210] width 230 height 257
click at [1091, 102] on div "January February March April May June July August September October November De…" at bounding box center [988, 210] width 230 height 257
click at [1079, 106] on button "button" at bounding box center [1082, 104] width 14 height 17
select select "4"
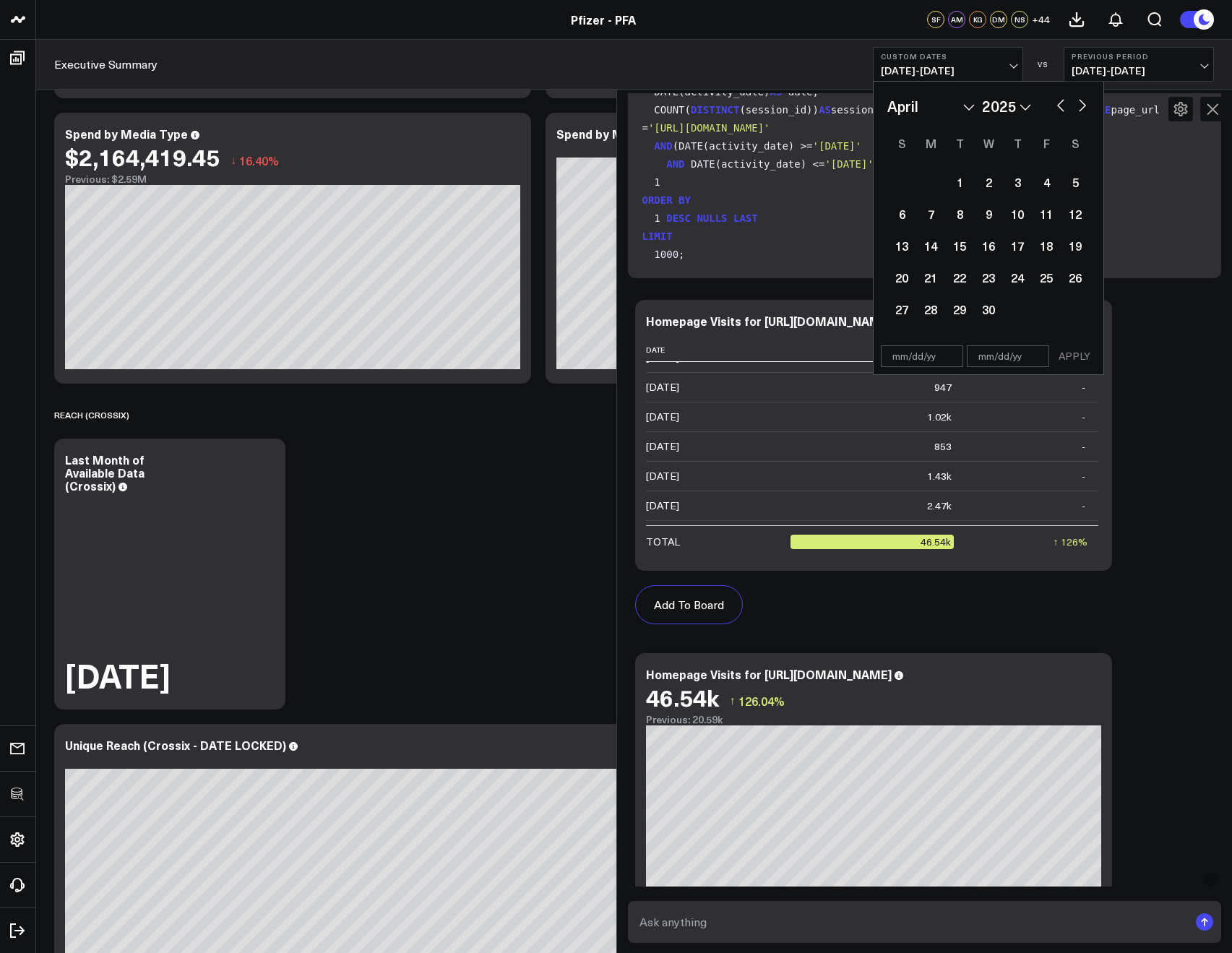
select select "2025"
click at [998, 183] on div at bounding box center [989, 182] width 29 height 32
click at [1007, 183] on div "1" at bounding box center [1018, 182] width 29 height 29
type input "05/01/25"
select select "4"
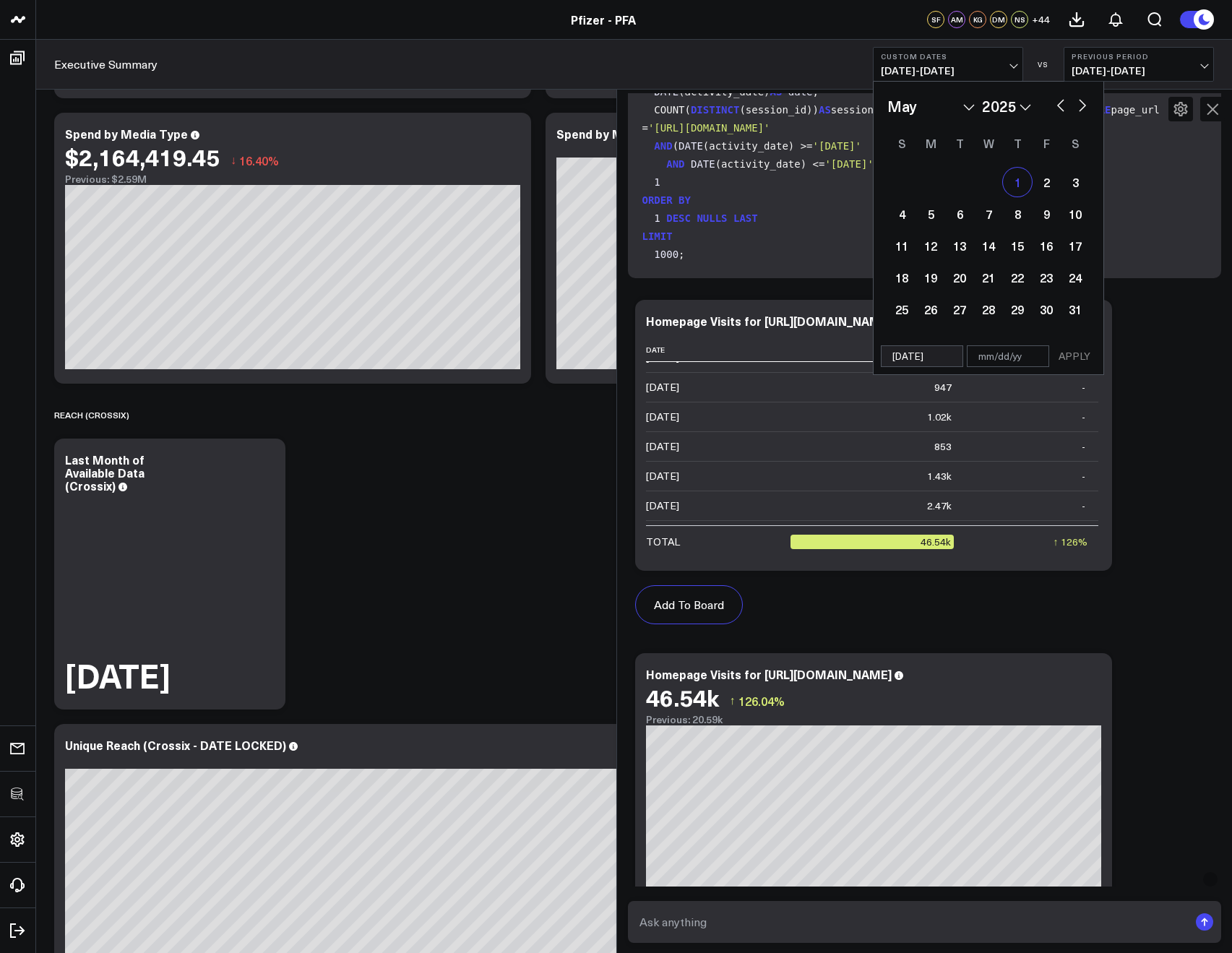
select select "2025"
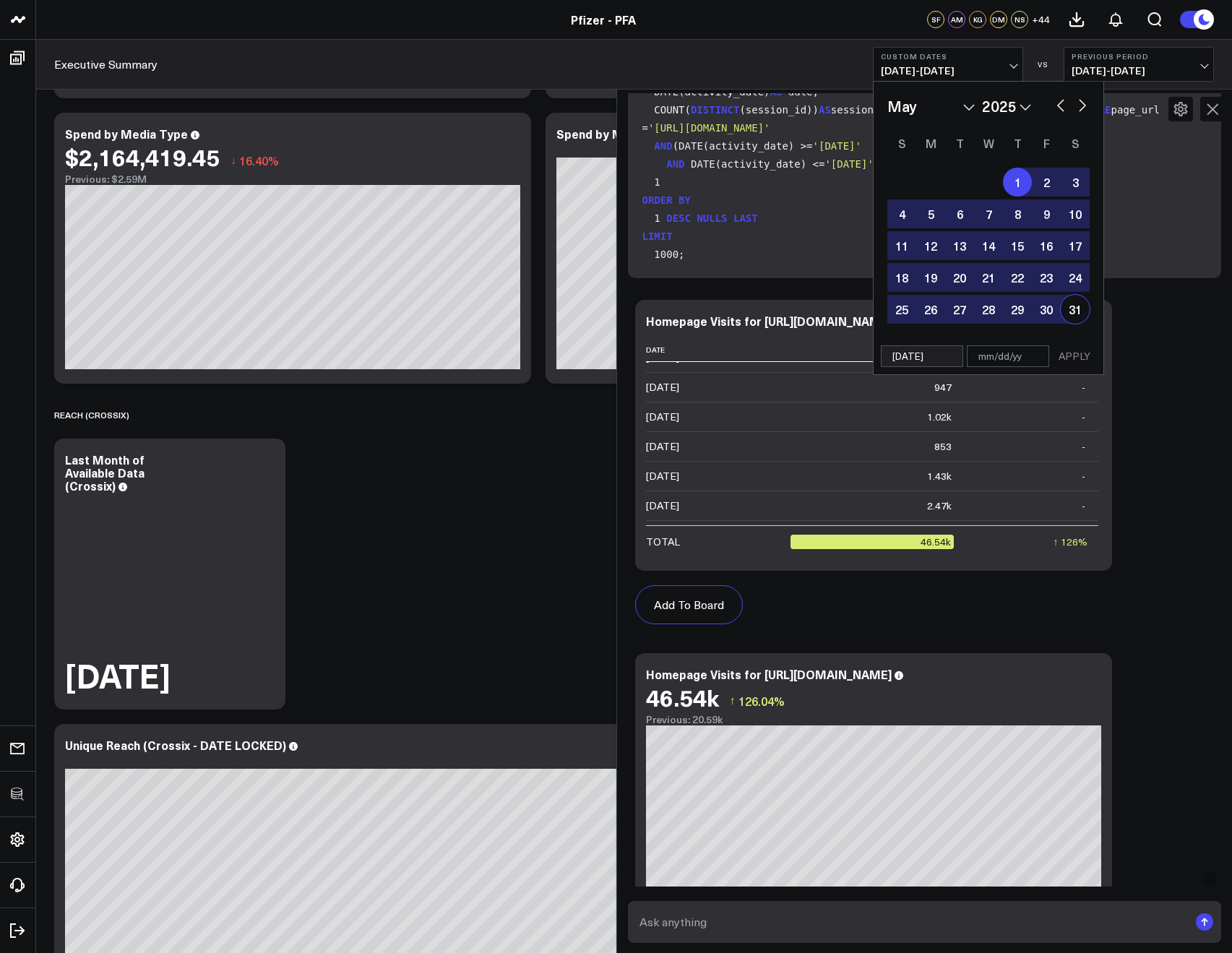
click at [1070, 296] on div "31" at bounding box center [1075, 309] width 29 height 29
type input "[DATE]"
select select "4"
select select "2025"
click at [1077, 352] on button "APPLY" at bounding box center [1074, 356] width 43 height 22
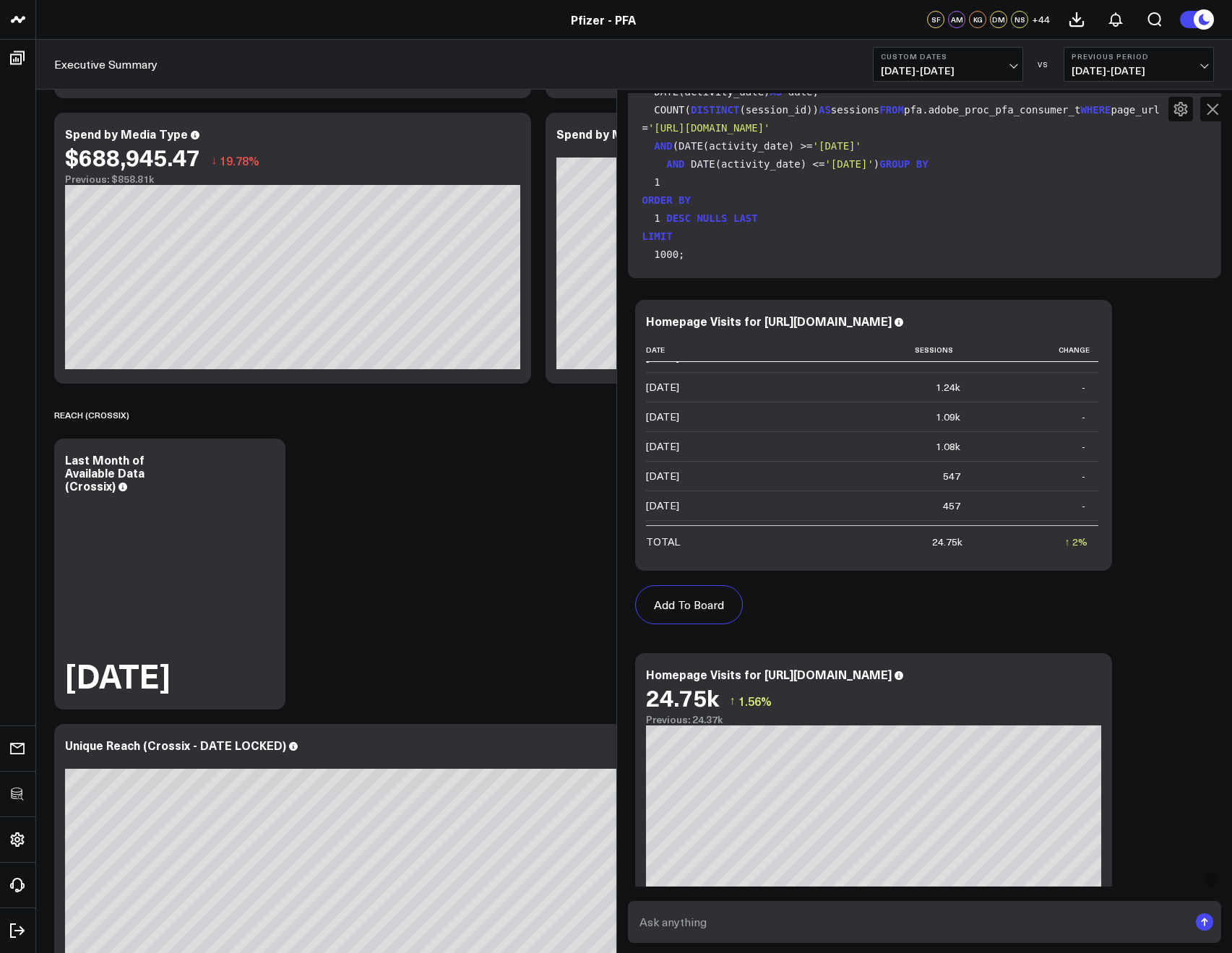
click at [1213, 111] on icon at bounding box center [1213, 110] width 17 height 17
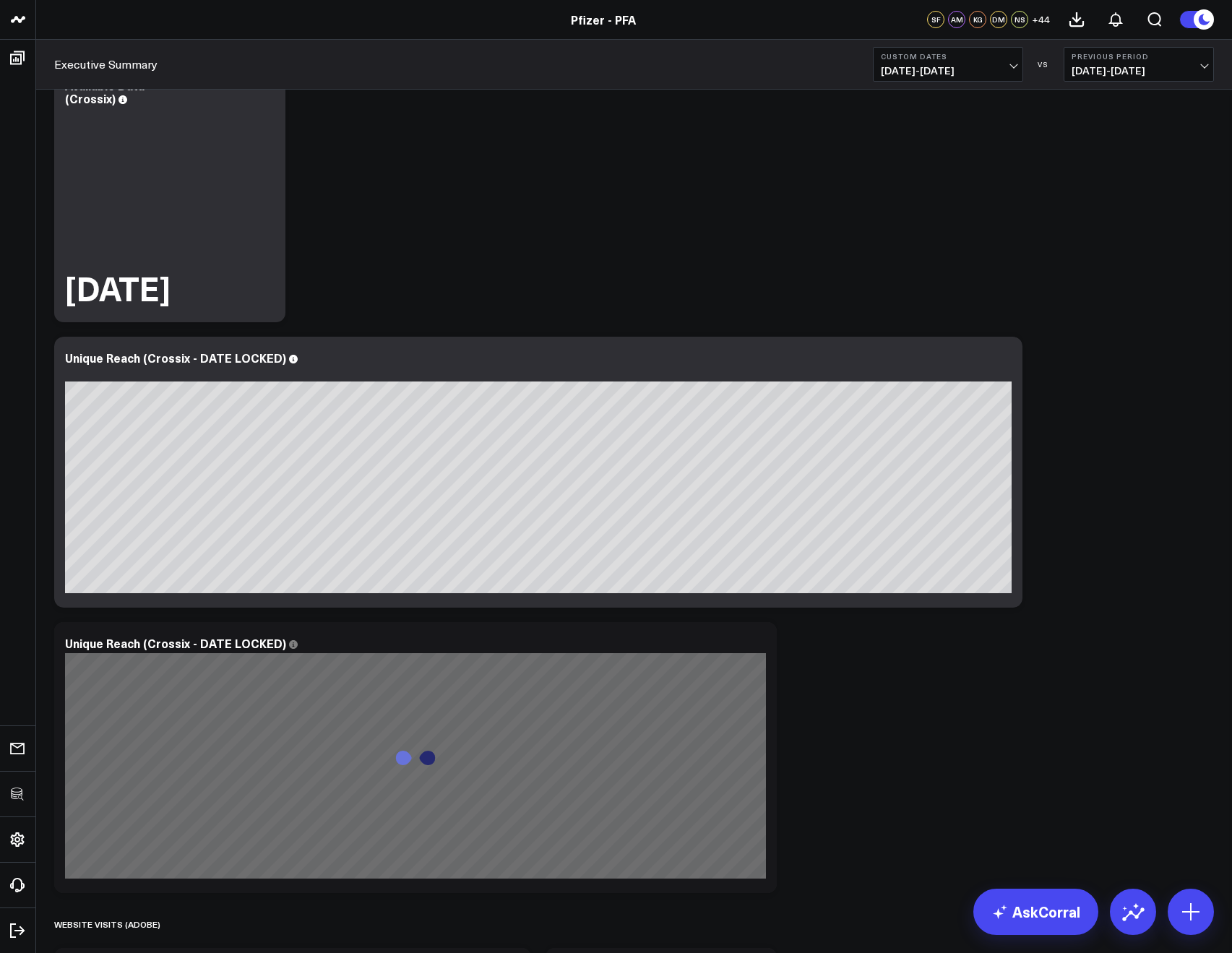
scroll to position [990, 0]
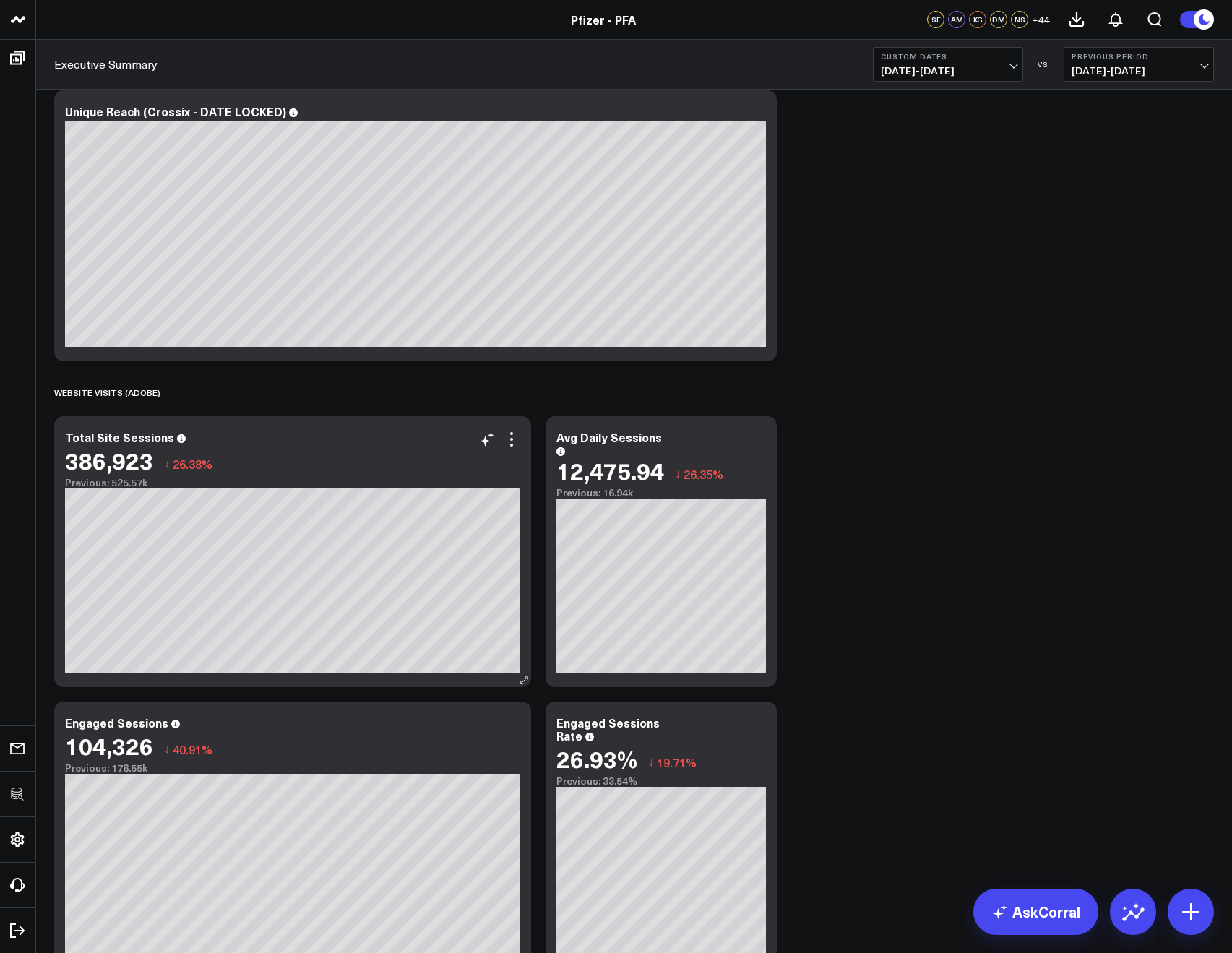
scroll to position [1465, 0]
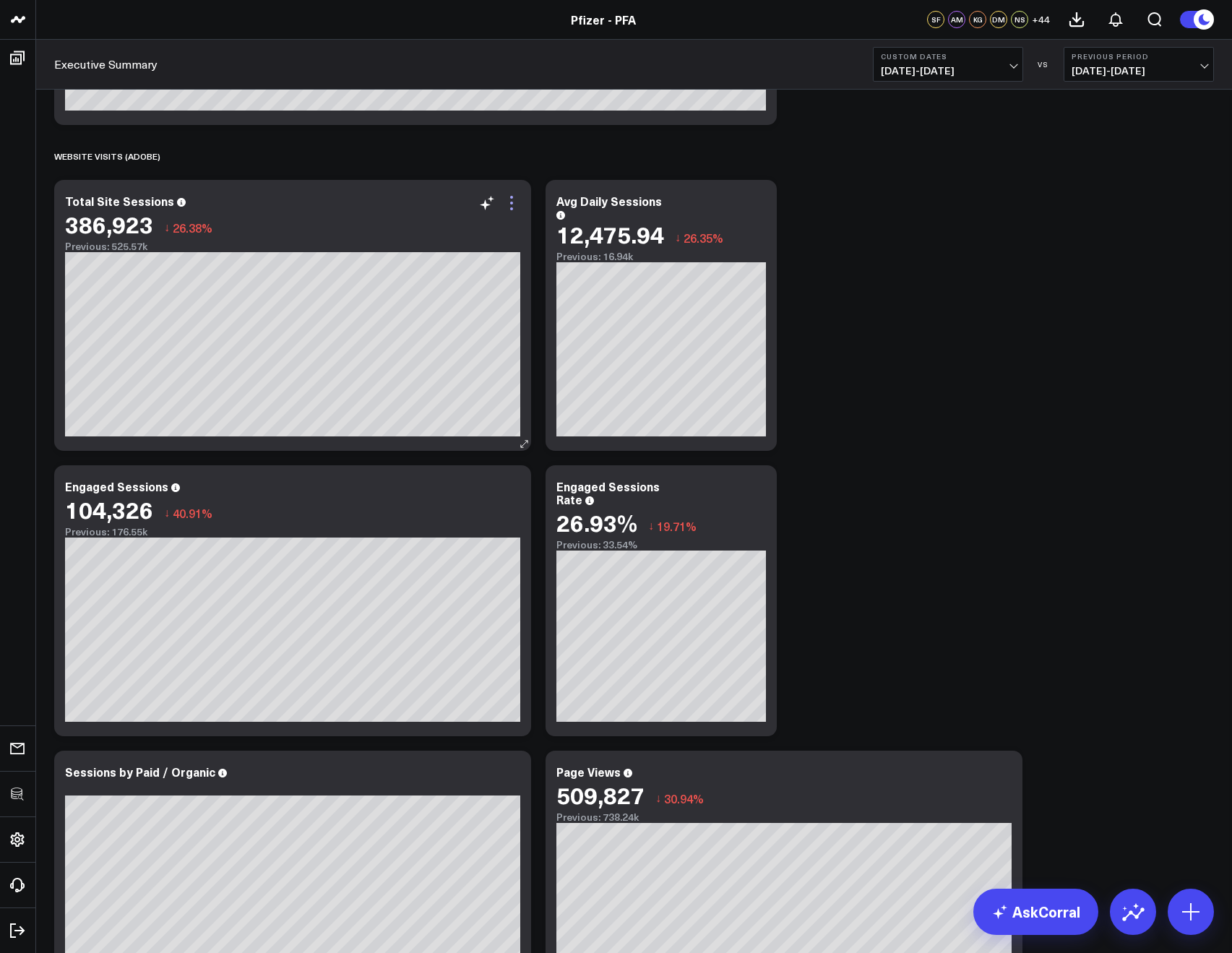
click at [518, 200] on icon at bounding box center [511, 203] width 17 height 17
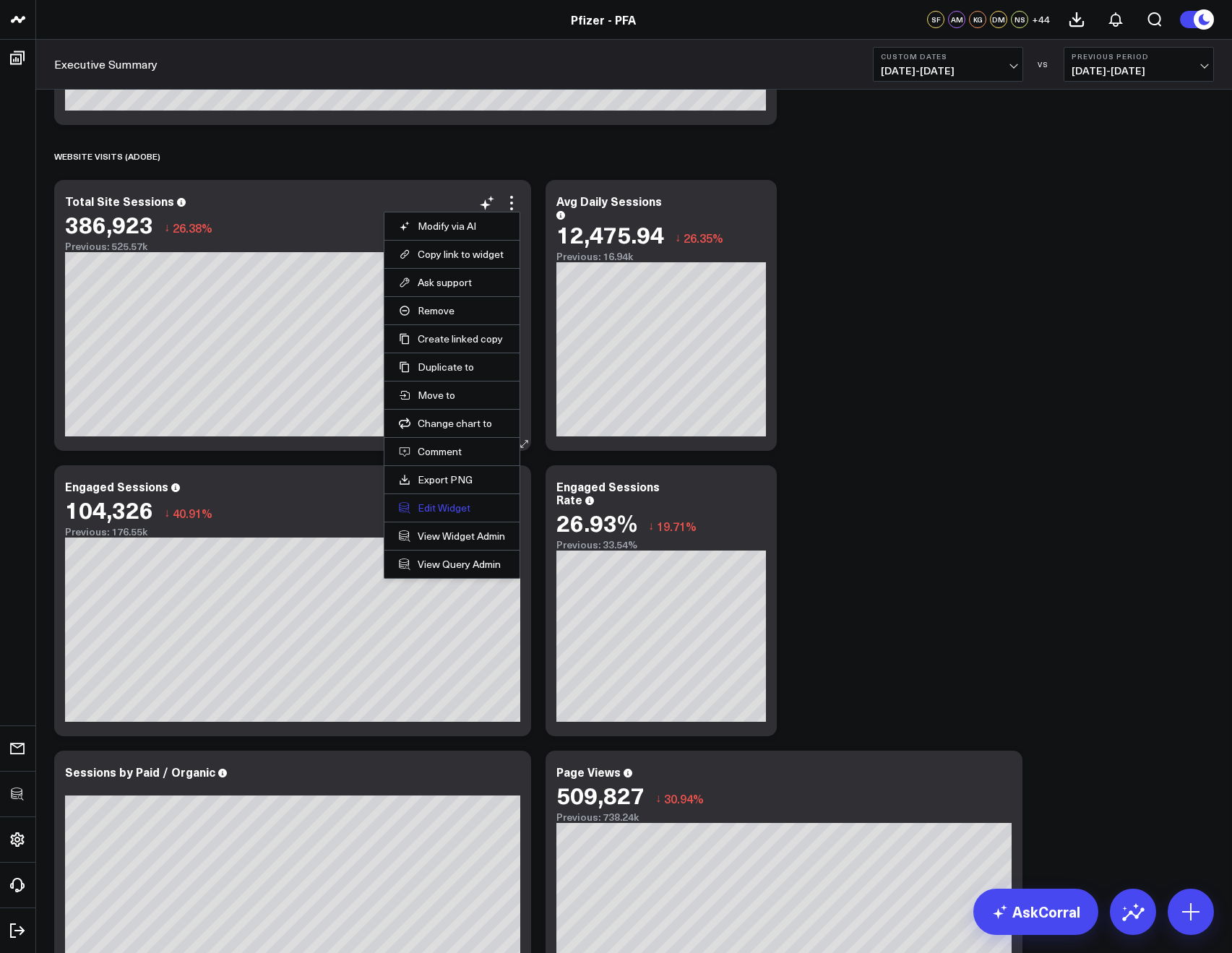
click at [417, 511] on button "Edit Widget" at bounding box center [452, 508] width 107 height 13
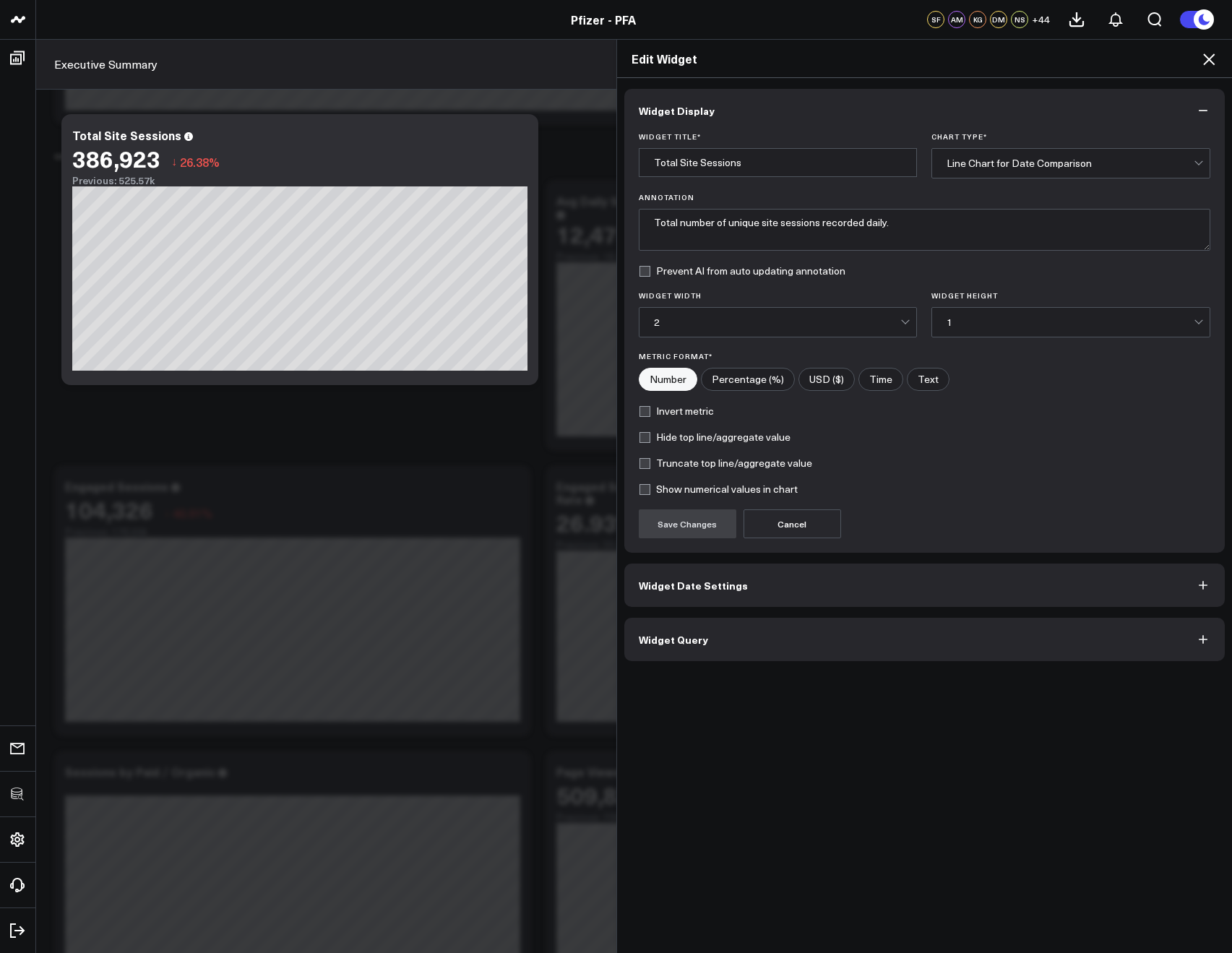
click at [702, 641] on button "Widget Query" at bounding box center [925, 639] width 602 height 43
